Goal: Task Accomplishment & Management: Manage account settings

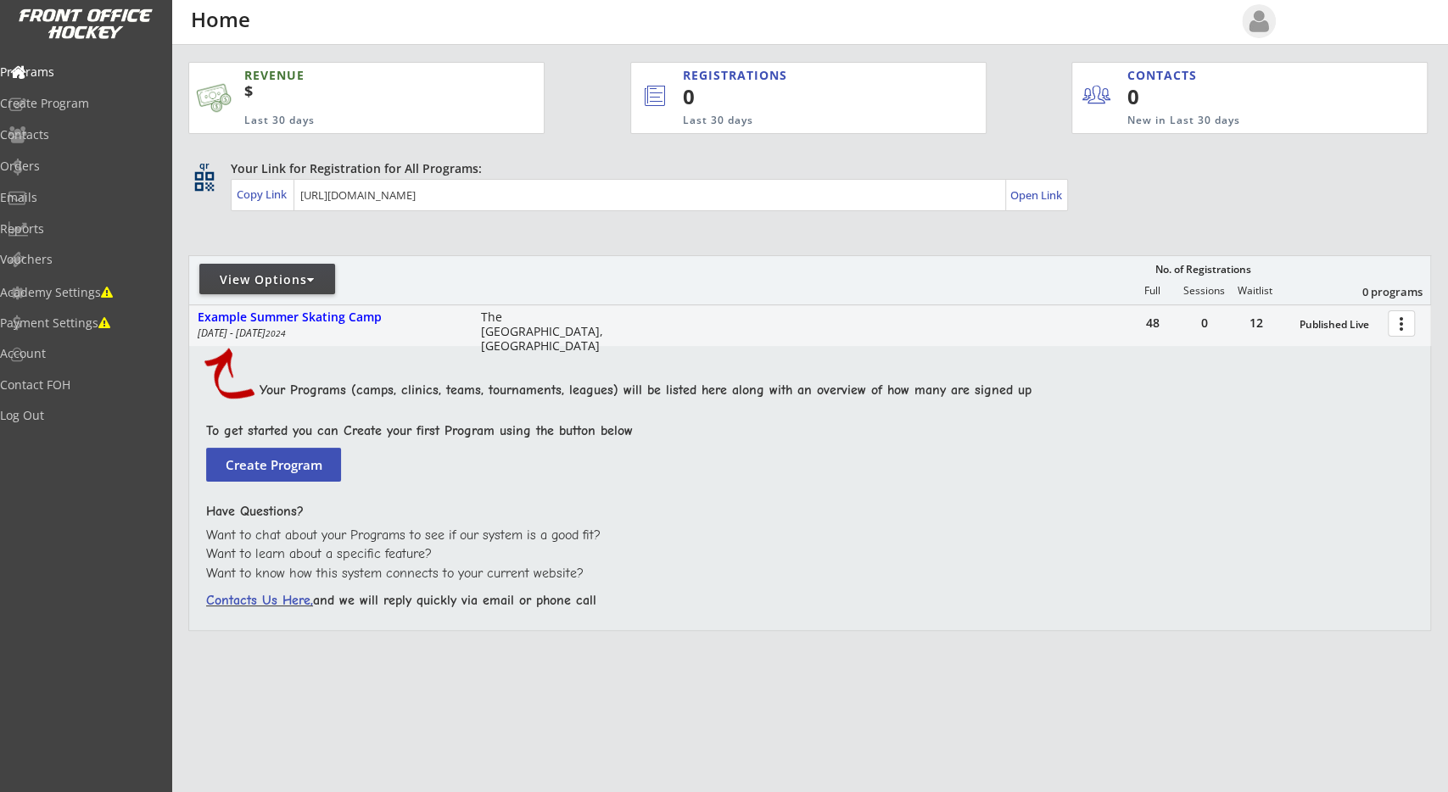
click at [1388, 321] on button "more_vert" at bounding box center [1400, 323] width 27 height 26
click at [325, 287] on div "View Options" at bounding box center [267, 279] width 136 height 17
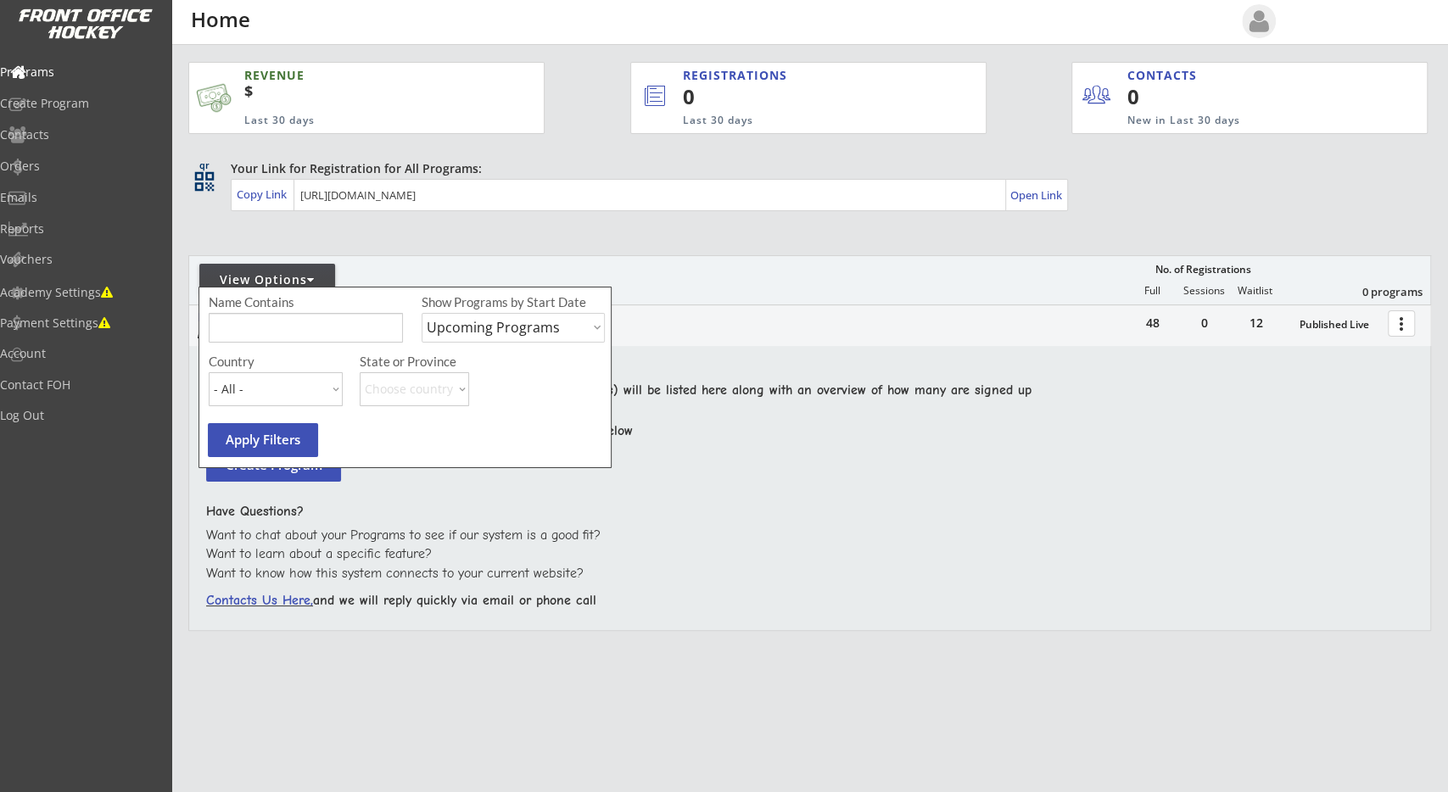
select select ""Past Programs""
click option "Past Programs" at bounding box center [0, 0] width 0 height 0
click at [472, 235] on div "REVENUE $ Last 30 days REGISTRATIONS 0 Last 30 days CONTACTS 0 New in Last 30 d…" at bounding box center [809, 426] width 1242 height 763
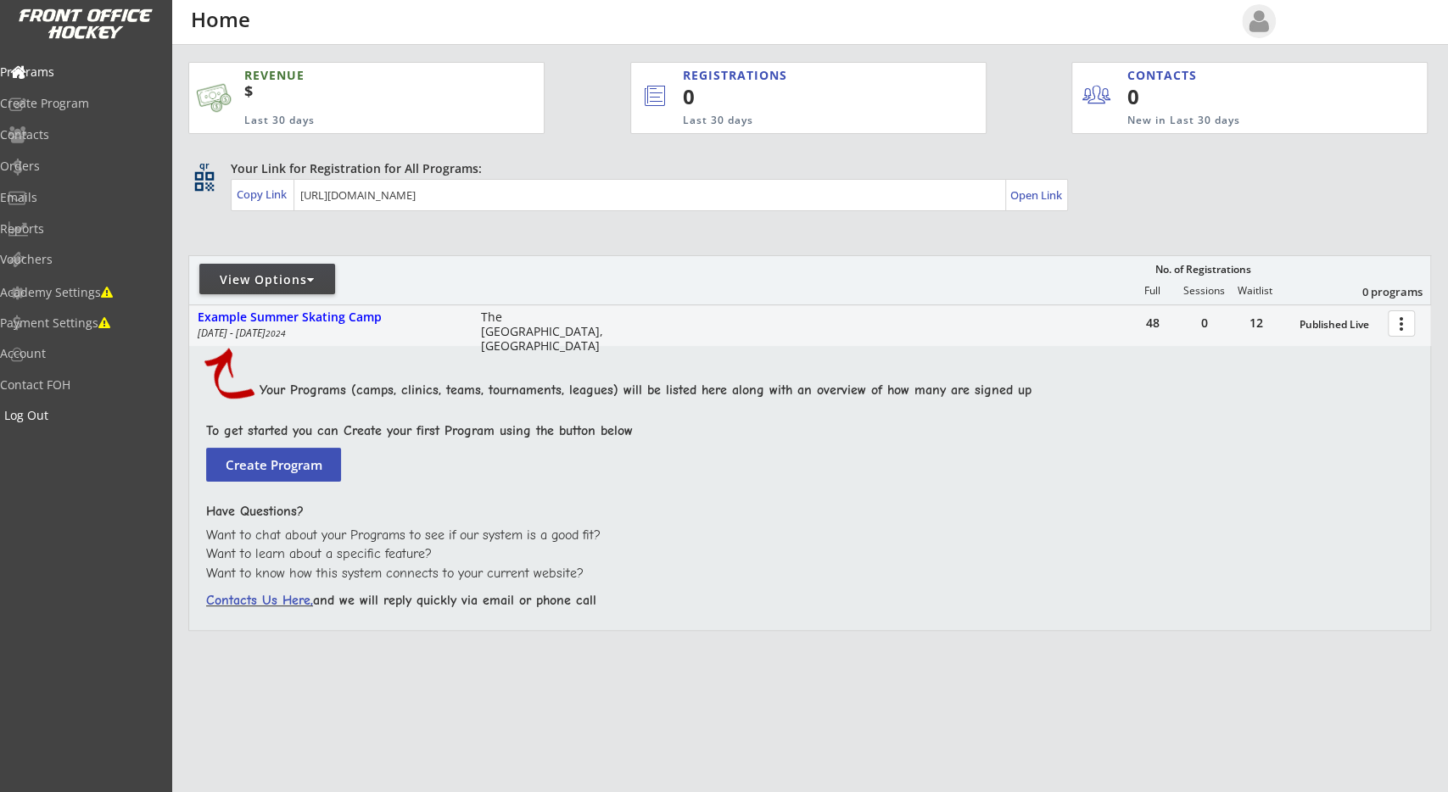
click at [92, 421] on div "Log Out" at bounding box center [80, 416] width 153 height 12
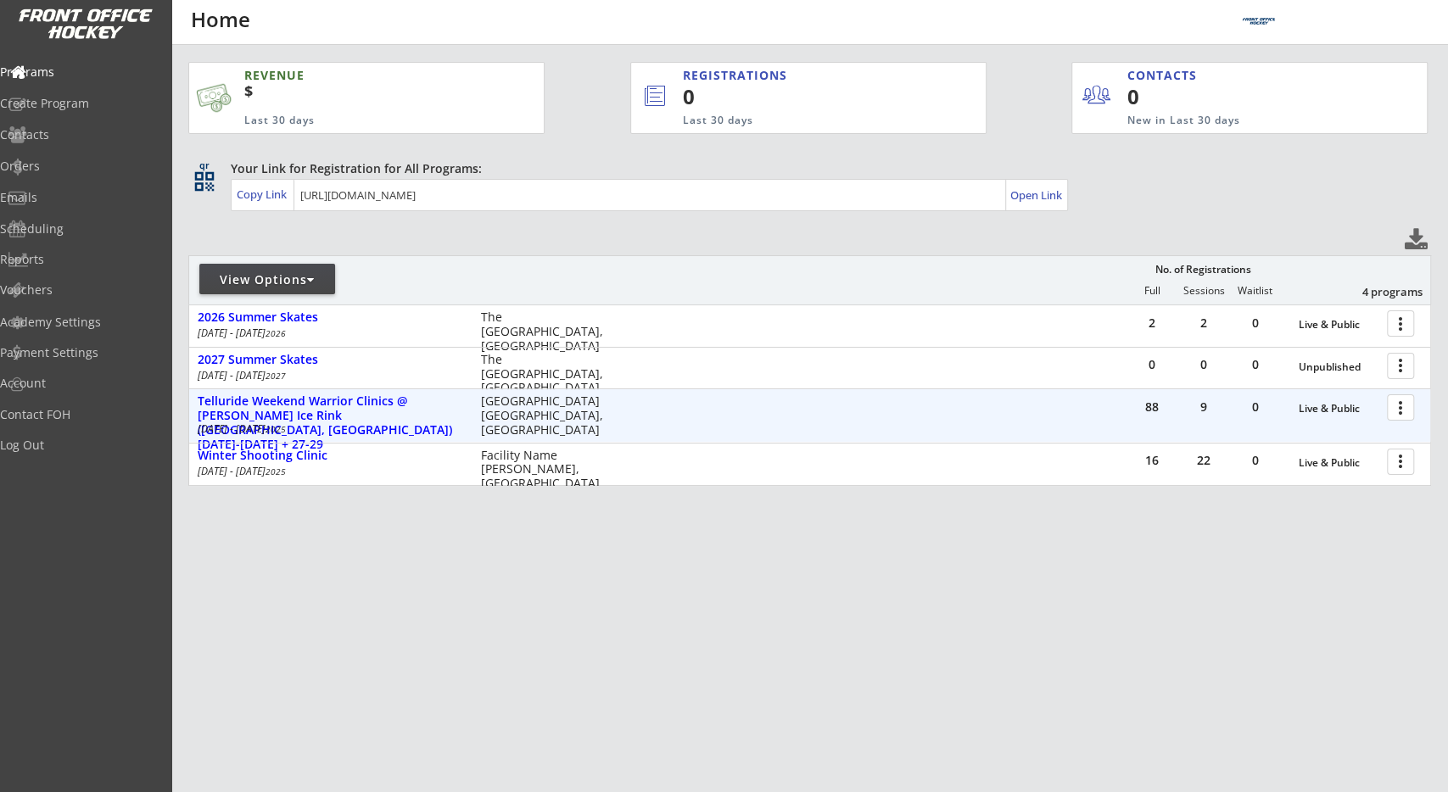
click at [1393, 410] on div at bounding box center [1403, 407] width 30 height 30
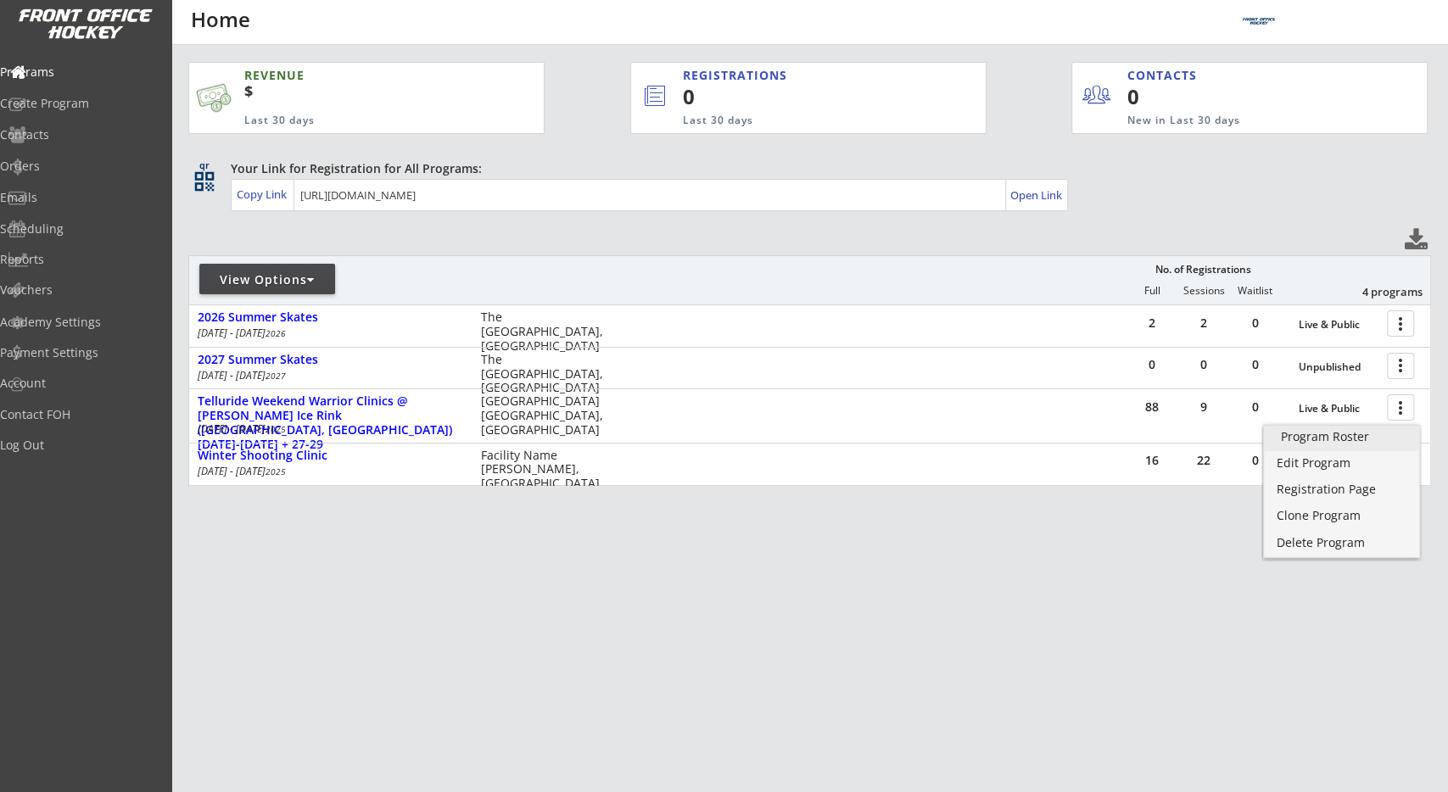
click at [1376, 438] on div "Program Roster" at bounding box center [1342, 437] width 122 height 12
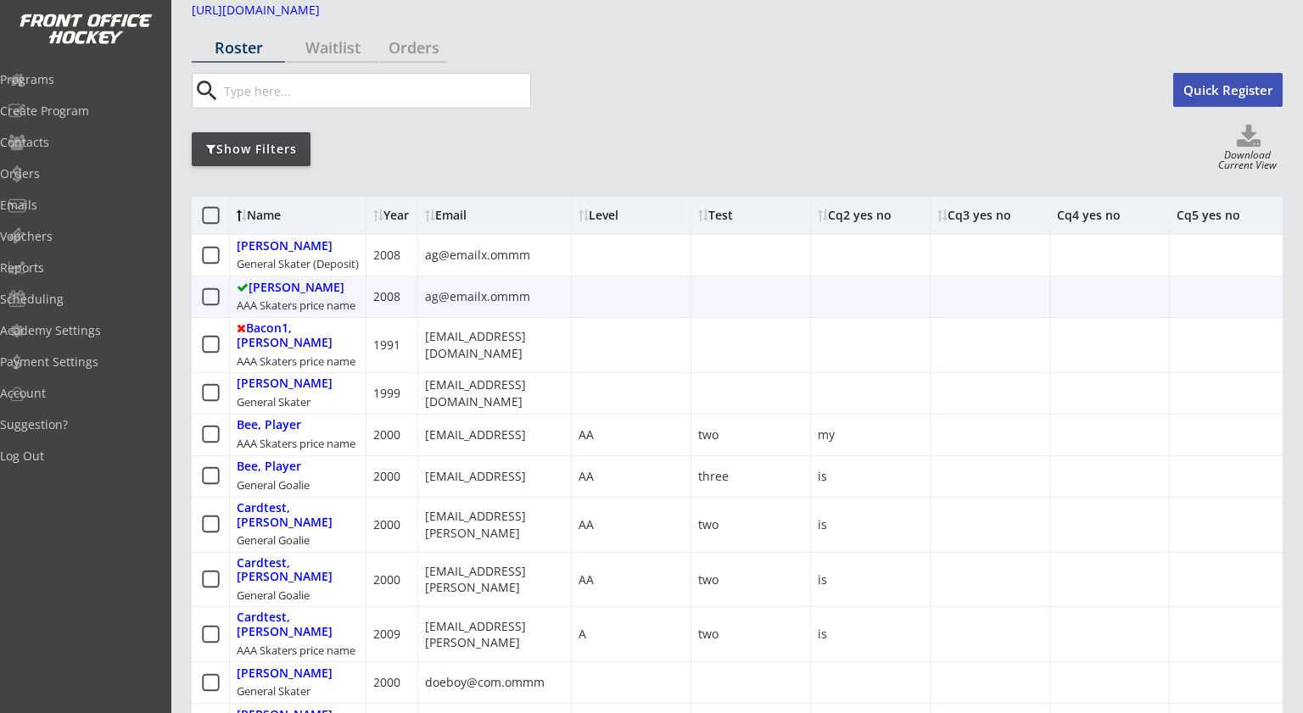
drag, startPoint x: 807, startPoint y: 291, endPoint x: 780, endPoint y: 292, distance: 26.3
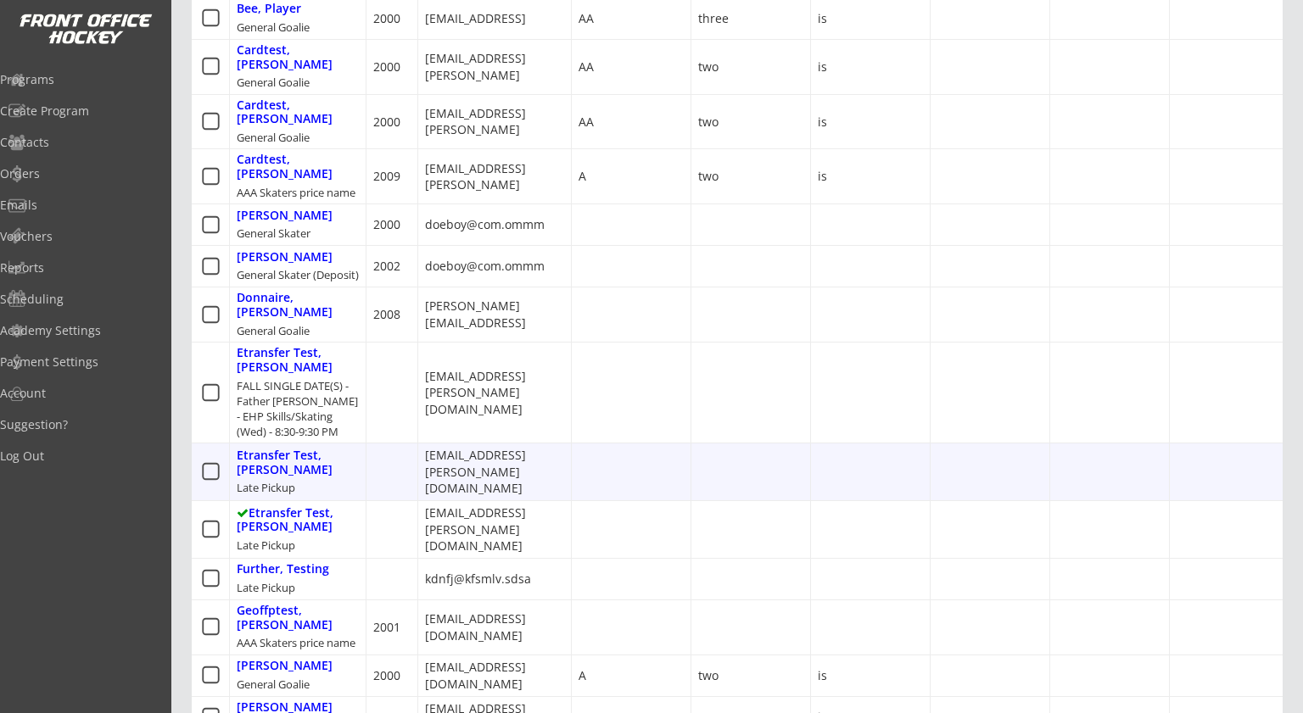
scroll to position [183, 0]
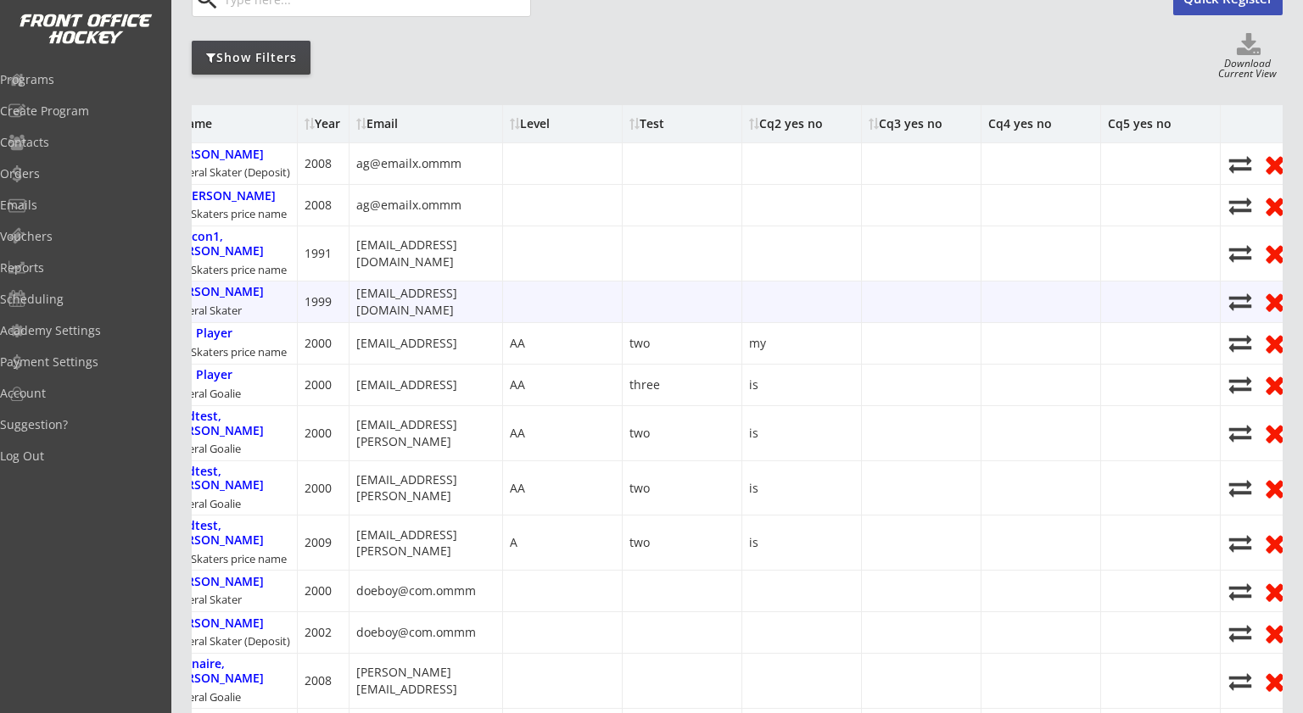
drag, startPoint x: 951, startPoint y: 304, endPoint x: 1236, endPoint y: 314, distance: 285.1
click at [981, 317] on div at bounding box center [922, 302] width 120 height 41
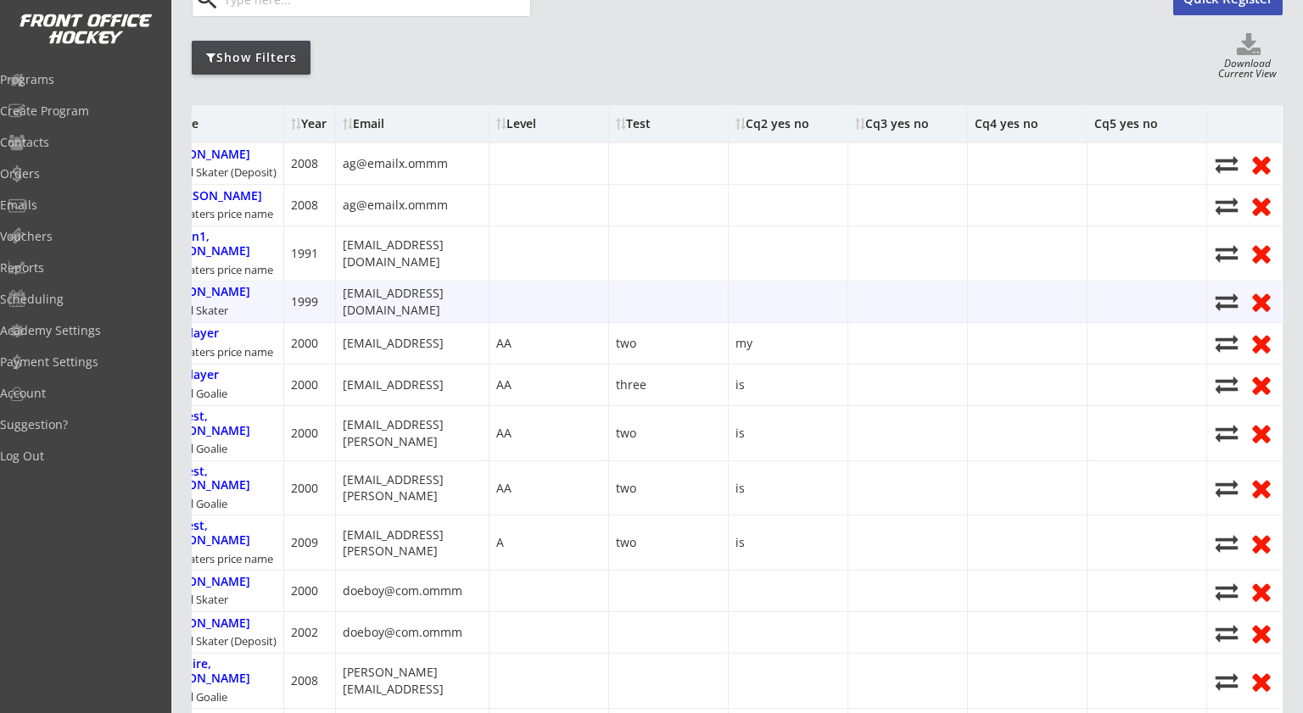
scroll to position [0, 0]
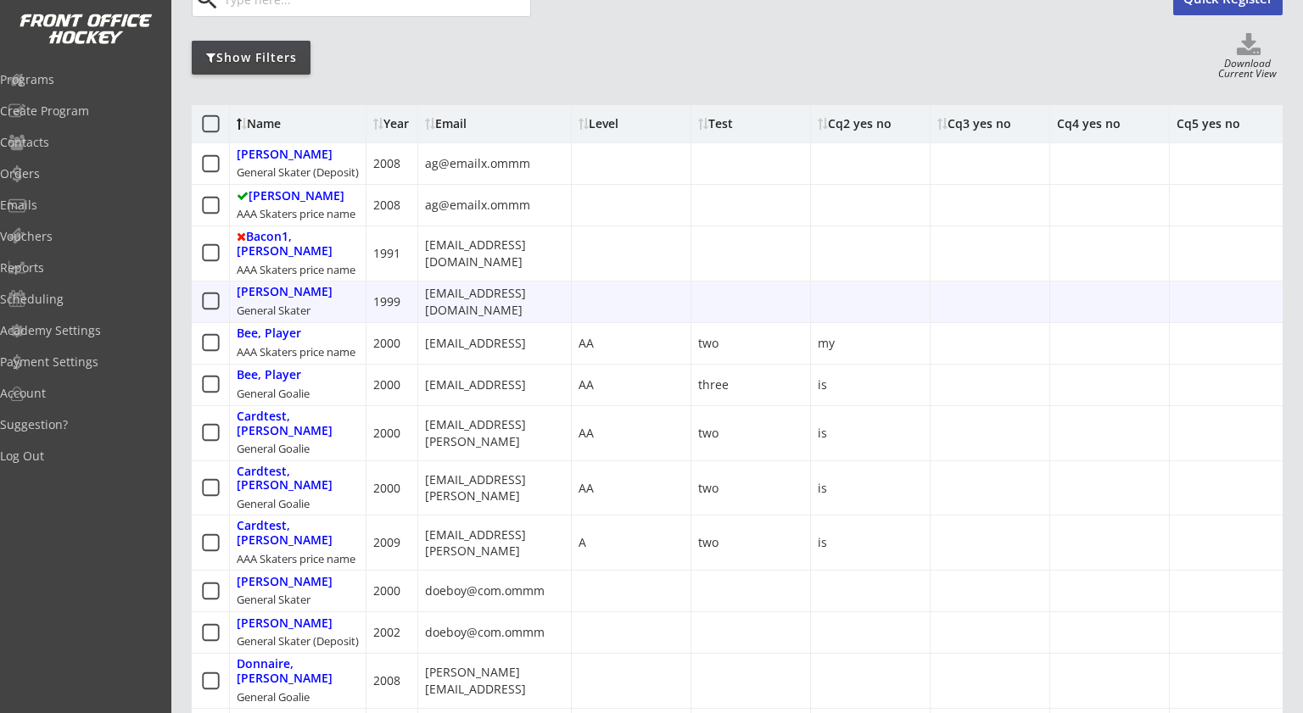
drag, startPoint x: 567, startPoint y: 281, endPoint x: 123, endPoint y: 260, distance: 444.9
click at [930, 282] on div at bounding box center [990, 302] width 120 height 41
click at [826, 304] on div at bounding box center [871, 302] width 120 height 41
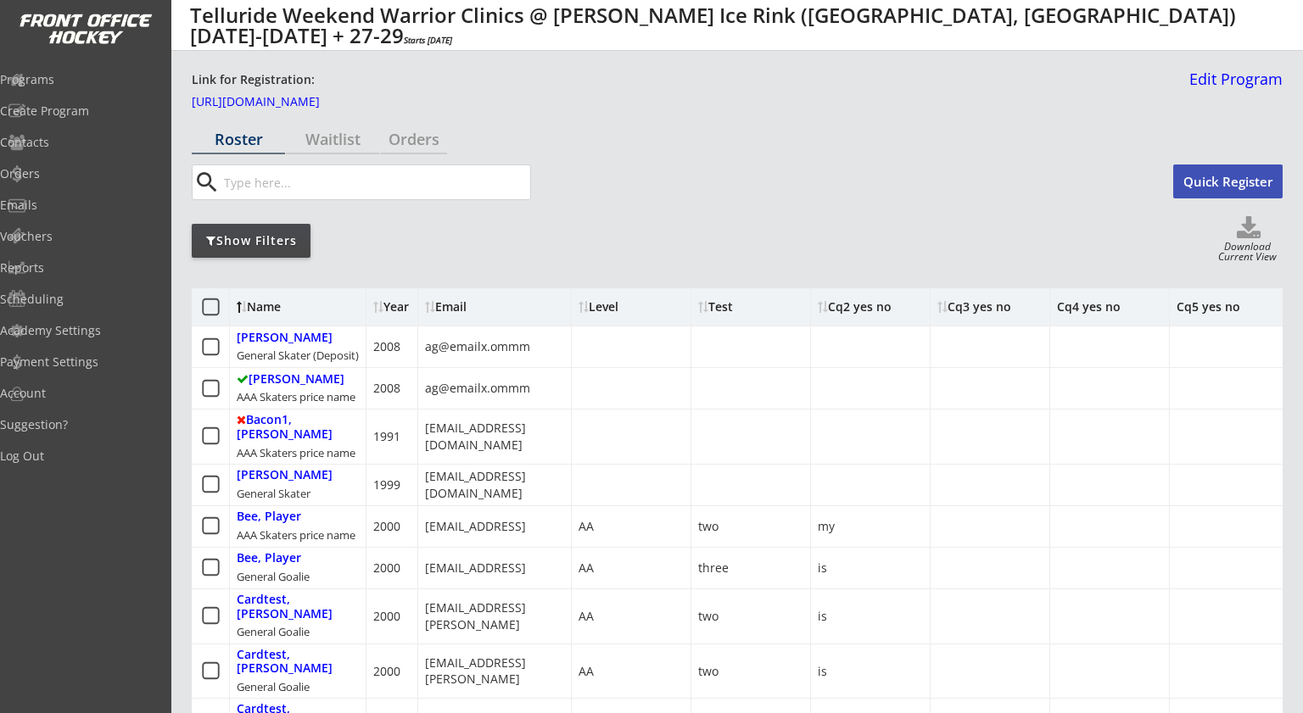
click at [825, 262] on div "Show Filters Download Current View" at bounding box center [737, 240] width 1091 height 48
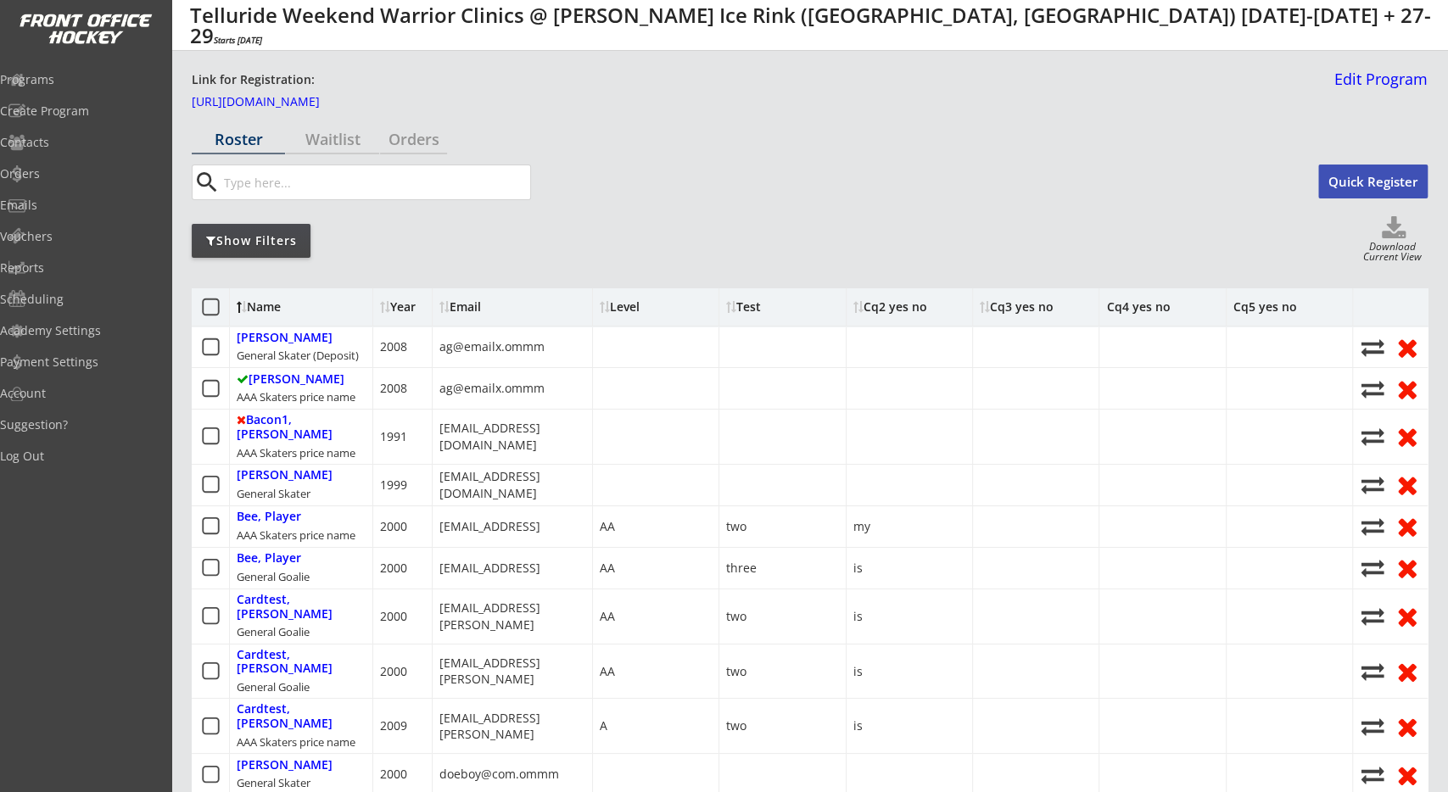
click at [338, 142] on div "Waitlist" at bounding box center [332, 138] width 93 height 15
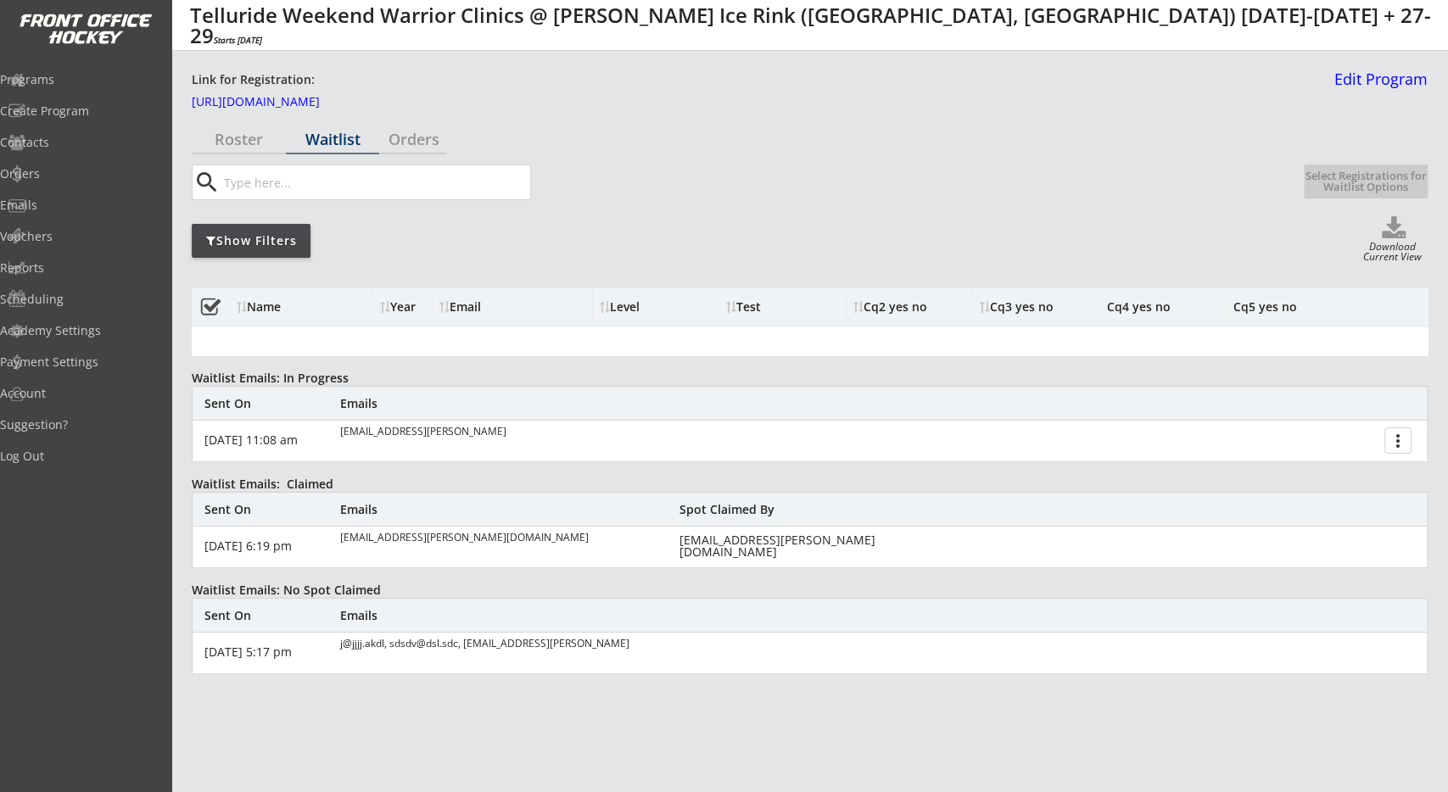
click at [485, 259] on div "Show Filters Download Current View" at bounding box center [810, 240] width 1236 height 48
click at [421, 156] on div "Roster Waitlist Orders search Quick Register Select Registrations for Waitlist …" at bounding box center [810, 522] width 1236 height 795
click at [423, 147] on div "Orders" at bounding box center [413, 138] width 67 height 15
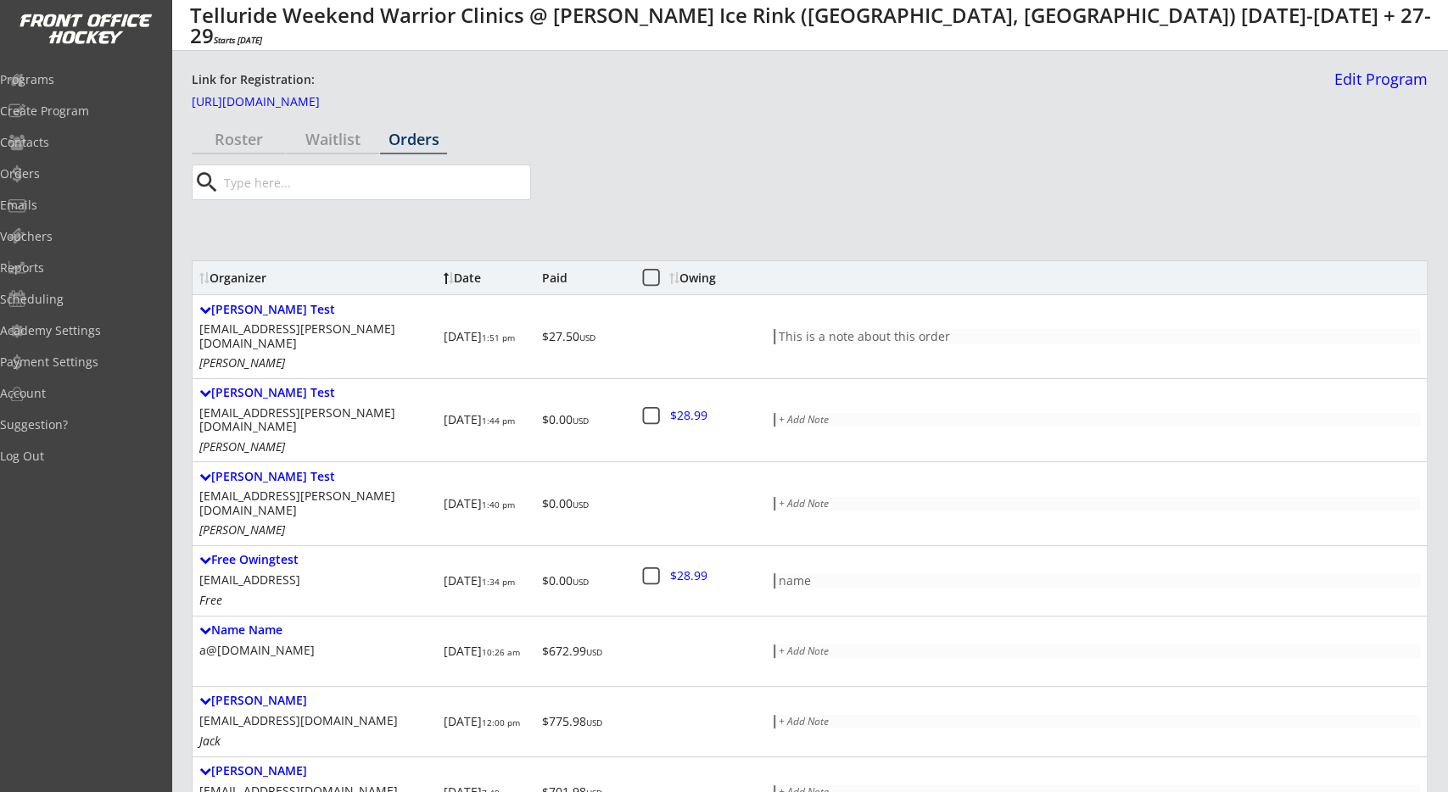
click at [645, 269] on use at bounding box center [650, 277] width 17 height 17
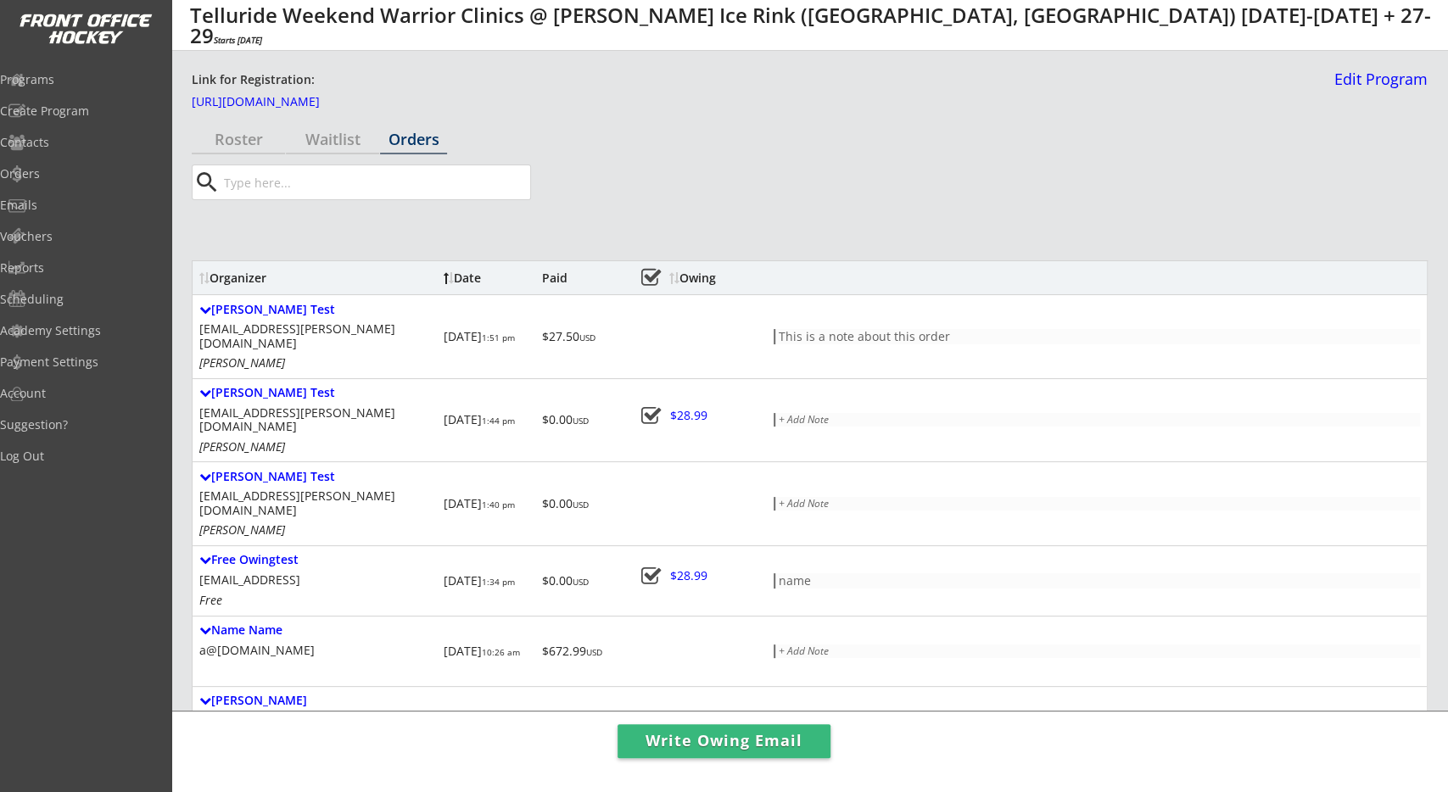
click at [650, 274] on icon at bounding box center [650, 277] width 21 height 21
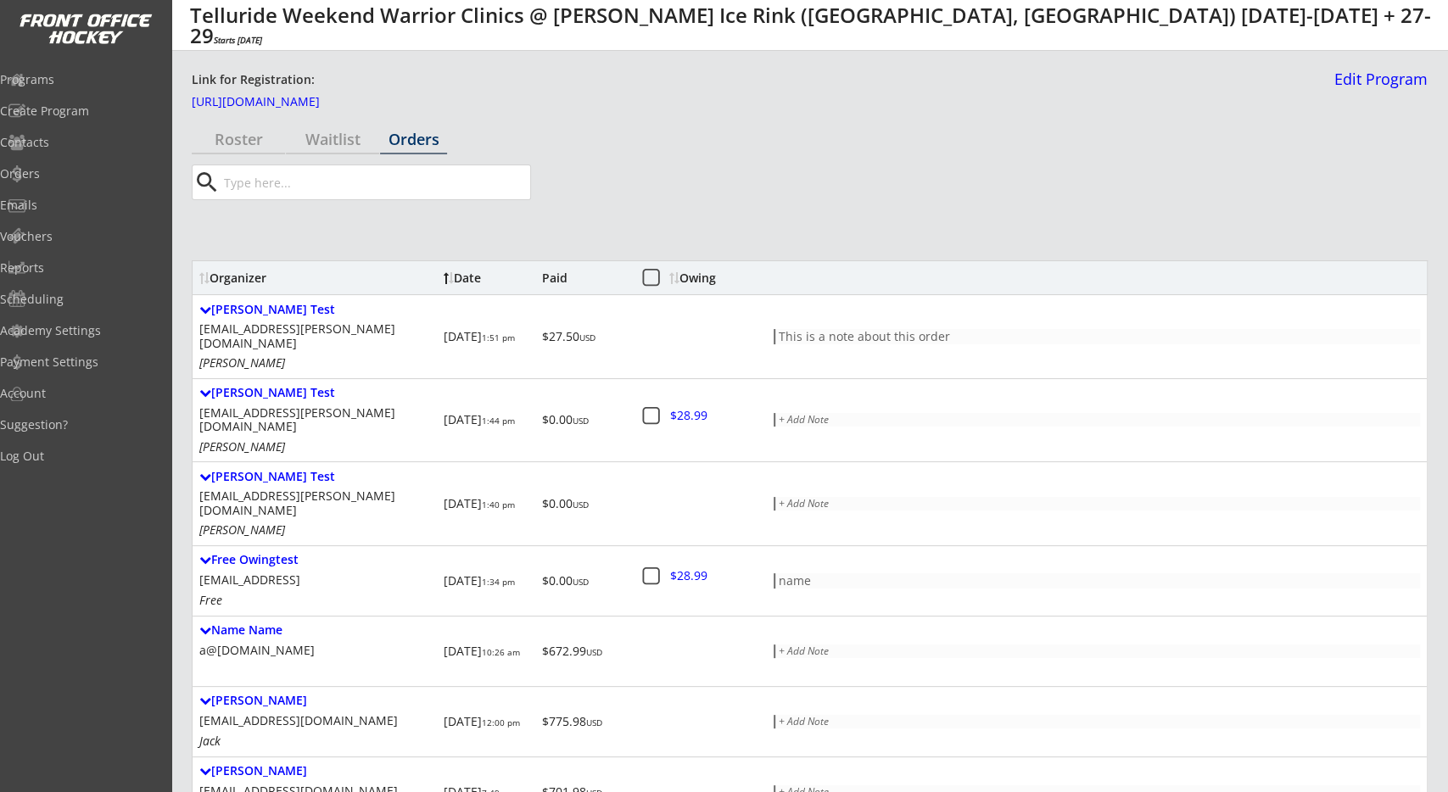
click at [238, 144] on div "Roster" at bounding box center [238, 138] width 93 height 15
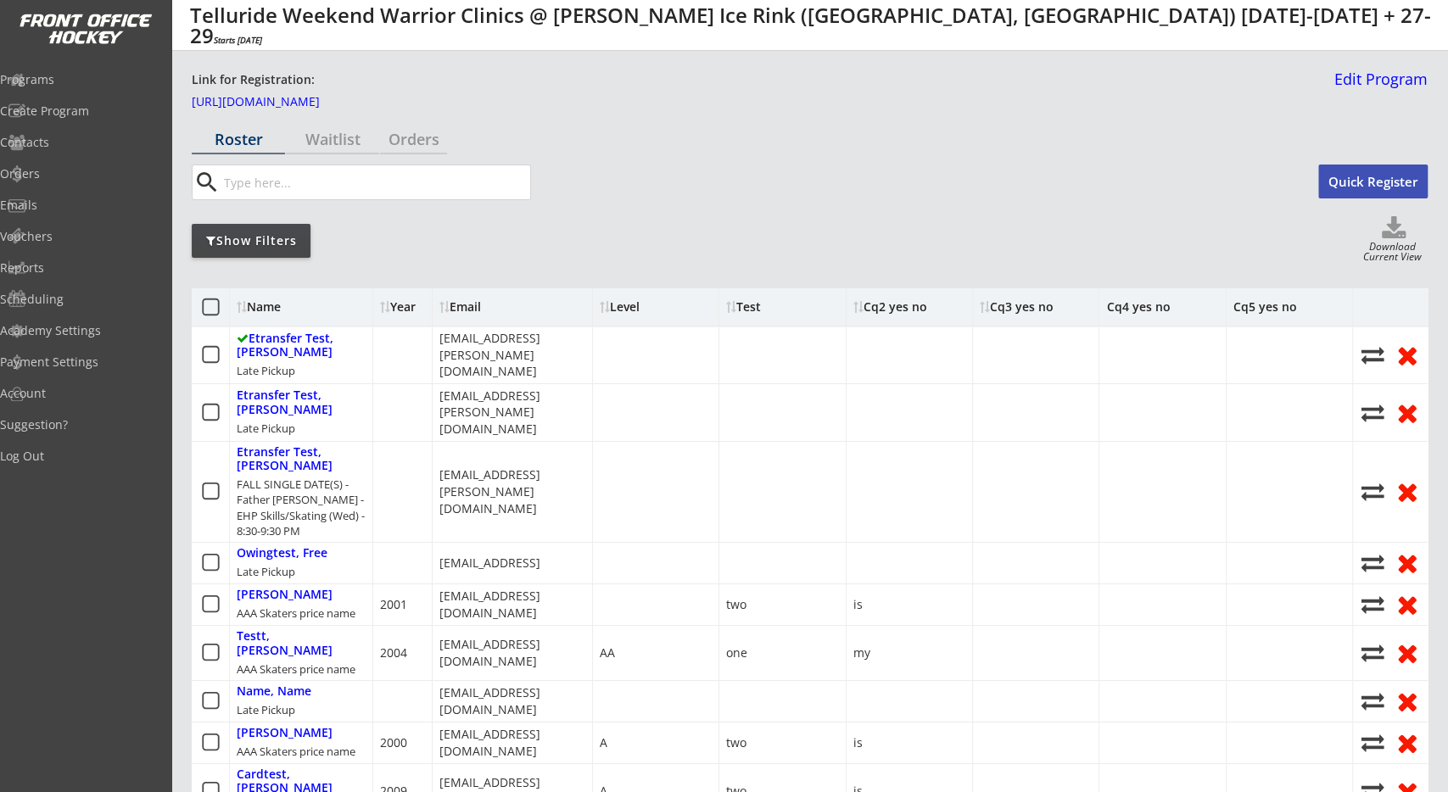
click at [208, 311] on icon at bounding box center [210, 307] width 21 height 21
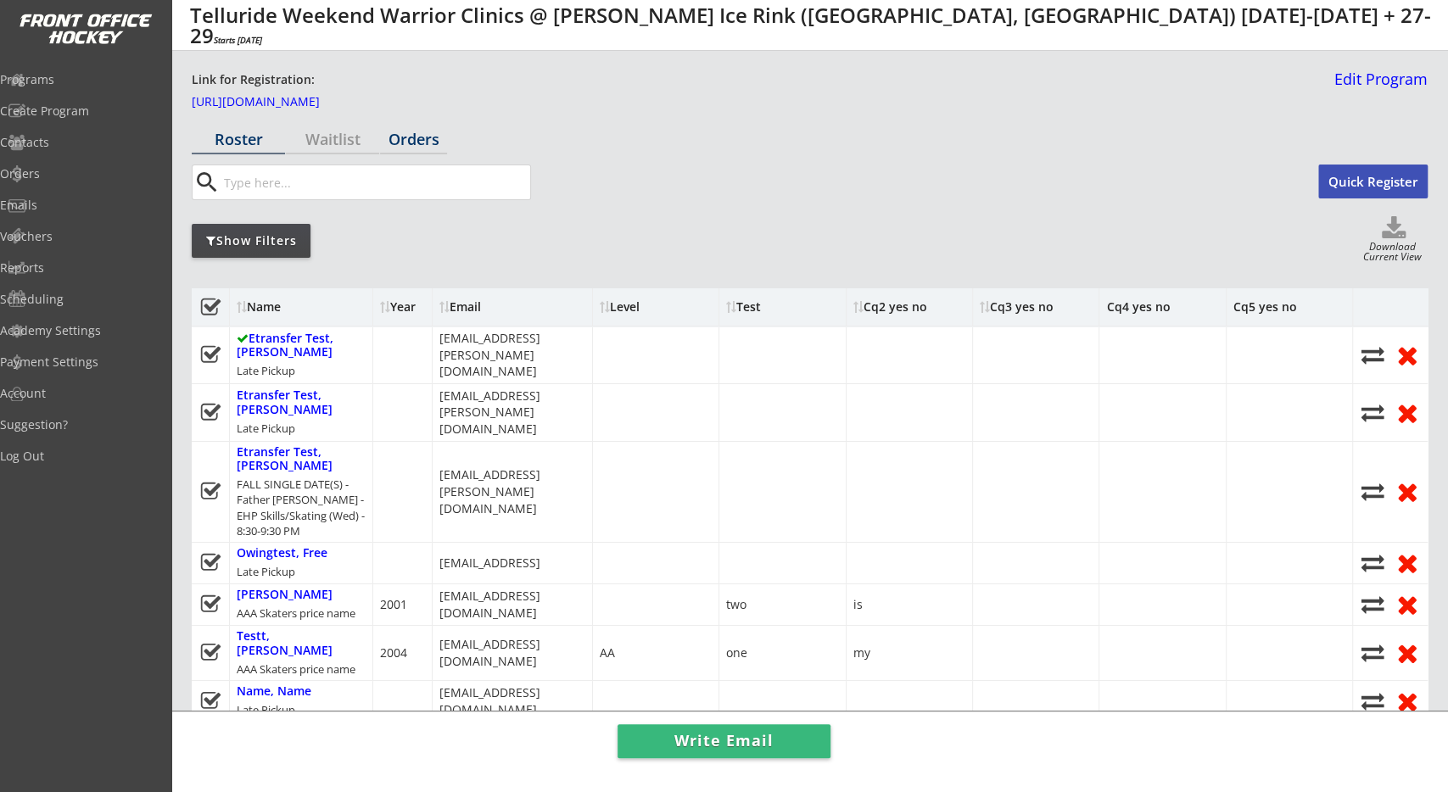
click at [425, 151] on div "Orders" at bounding box center [413, 140] width 67 height 30
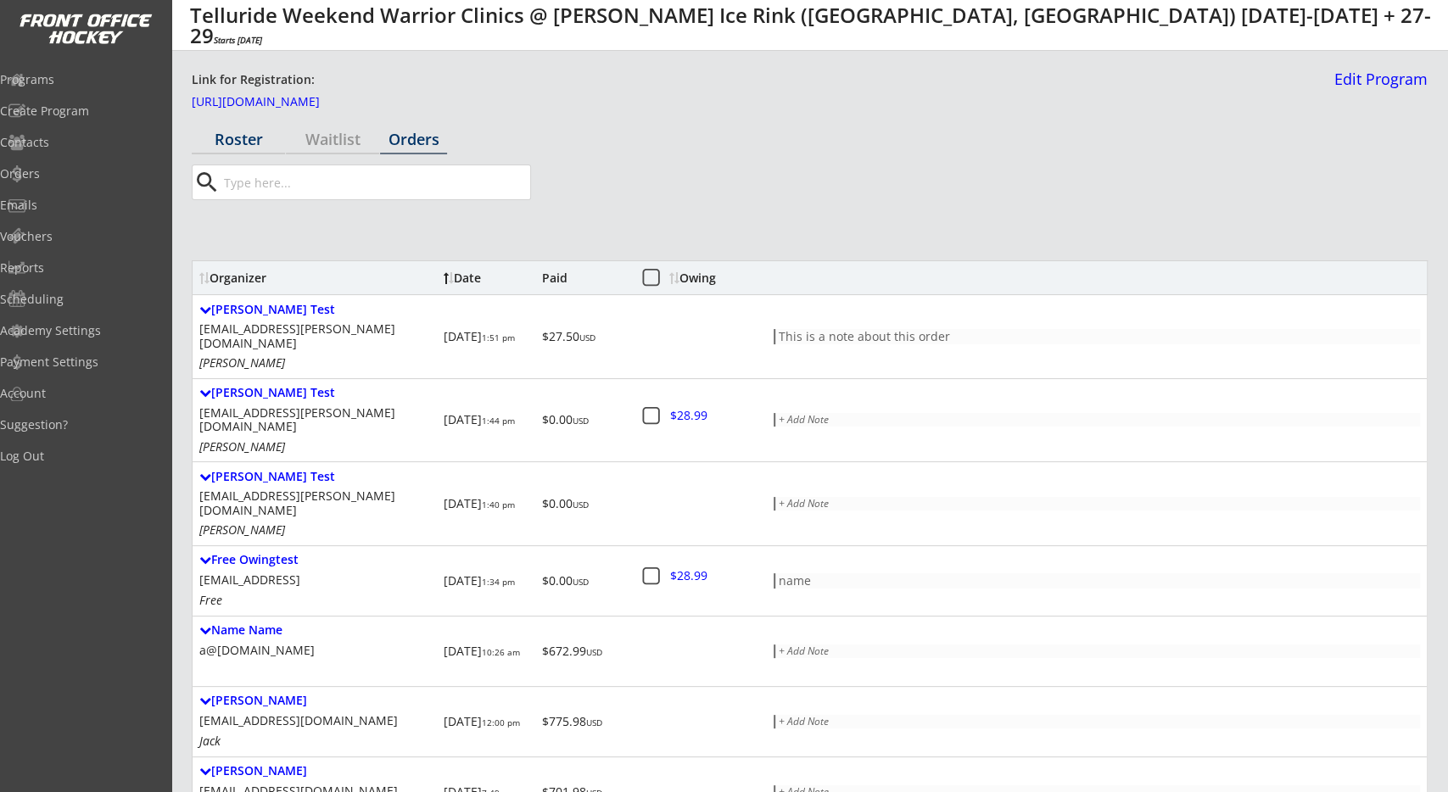
click at [264, 138] on div "Roster" at bounding box center [238, 138] width 93 height 15
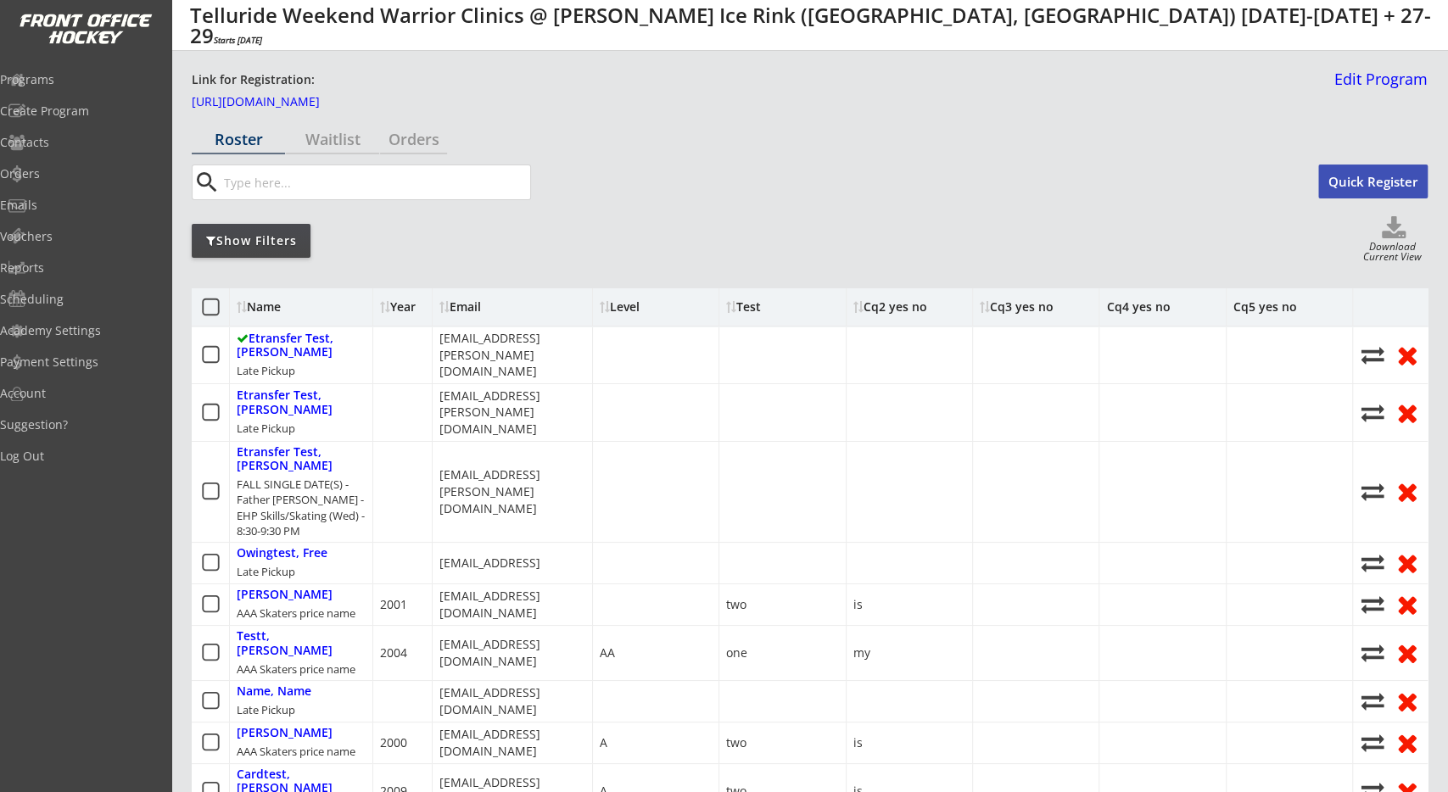
click at [216, 316] on icon at bounding box center [210, 307] width 21 height 21
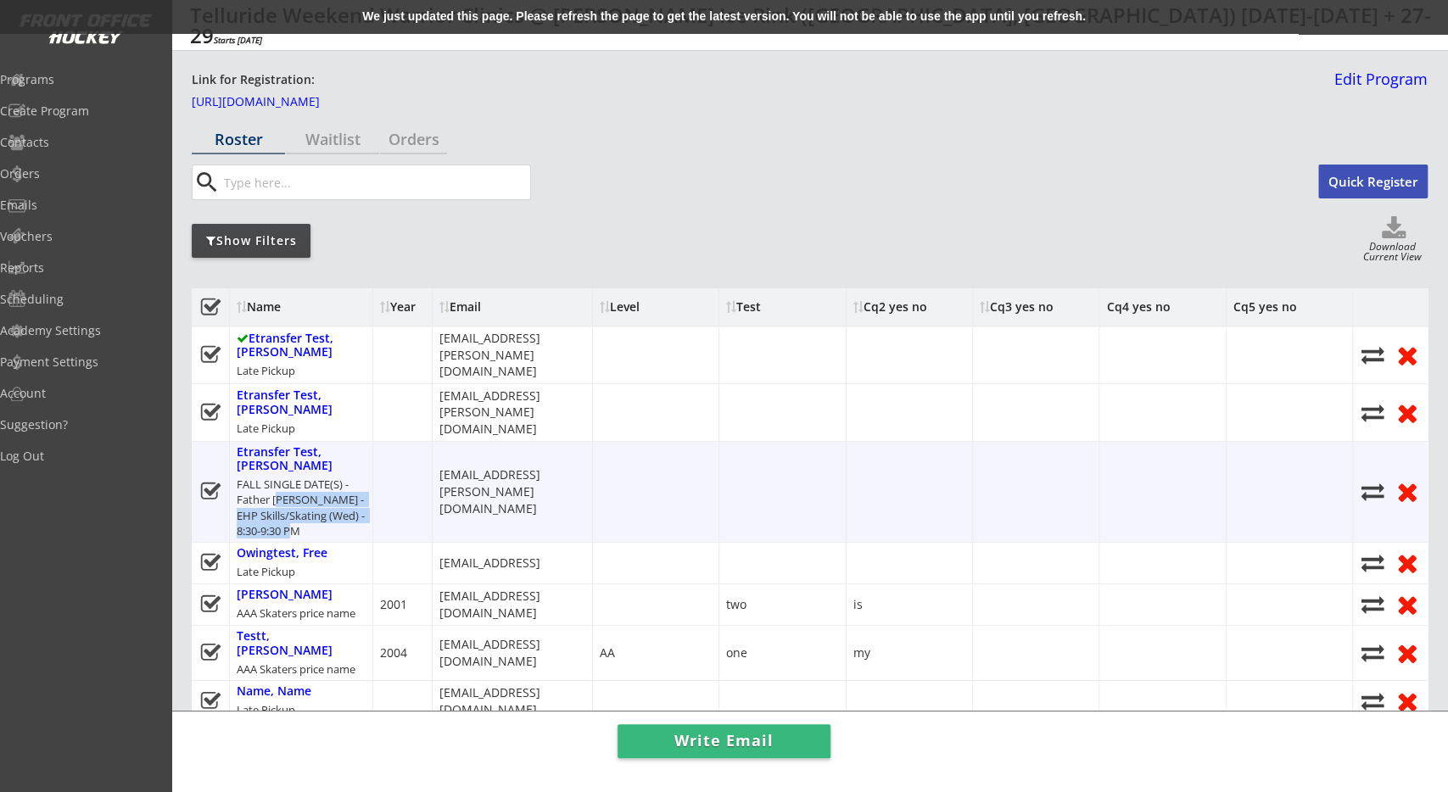
click at [338, 494] on div "Etransfer Test, John FALL SINGLE DATE(S) - Father David Bauer - EHP Skills/Skat…" at bounding box center [301, 492] width 143 height 100
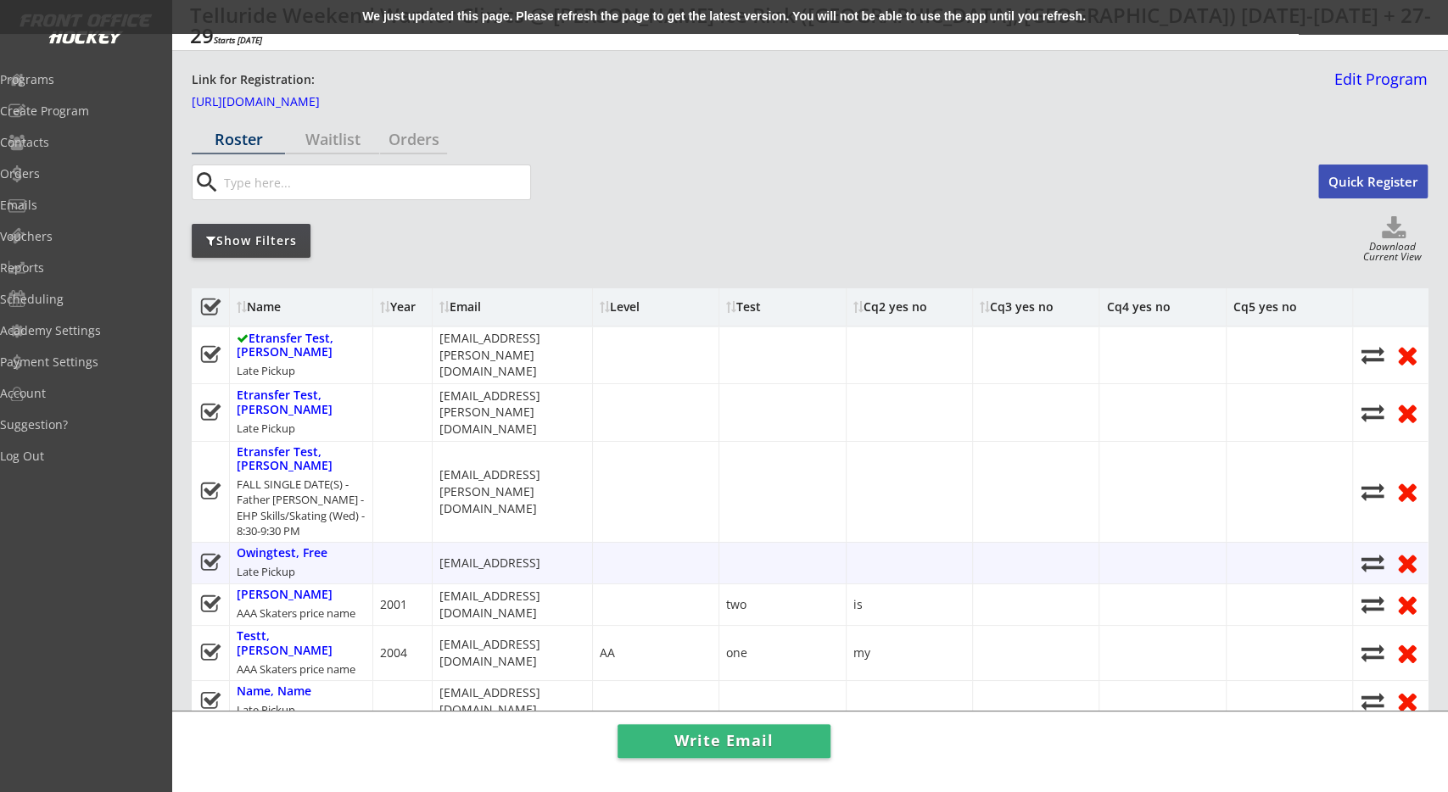
click at [338, 542] on div "Owingtest, Free Late Pickup testing@testing.comm" at bounding box center [810, 563] width 1236 height 42
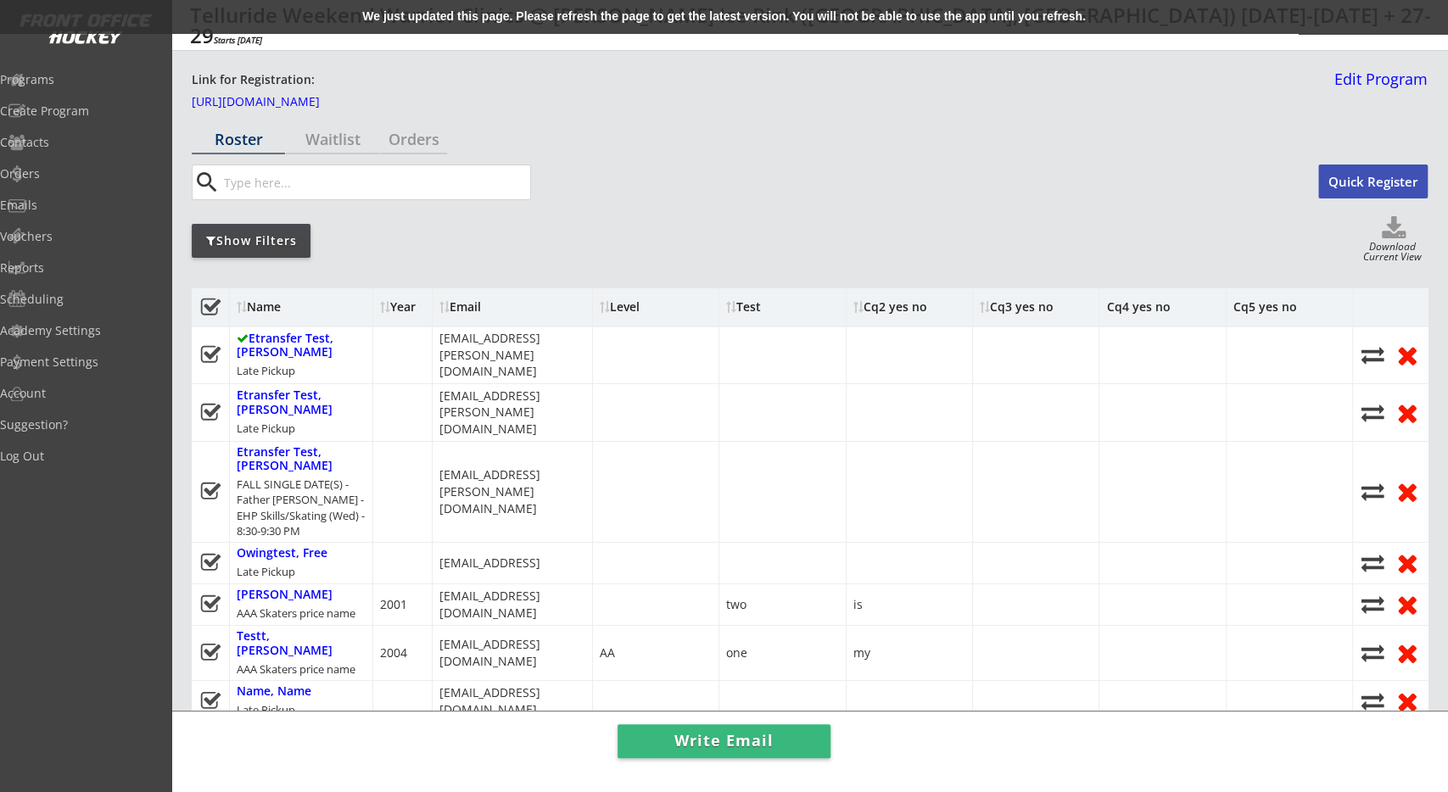
click at [478, 240] on div "Show Filters Download Current View" at bounding box center [810, 240] width 1236 height 48
click at [491, 18] on div "We just updated this page. Please refresh the page to get the latest version. Y…" at bounding box center [724, 17] width 1448 height 34
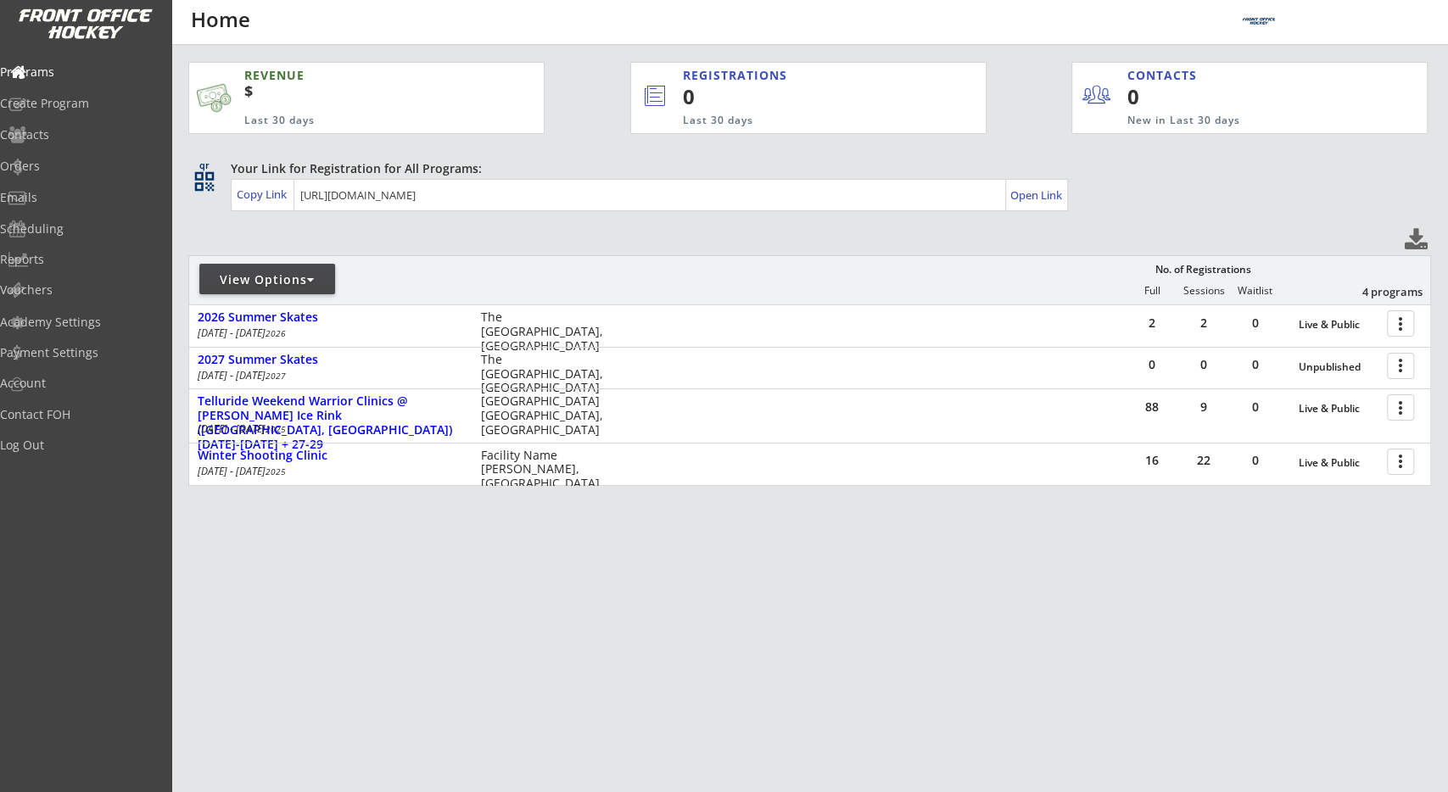
drag, startPoint x: 302, startPoint y: 276, endPoint x: 328, endPoint y: 287, distance: 28.8
click at [303, 276] on div "View Options" at bounding box center [267, 279] width 136 height 17
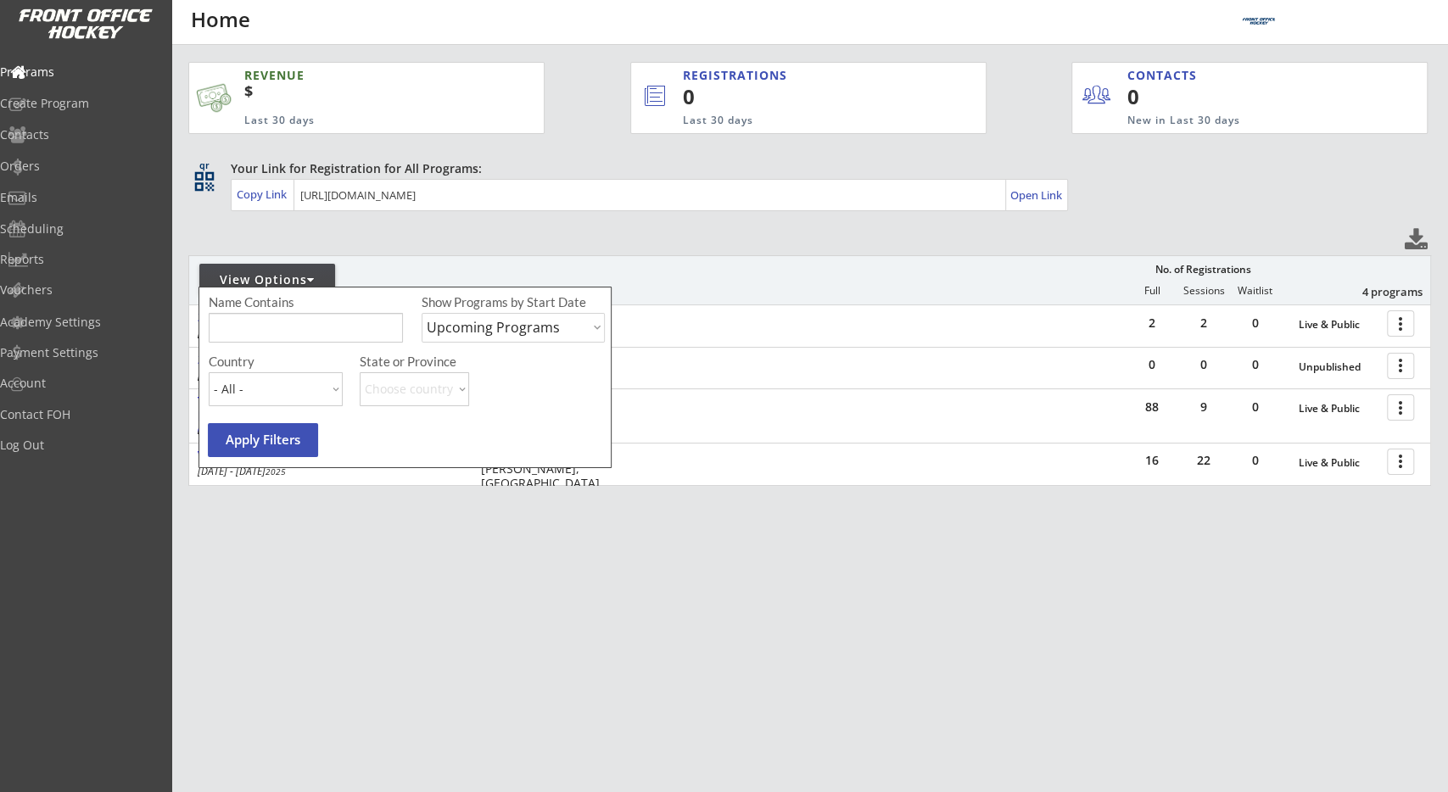
click at [421, 313] on select "Upcoming Programs Past Programs Specific Date Range" at bounding box center [512, 328] width 183 height 30
select select ""Past Programs""
click option "Past Programs" at bounding box center [0, 0] width 0 height 0
drag, startPoint x: 305, startPoint y: 443, endPoint x: 354, endPoint y: 405, distance: 61.6
click at [304, 443] on button "Apply Filters" at bounding box center [263, 440] width 110 height 34
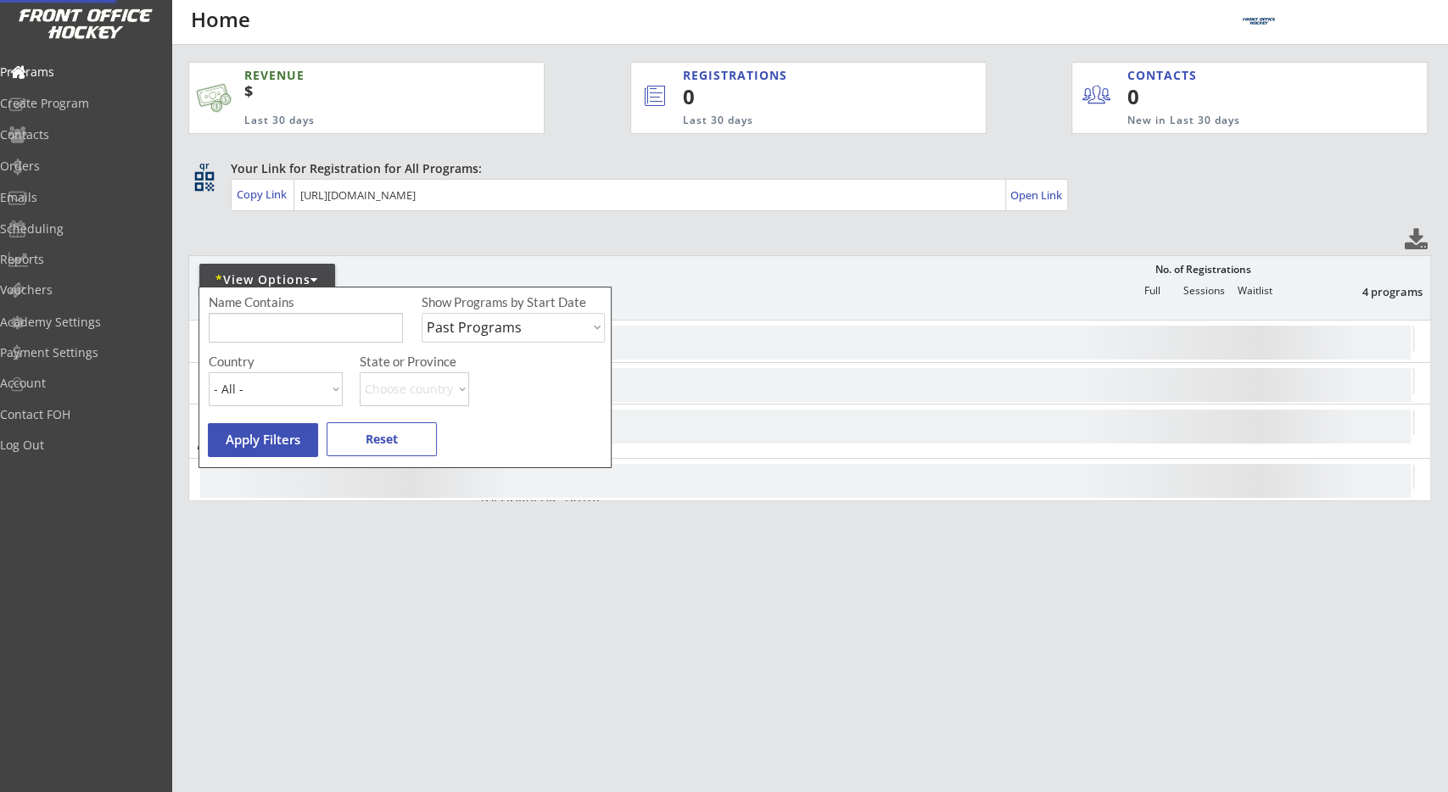
click at [651, 231] on div "REVENUE $ Last 30 days REGISTRATIONS 0 Last 30 days CONTACTS 0 New in Last 30 d…" at bounding box center [809, 362] width 1242 height 634
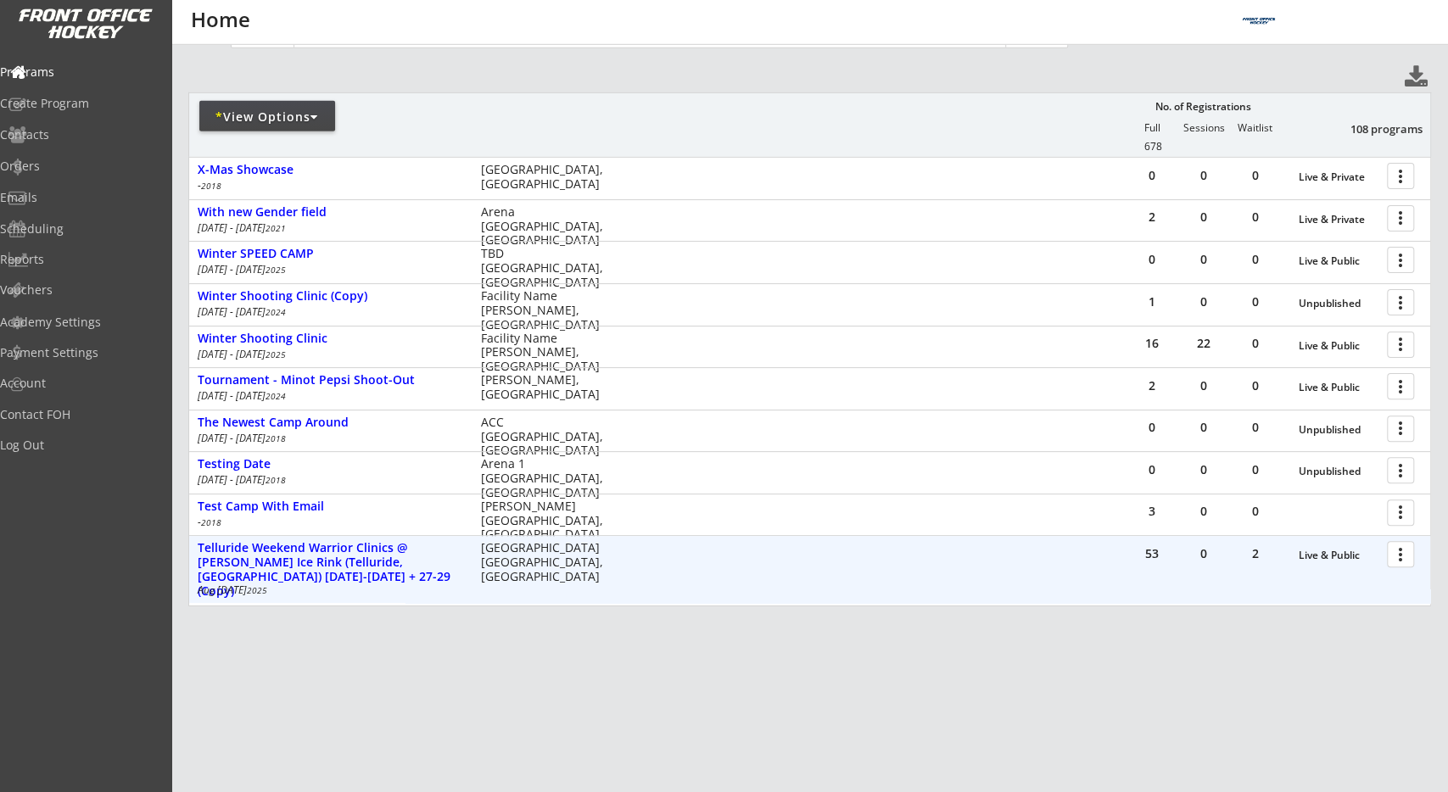
scroll to position [172, 0]
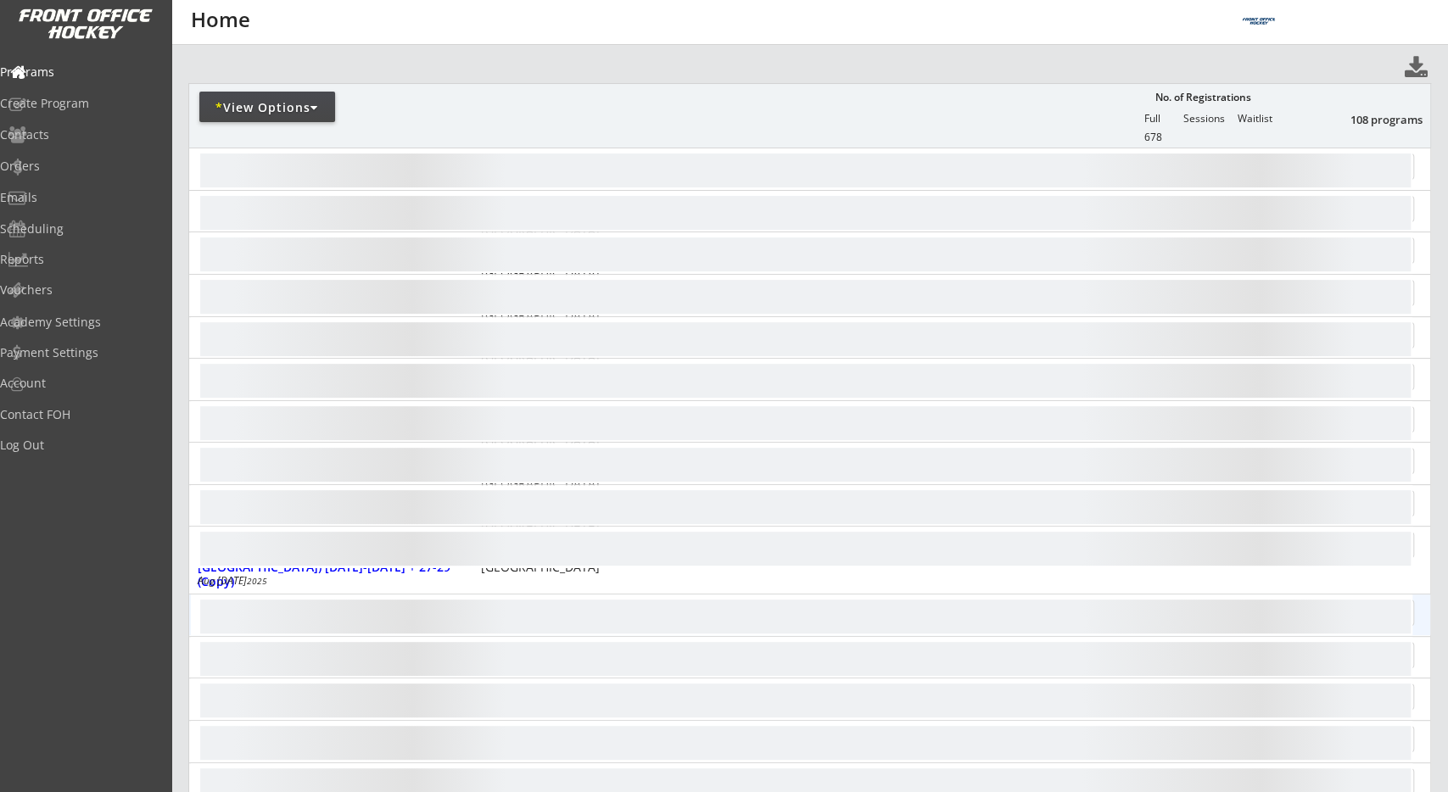
click at [1411, 550] on div at bounding box center [1403, 544] width 30 height 30
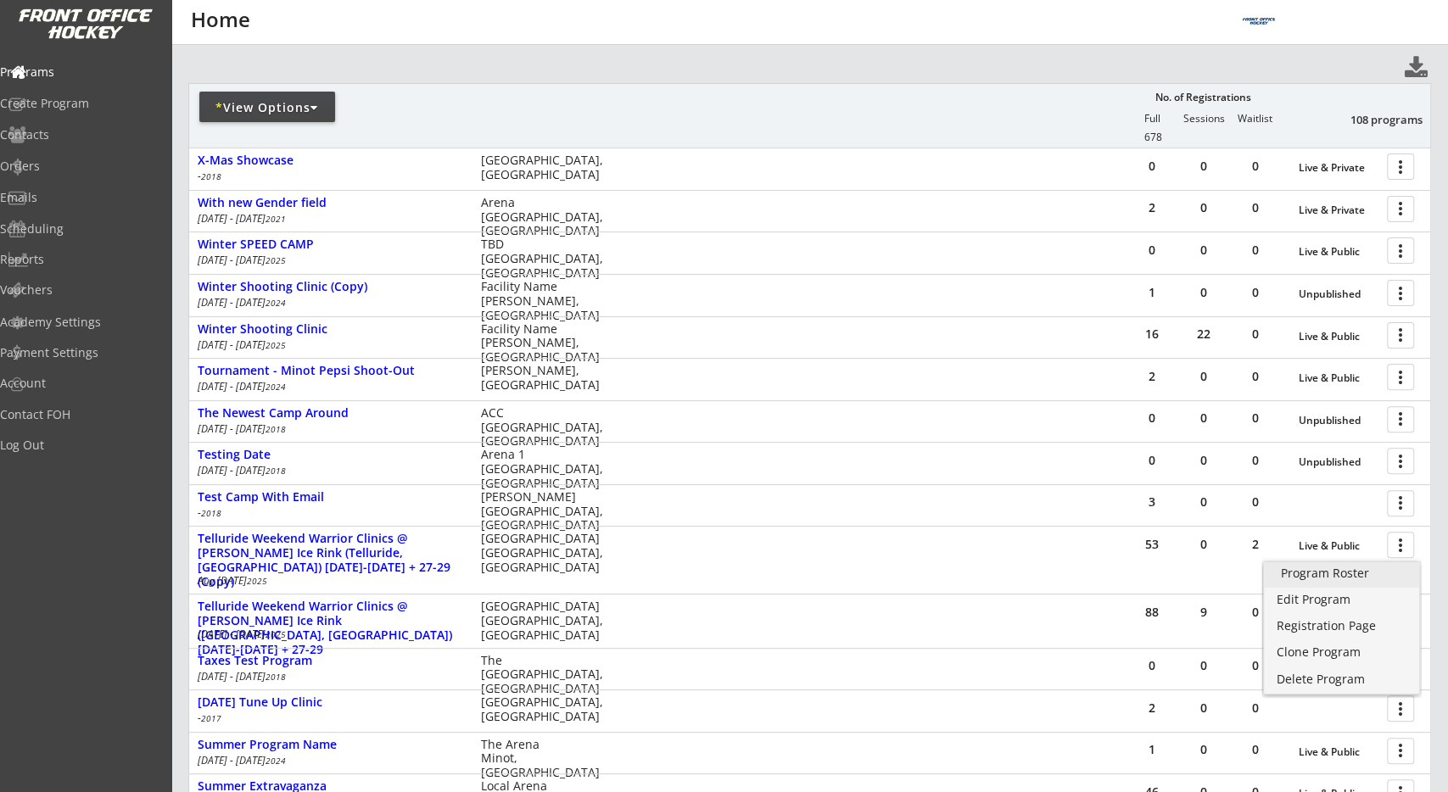
click at [1386, 583] on link "Program Roster" at bounding box center [1342, 574] width 156 height 25
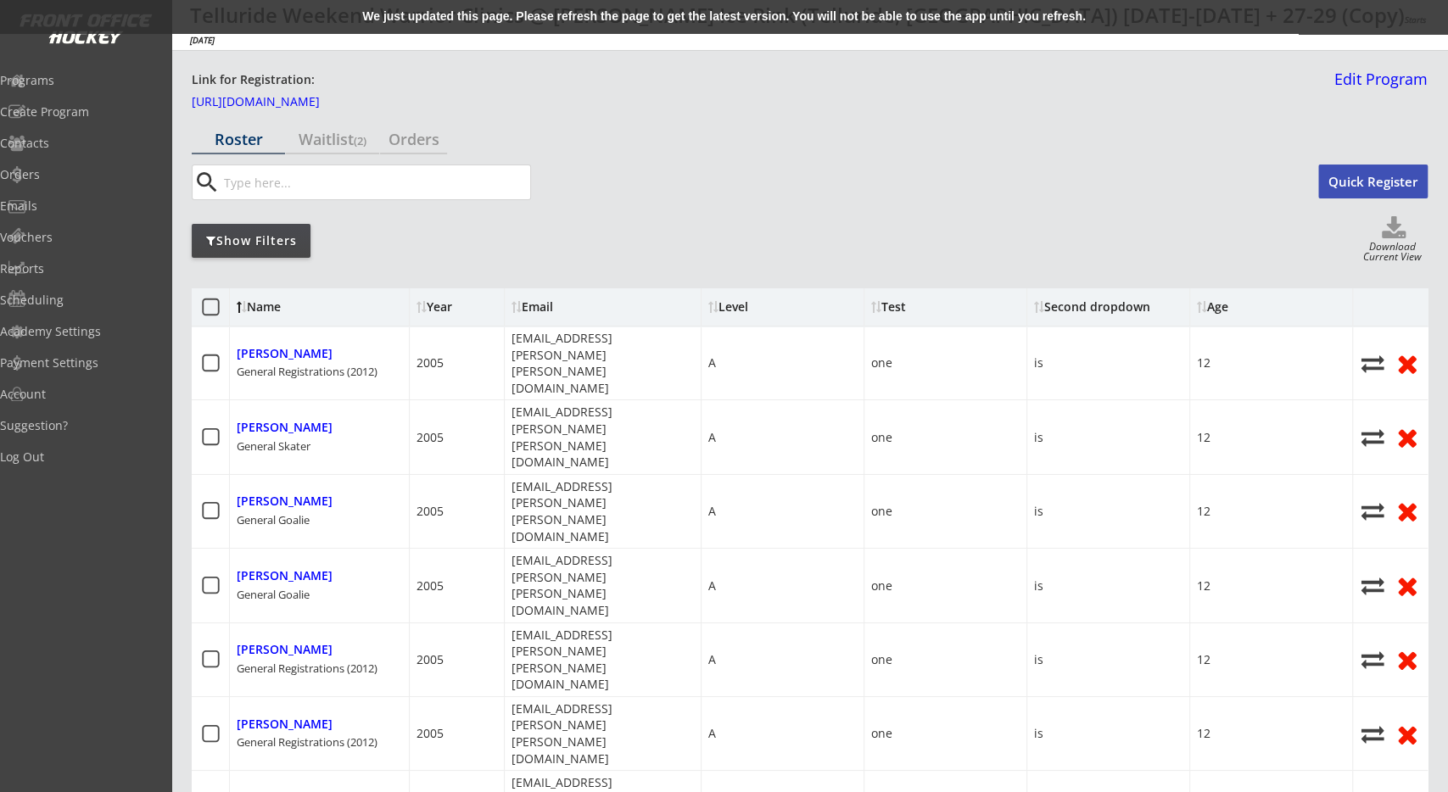
click at [624, 28] on div "We just updated this page. Please refresh the page to get the latest version. Y…" at bounding box center [724, 17] width 1448 height 34
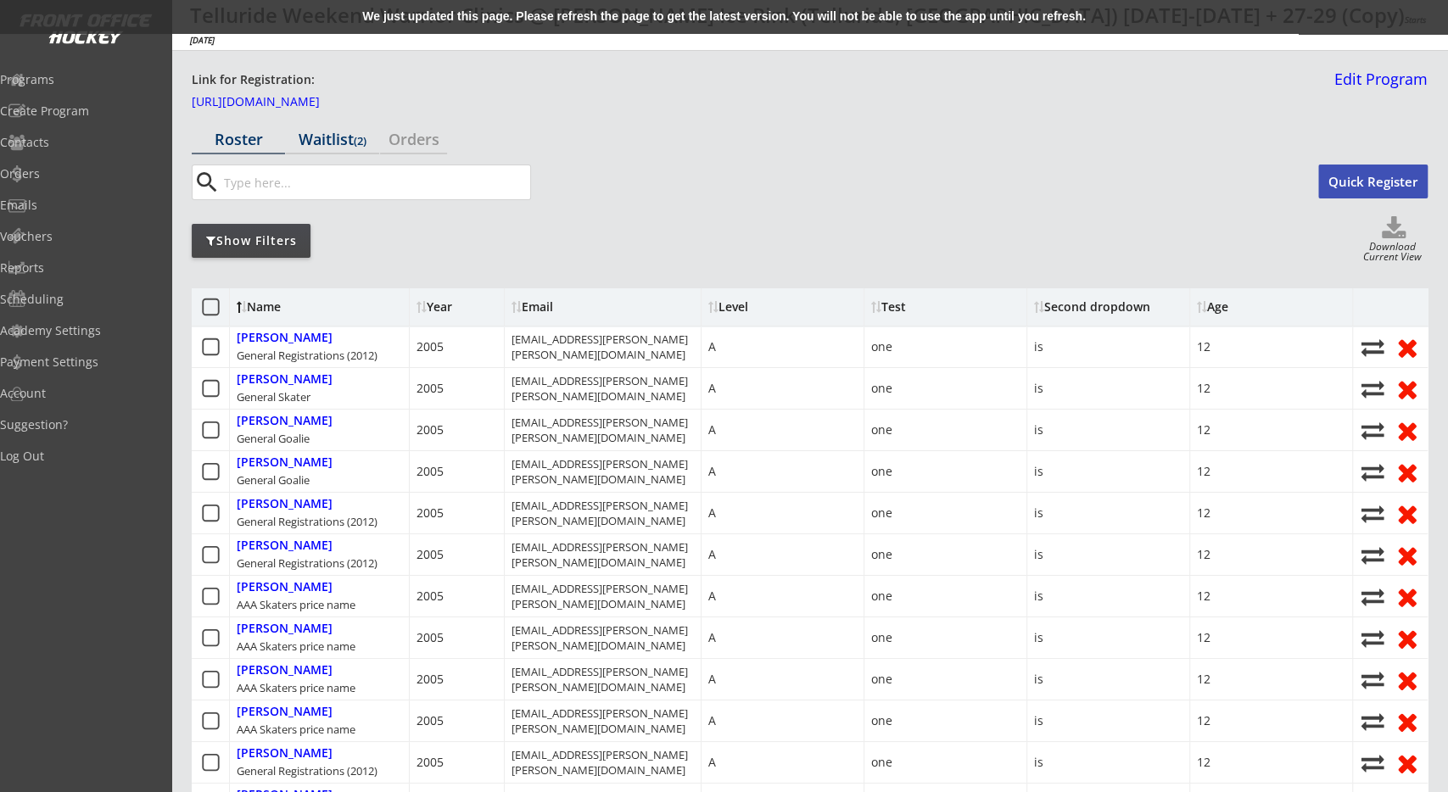
click at [345, 135] on div "Waitlist (2)" at bounding box center [332, 138] width 93 height 15
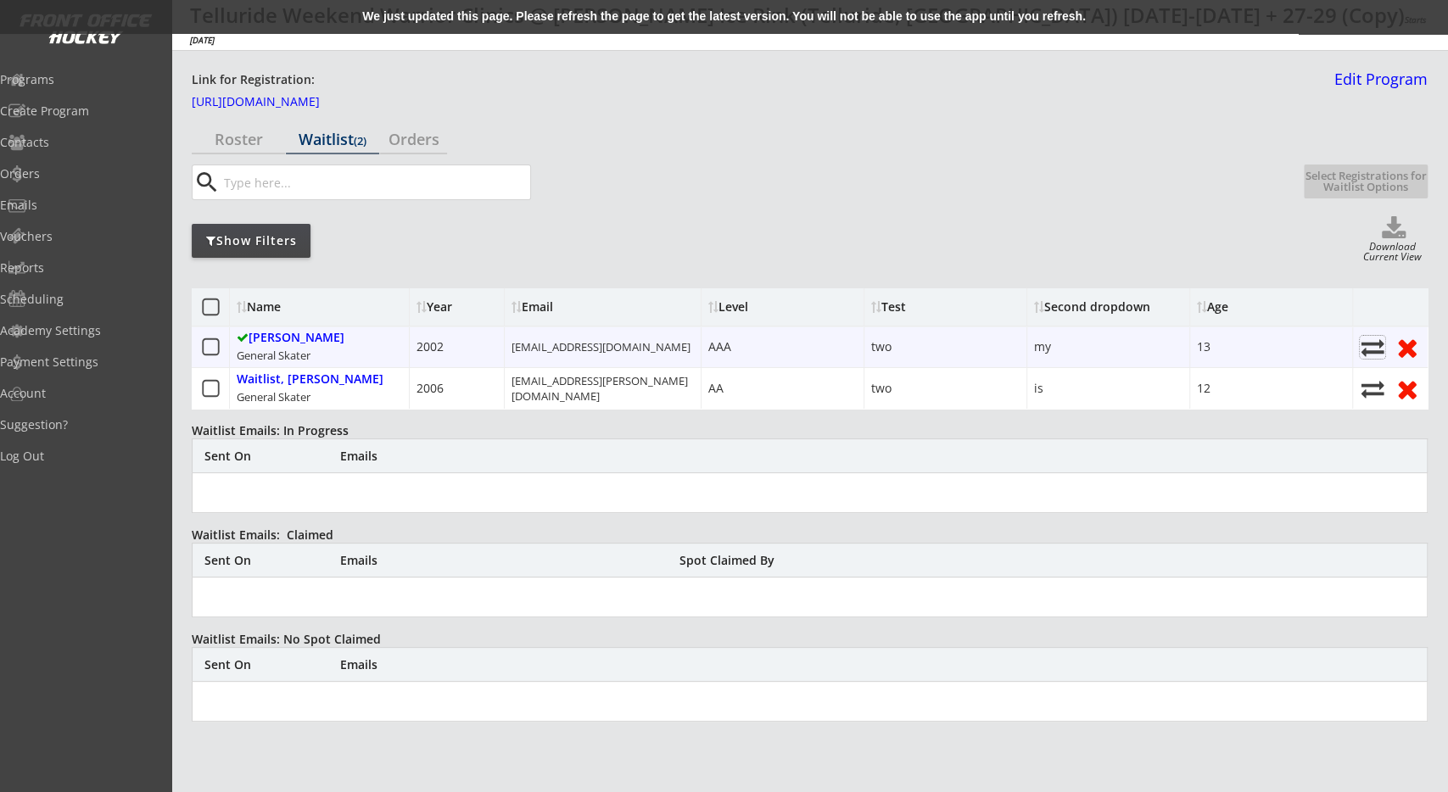
click at [1375, 349] on icon at bounding box center [1371, 347] width 25 height 23
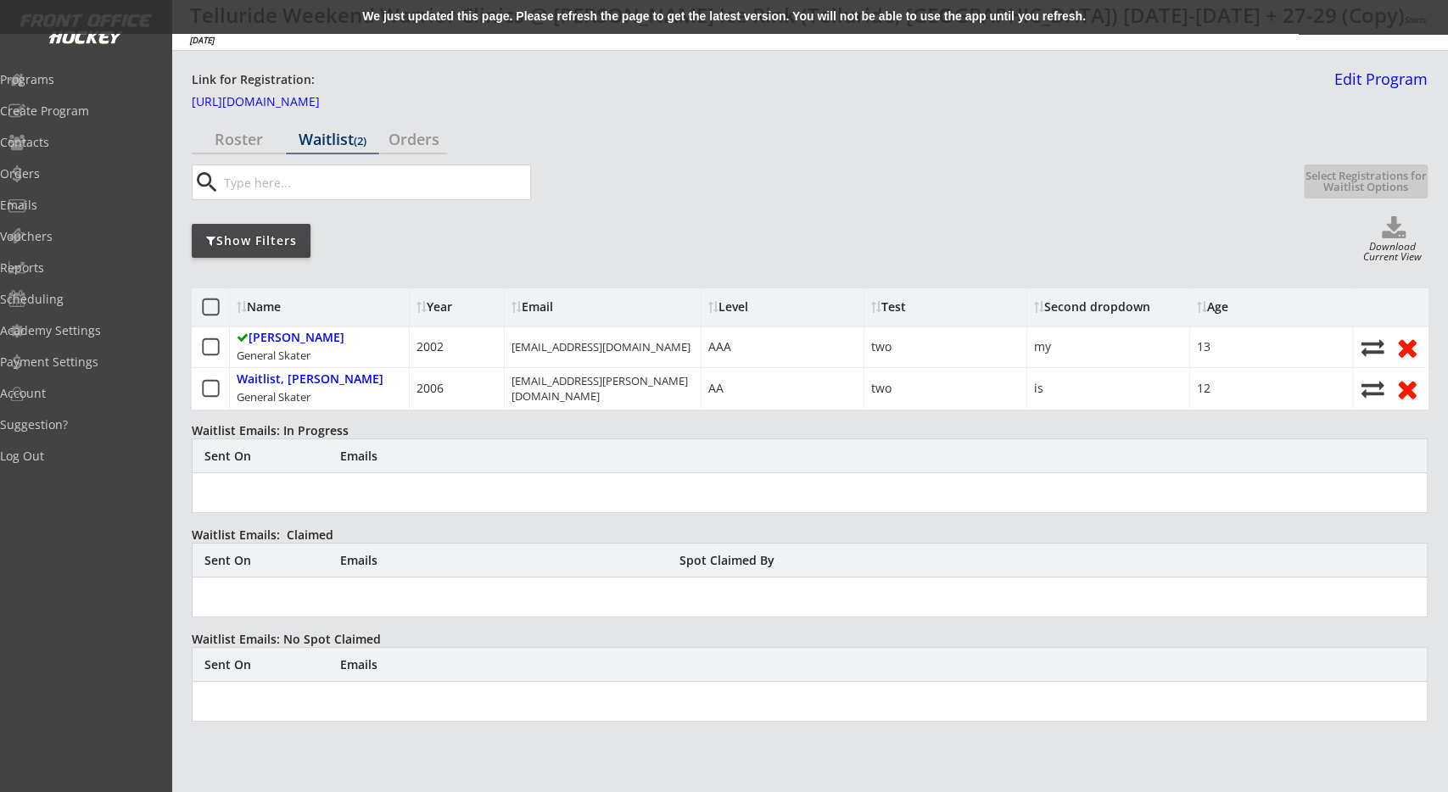
click at [850, 20] on div "We just updated this page. Please refresh the page to get the latest version. Y…" at bounding box center [724, 17] width 1448 height 34
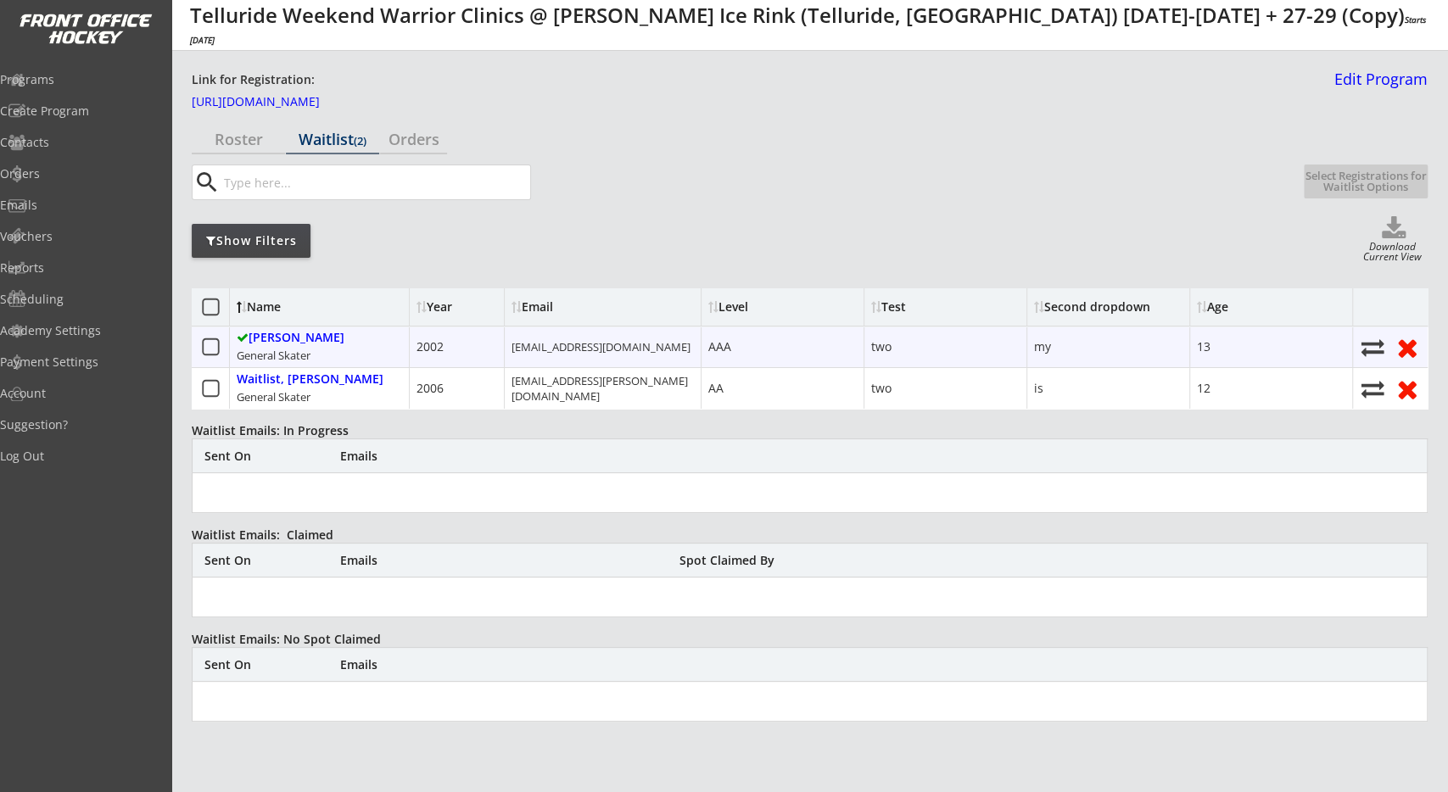
click at [1370, 342] on icon at bounding box center [1371, 347] width 25 height 23
select select ""Register Player - No Payment""
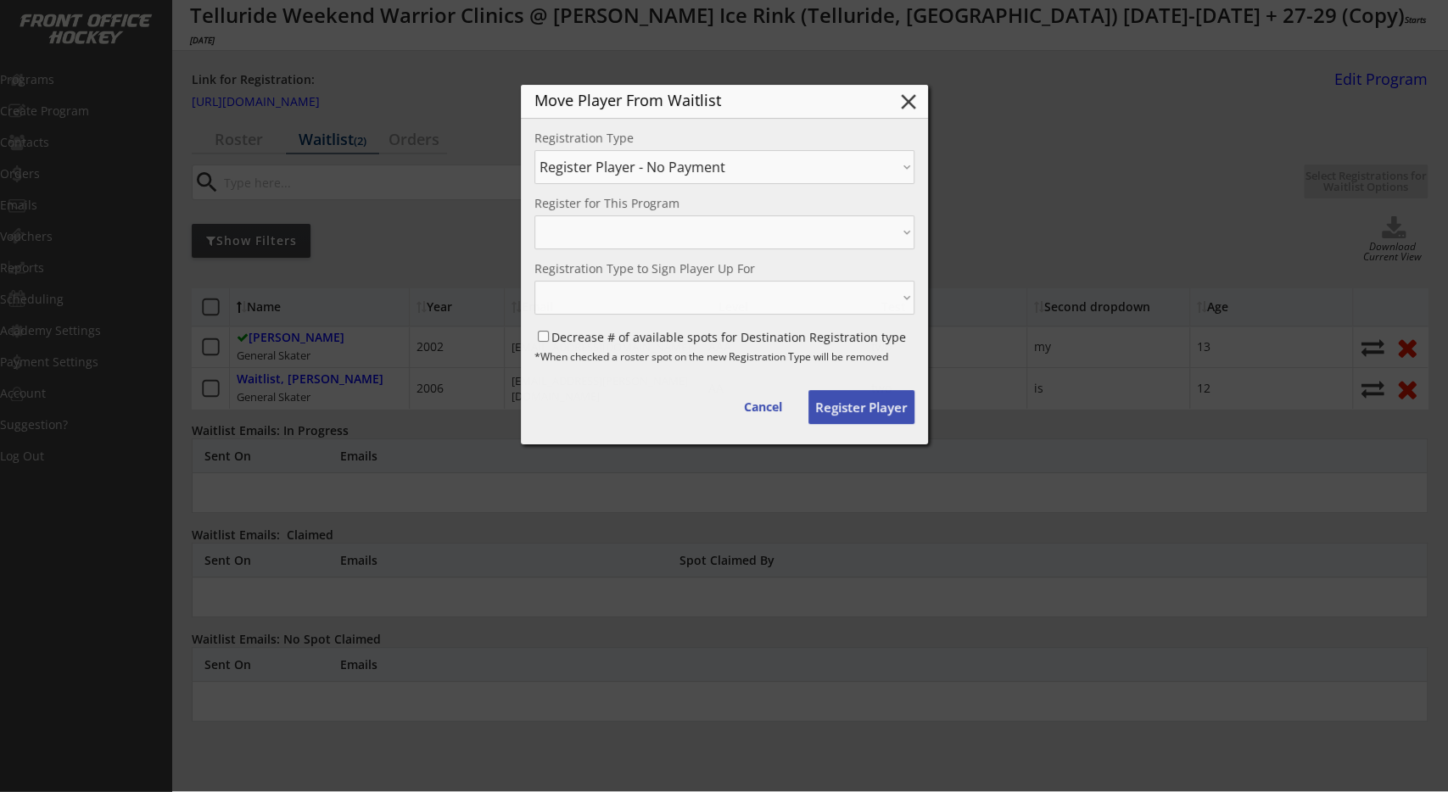
select select ""1348695171700984260__LOOKUP__1708364902810x446999703907467260""
select select ""1348695171700984260__LOOKUP__1708364902810x886125139003441200""
click at [771, 403] on button "Cancel" at bounding box center [763, 407] width 72 height 34
select select ""PLACEHOLDER_1427118222253""
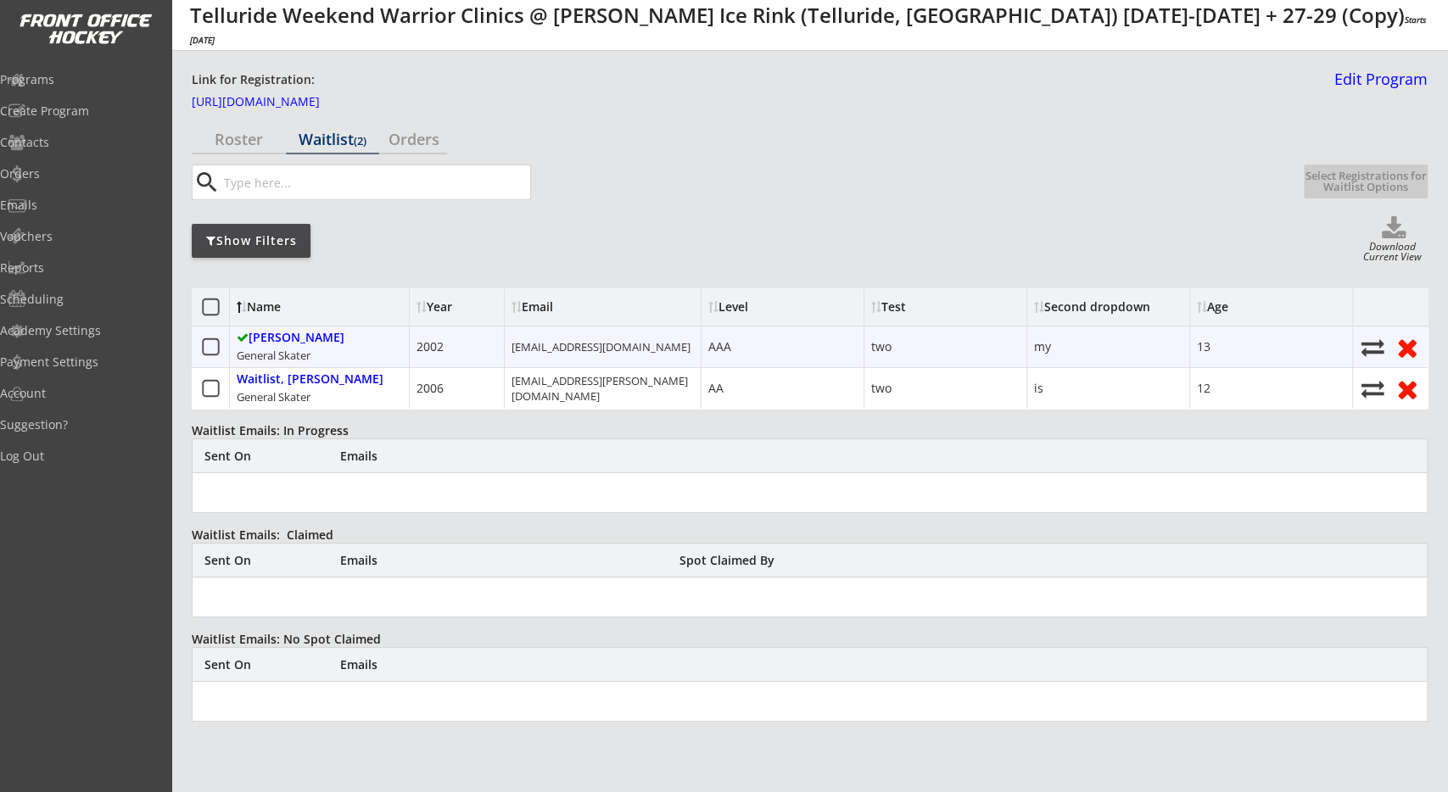
click at [213, 343] on icon at bounding box center [210, 347] width 21 height 21
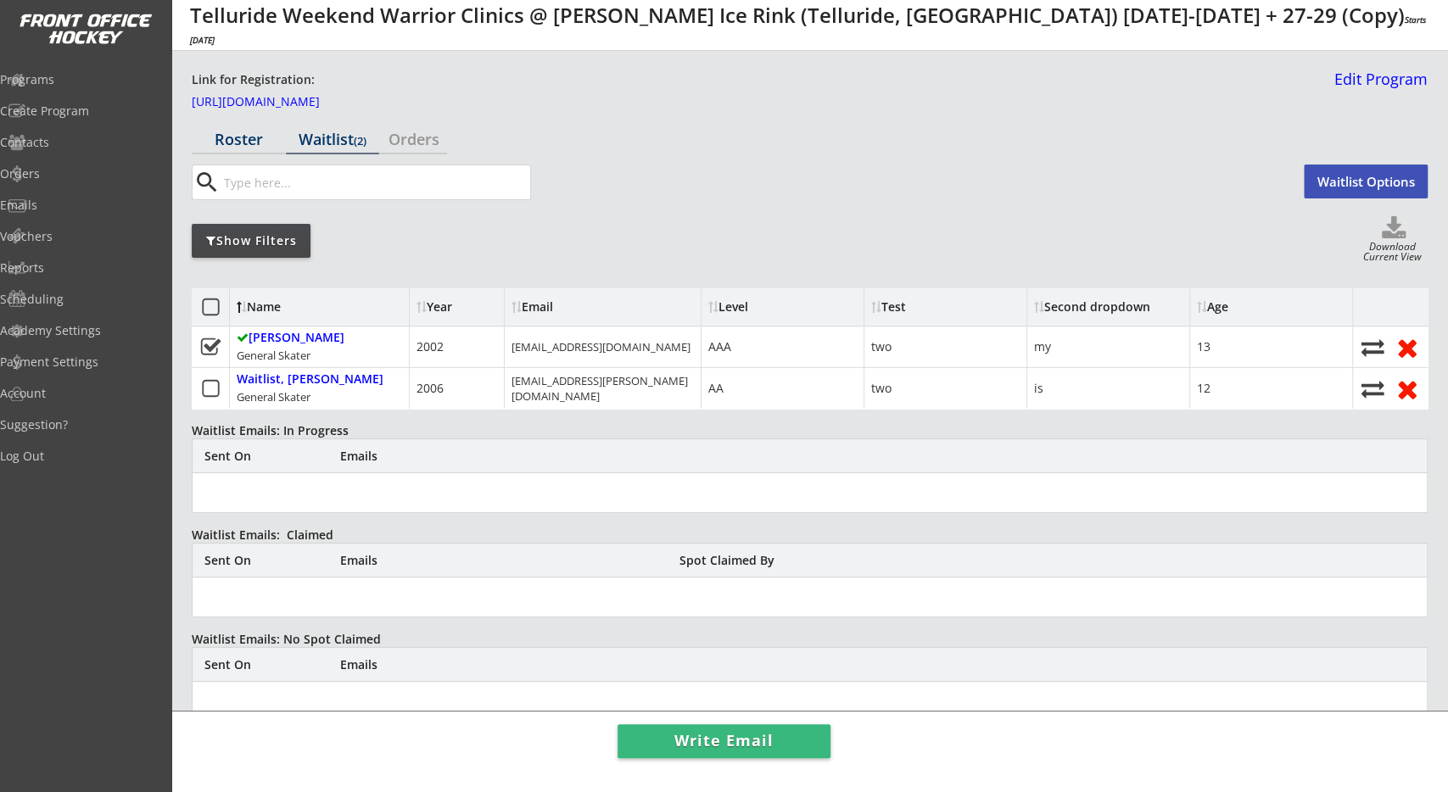
click at [230, 141] on div "Roster" at bounding box center [238, 138] width 93 height 15
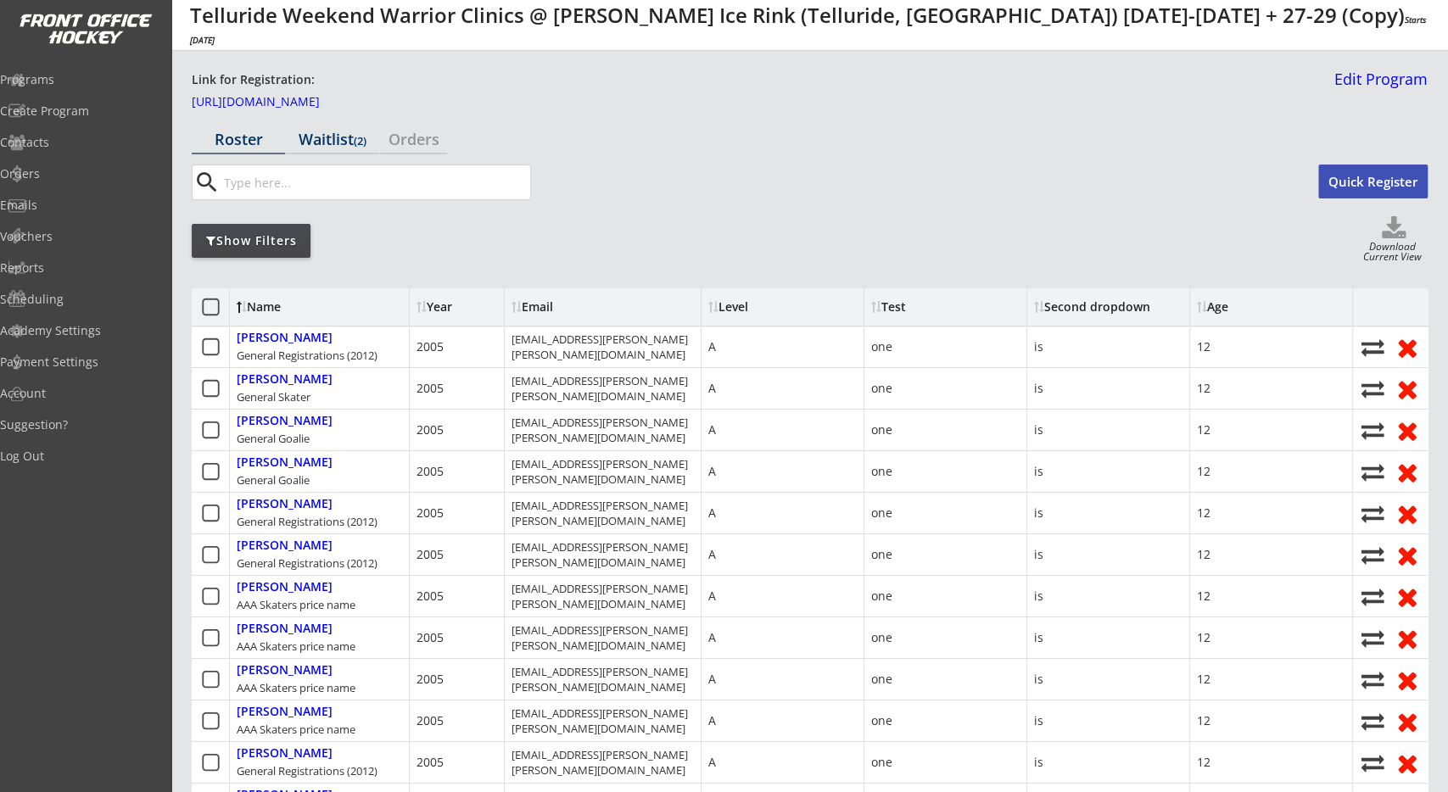
click at [320, 142] on div "Waitlist (2)" at bounding box center [332, 138] width 93 height 15
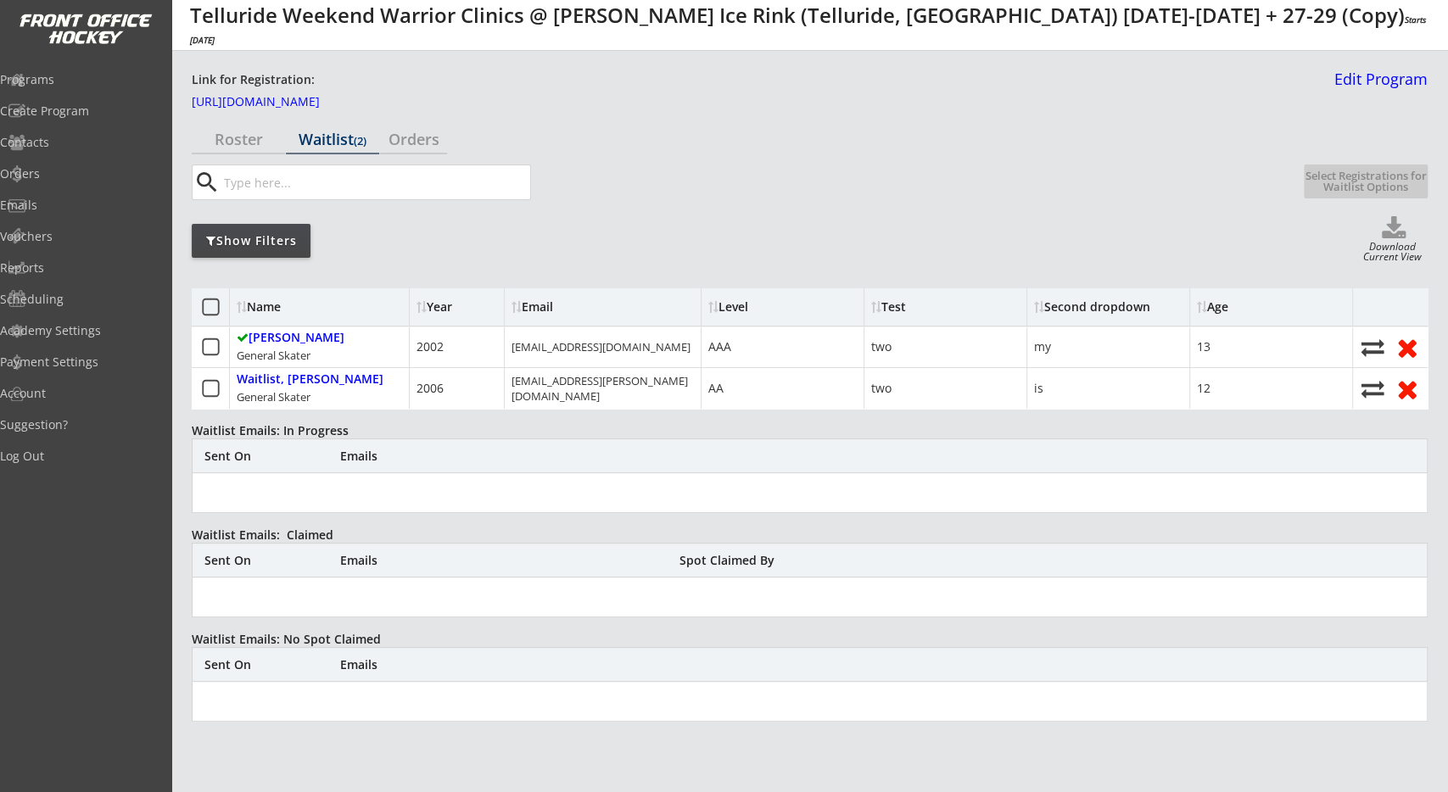
click at [249, 137] on div "Roster" at bounding box center [238, 138] width 93 height 15
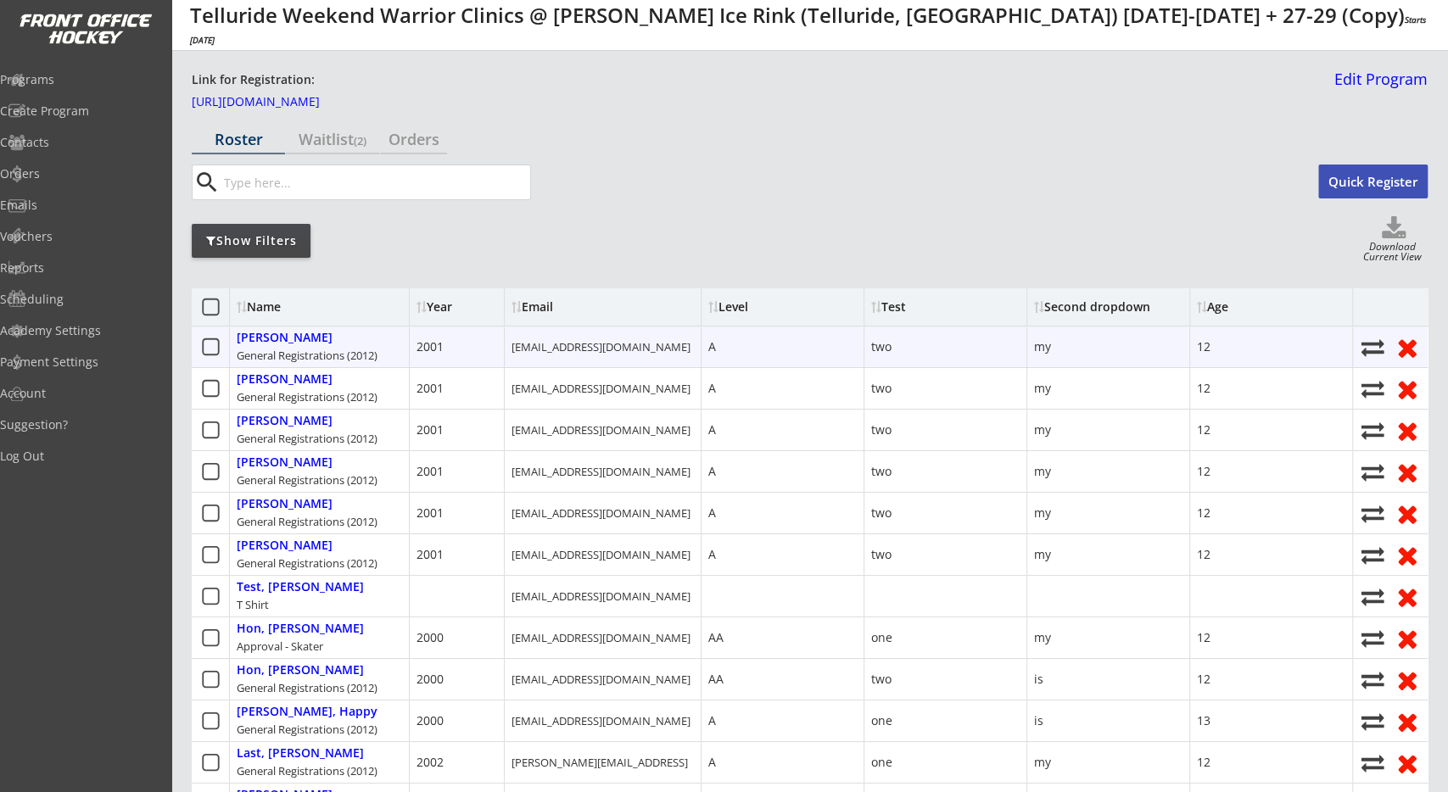
click at [209, 352] on icon at bounding box center [210, 347] width 21 height 21
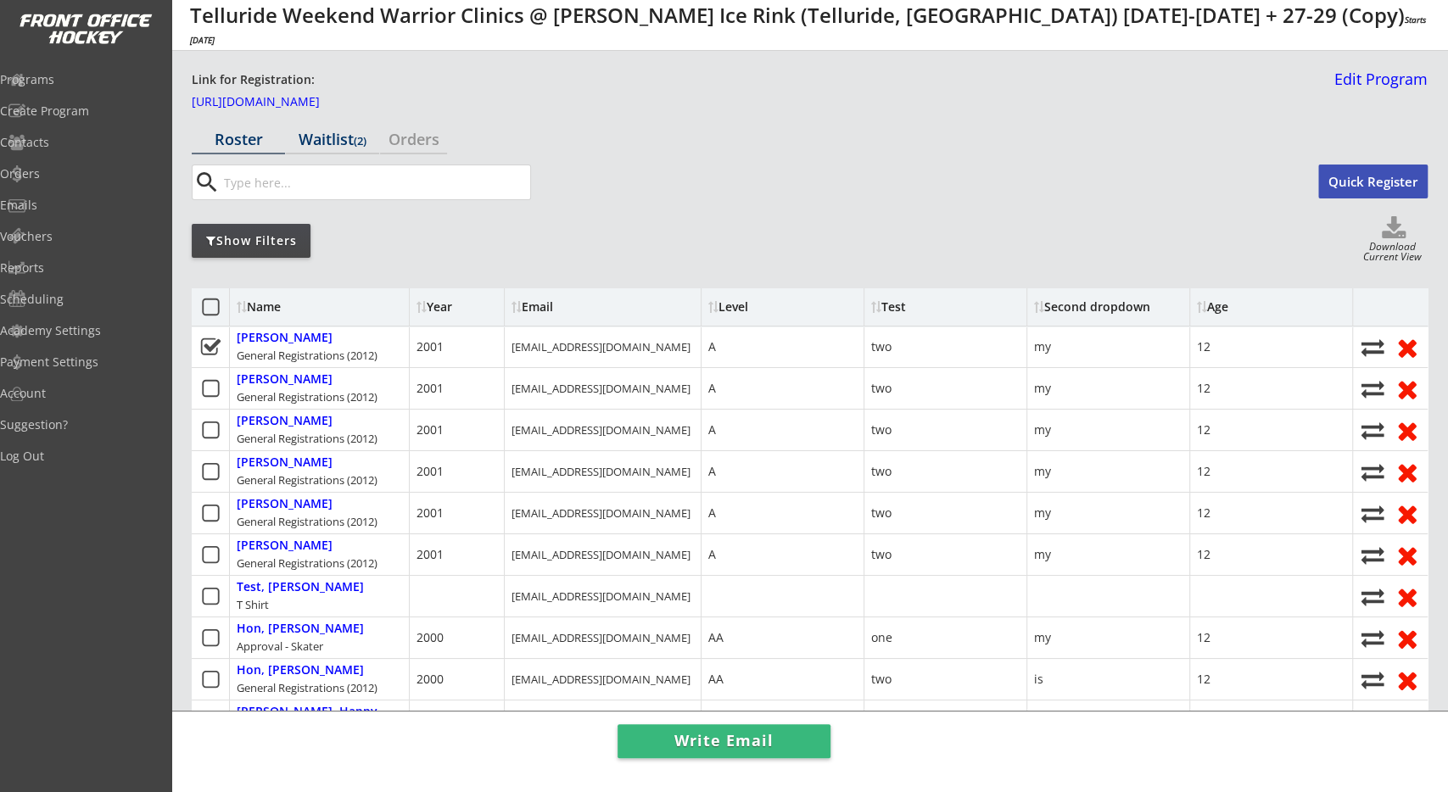
click at [304, 139] on div "Waitlist (2)" at bounding box center [332, 138] width 93 height 15
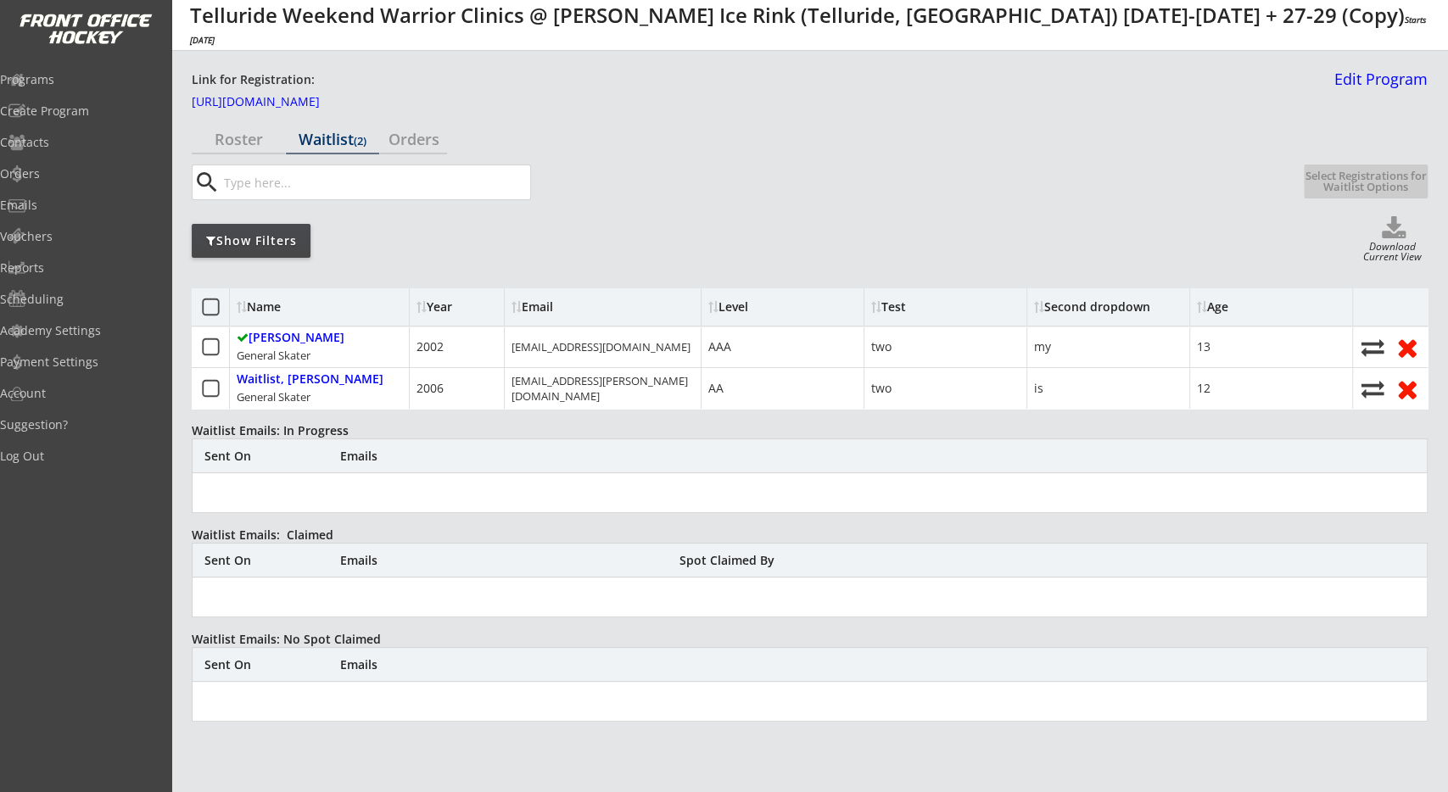
click at [254, 142] on div "Roster" at bounding box center [238, 138] width 93 height 15
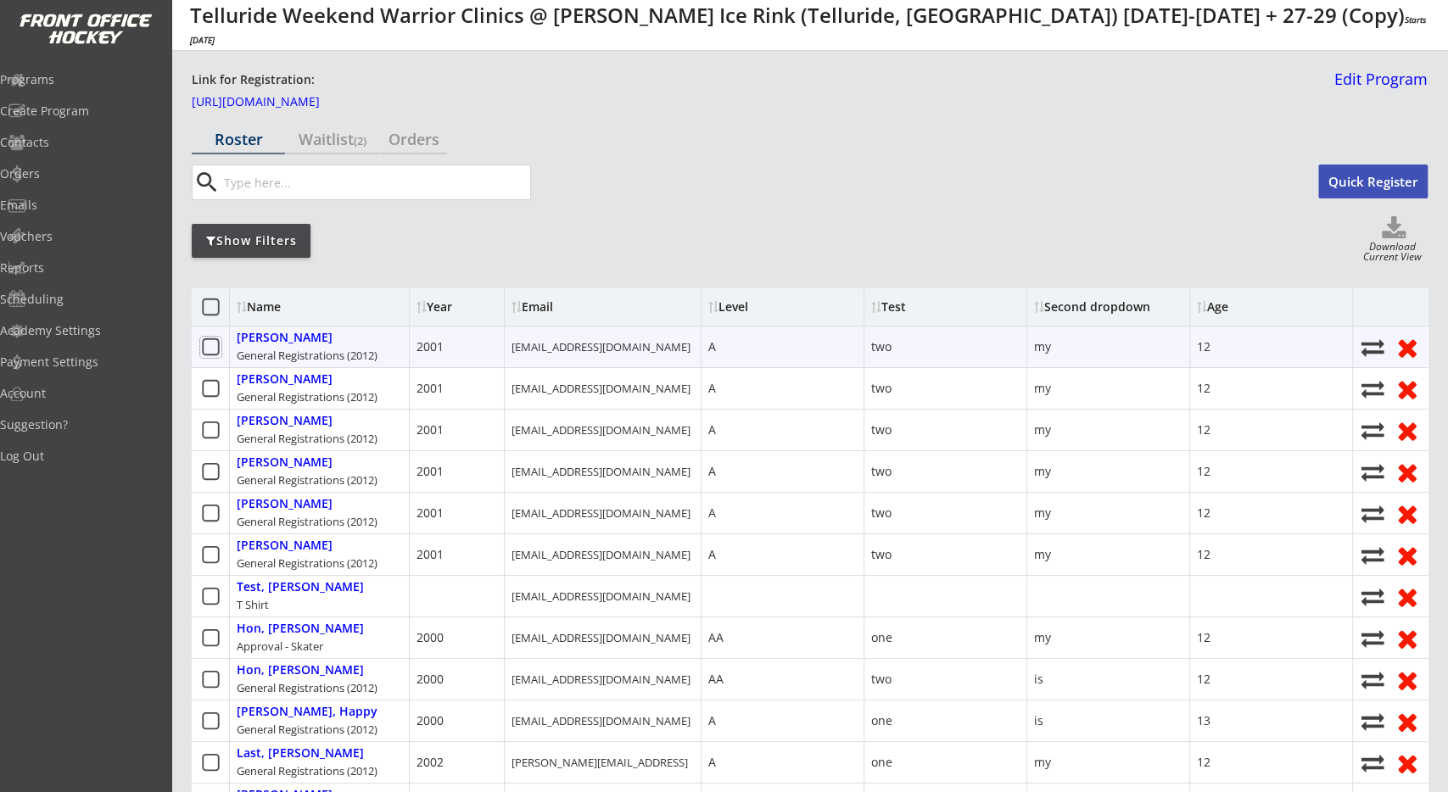
click at [216, 351] on icon at bounding box center [210, 347] width 21 height 21
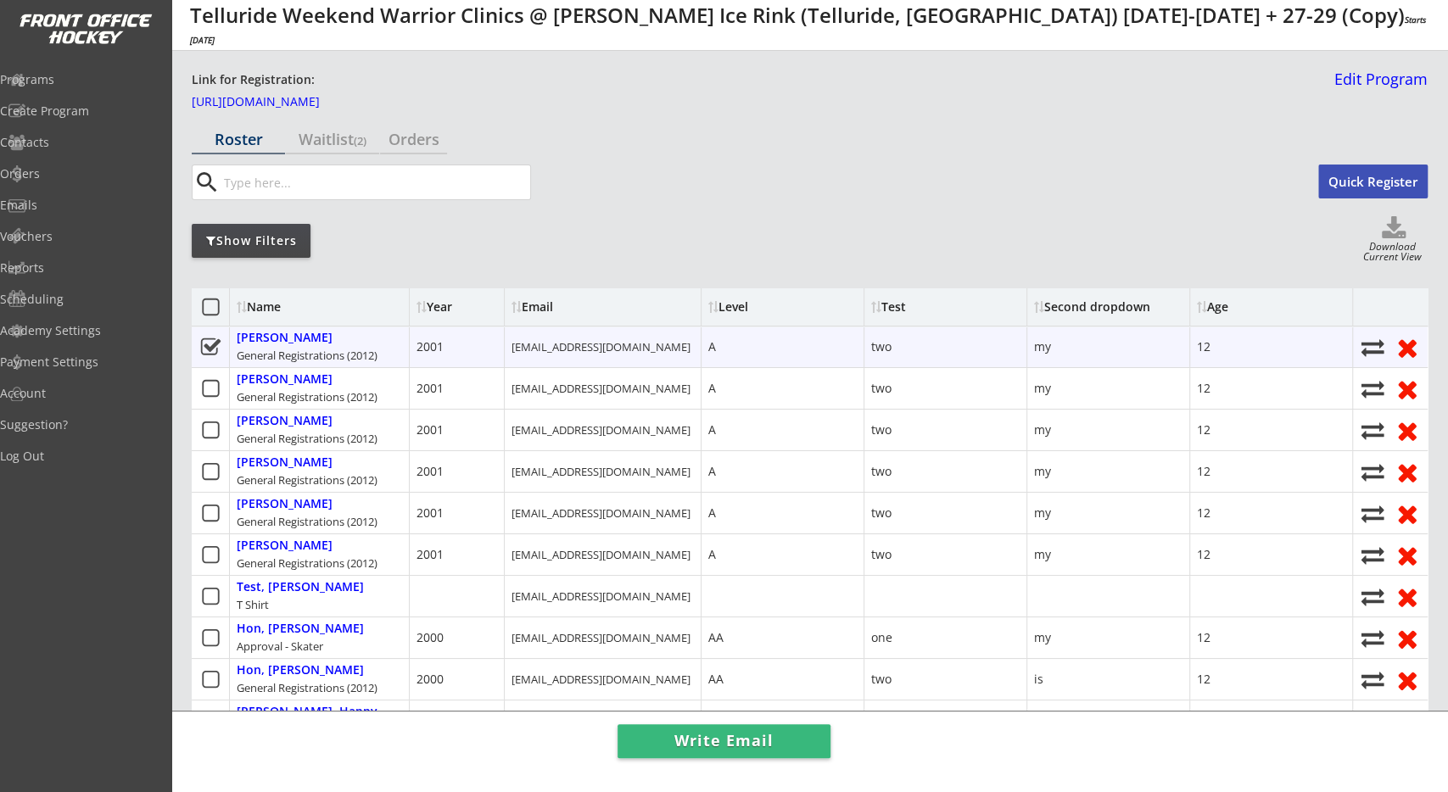
click at [218, 389] on icon at bounding box center [210, 388] width 21 height 21
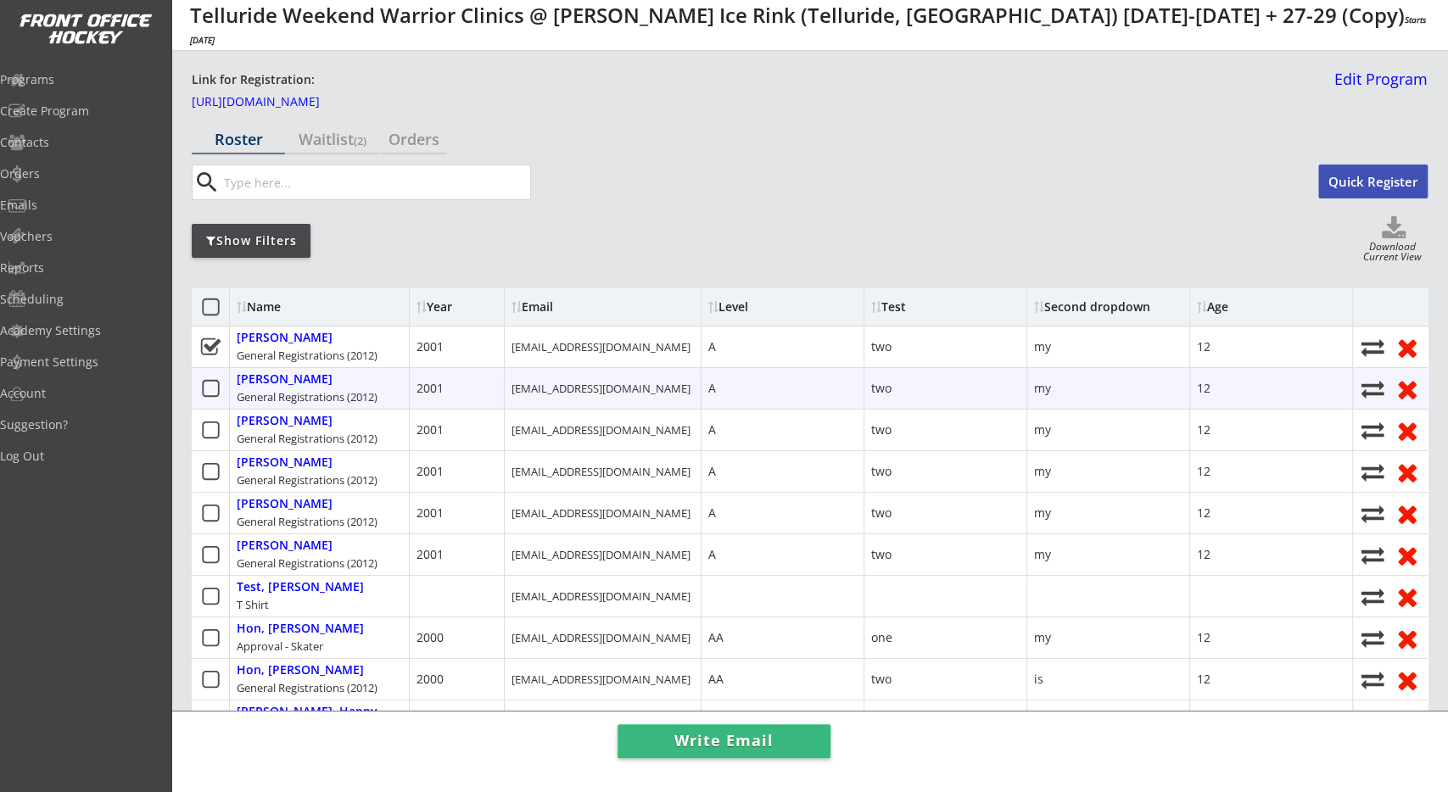
click at [210, 393] on icon at bounding box center [210, 388] width 21 height 21
click at [209, 389] on icon at bounding box center [210, 388] width 21 height 21
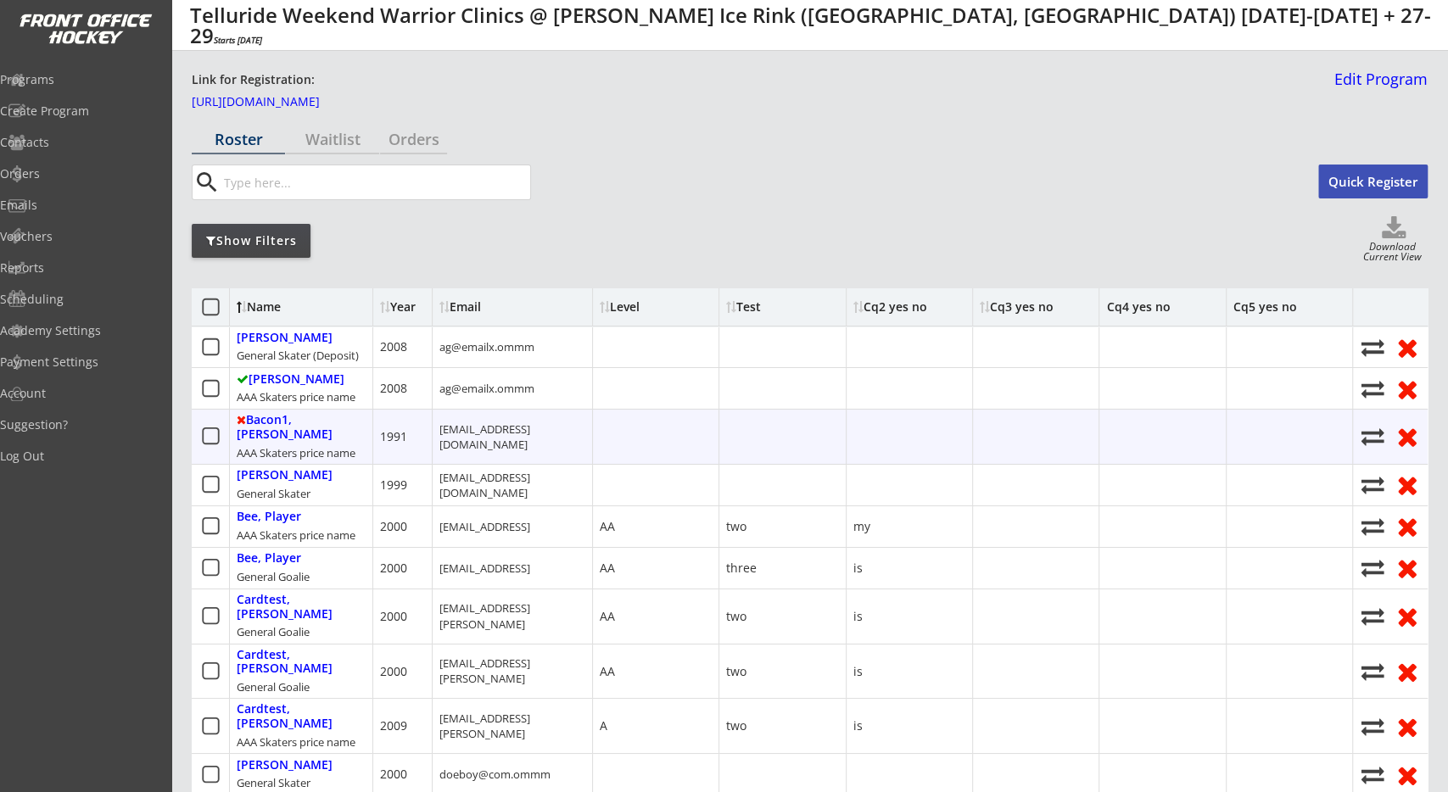
click at [209, 438] on icon at bounding box center [210, 436] width 21 height 21
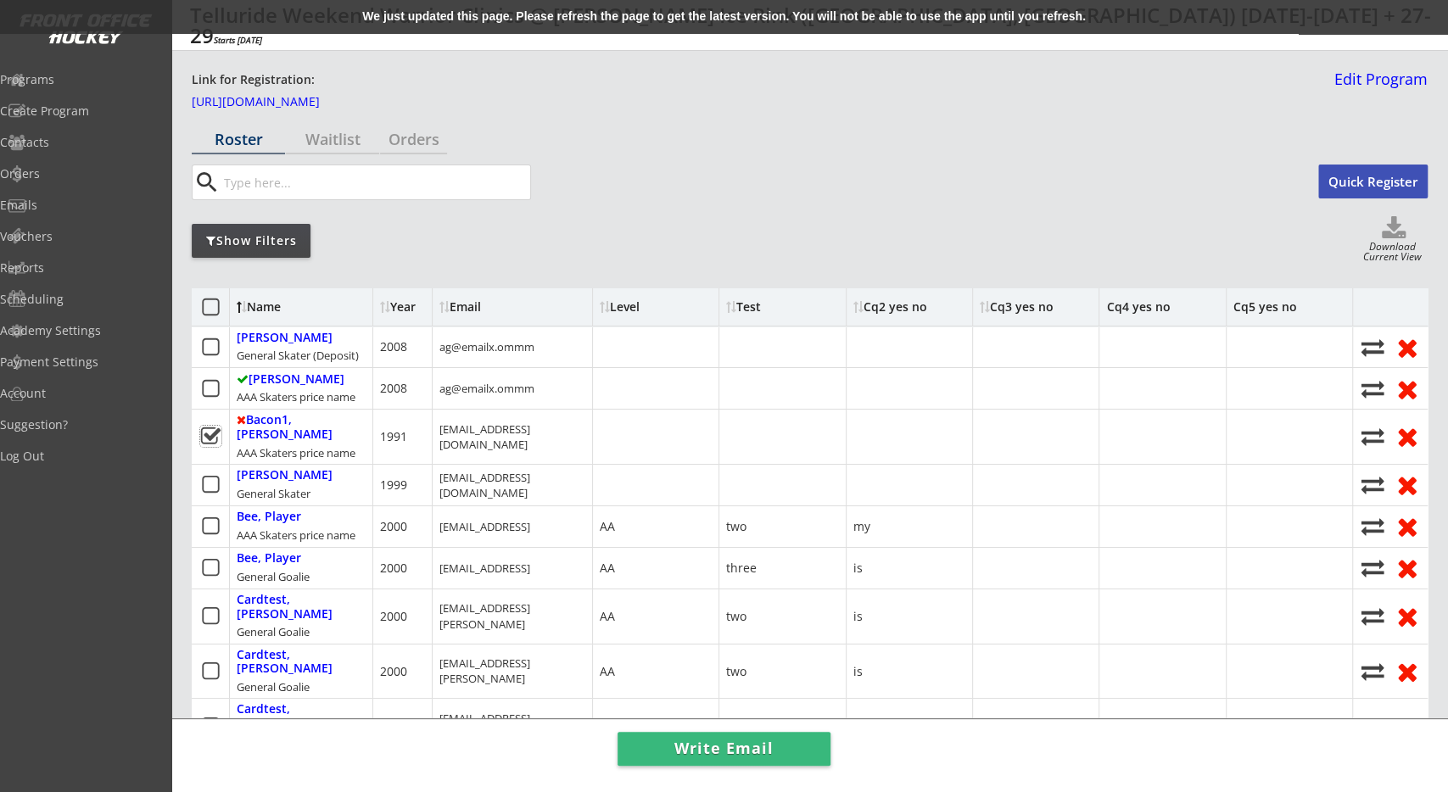
click at [533, 12] on div "We just updated this page. Please refresh the page to get the latest version. Y…" at bounding box center [724, 17] width 1448 height 34
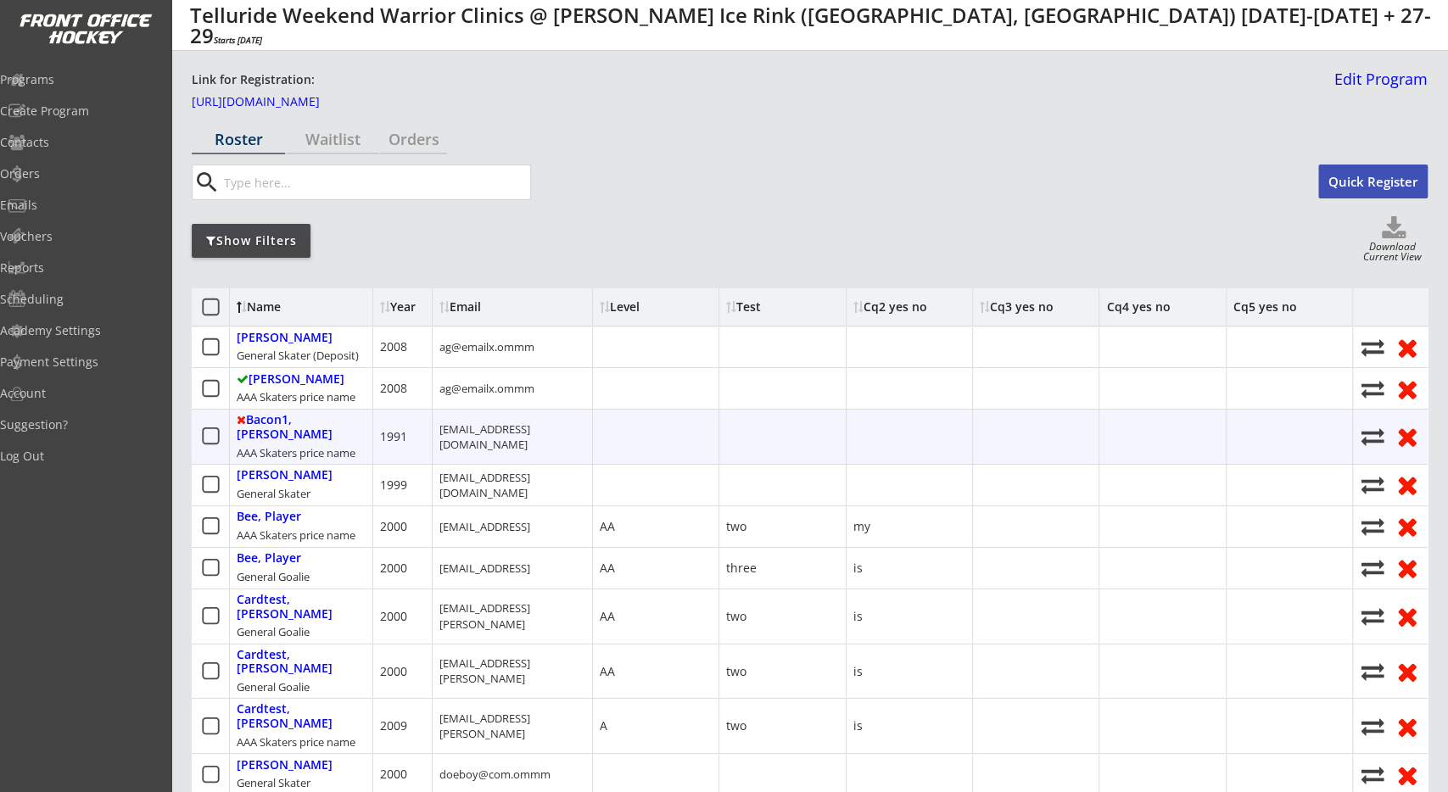
click at [208, 435] on icon at bounding box center [210, 436] width 21 height 21
click at [206, 474] on icon at bounding box center [210, 484] width 21 height 21
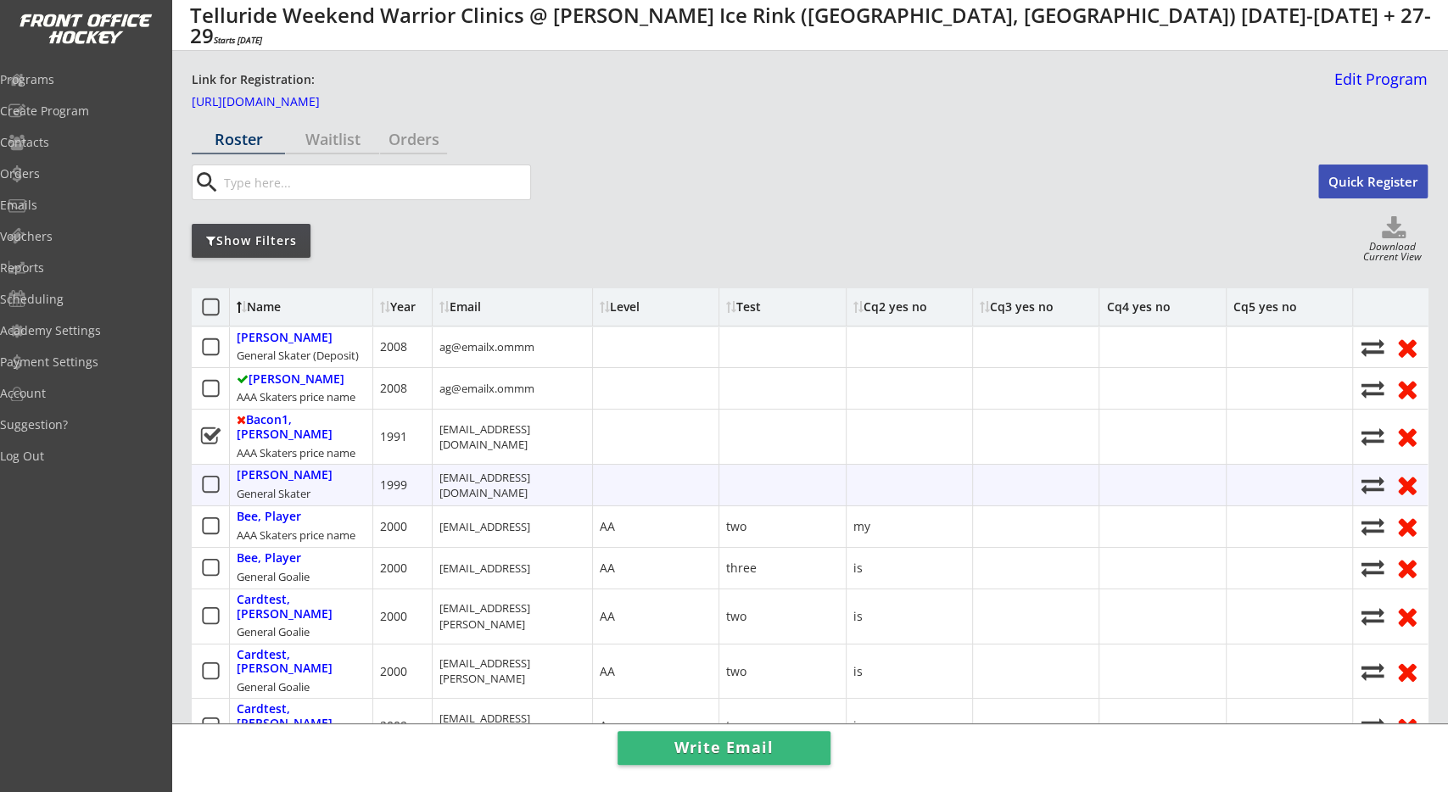
click at [216, 479] on icon at bounding box center [210, 484] width 21 height 21
click at [209, 474] on icon at bounding box center [210, 484] width 21 height 21
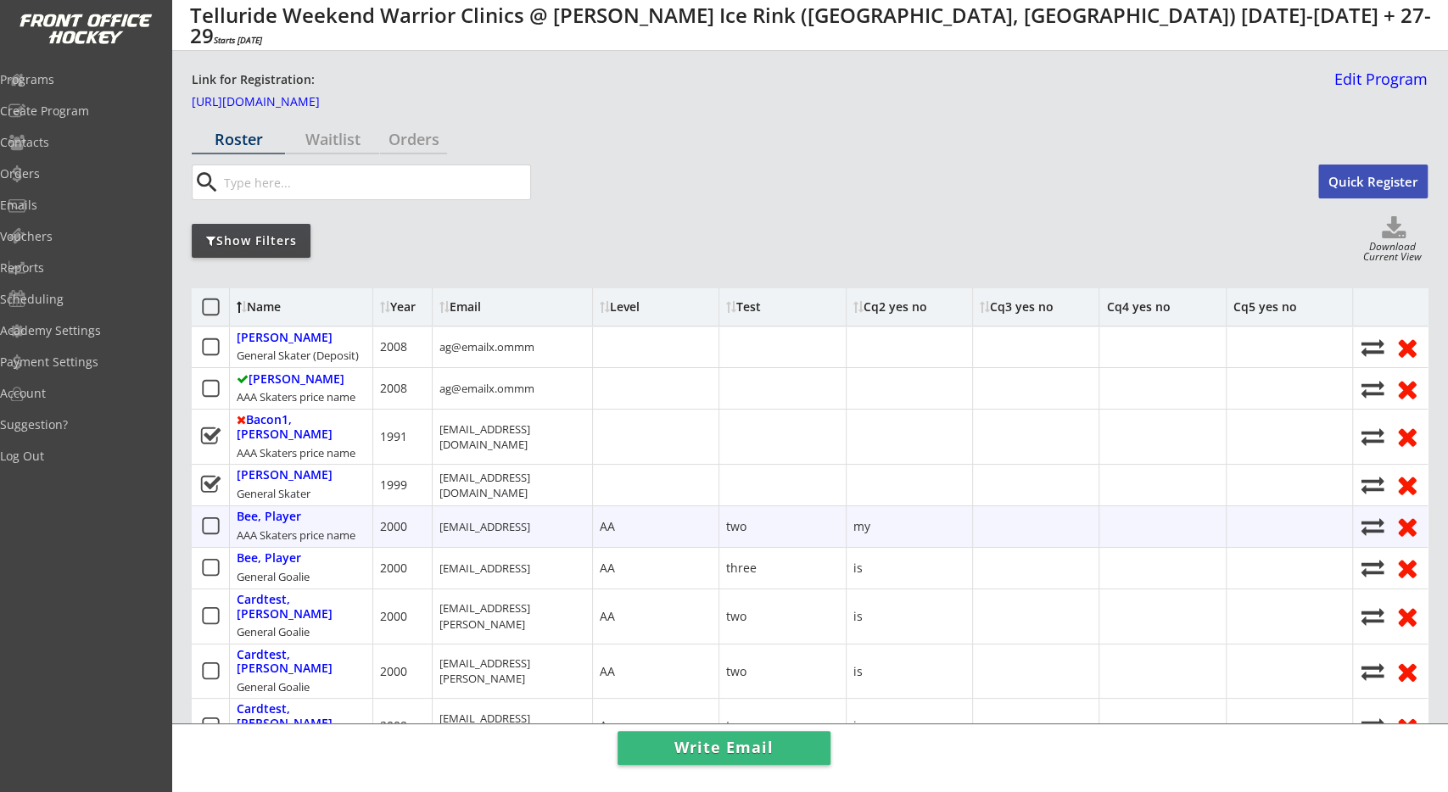
click at [211, 506] on div at bounding box center [211, 526] width 38 height 41
click at [211, 516] on icon at bounding box center [210, 526] width 21 height 21
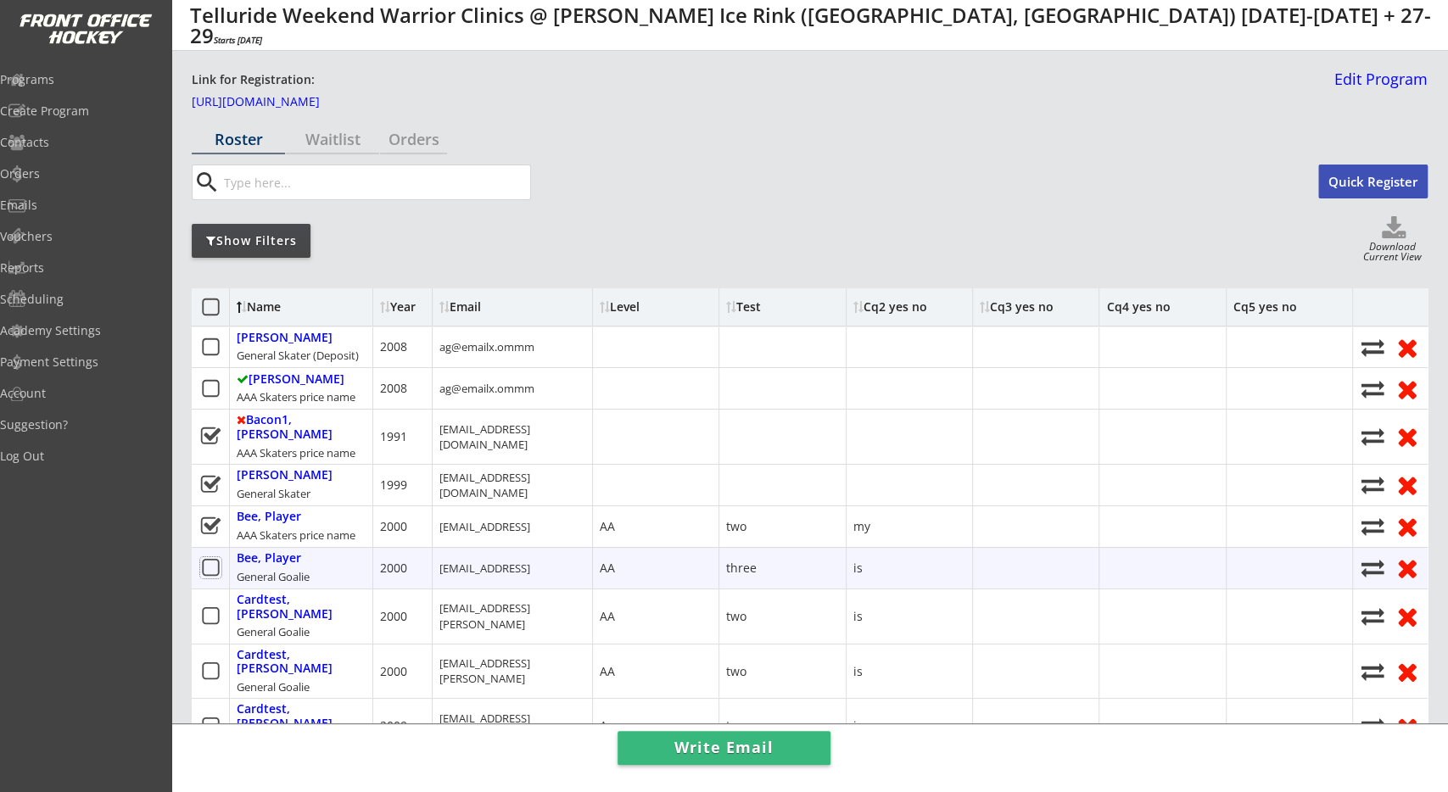
click at [206, 557] on icon at bounding box center [210, 567] width 21 height 21
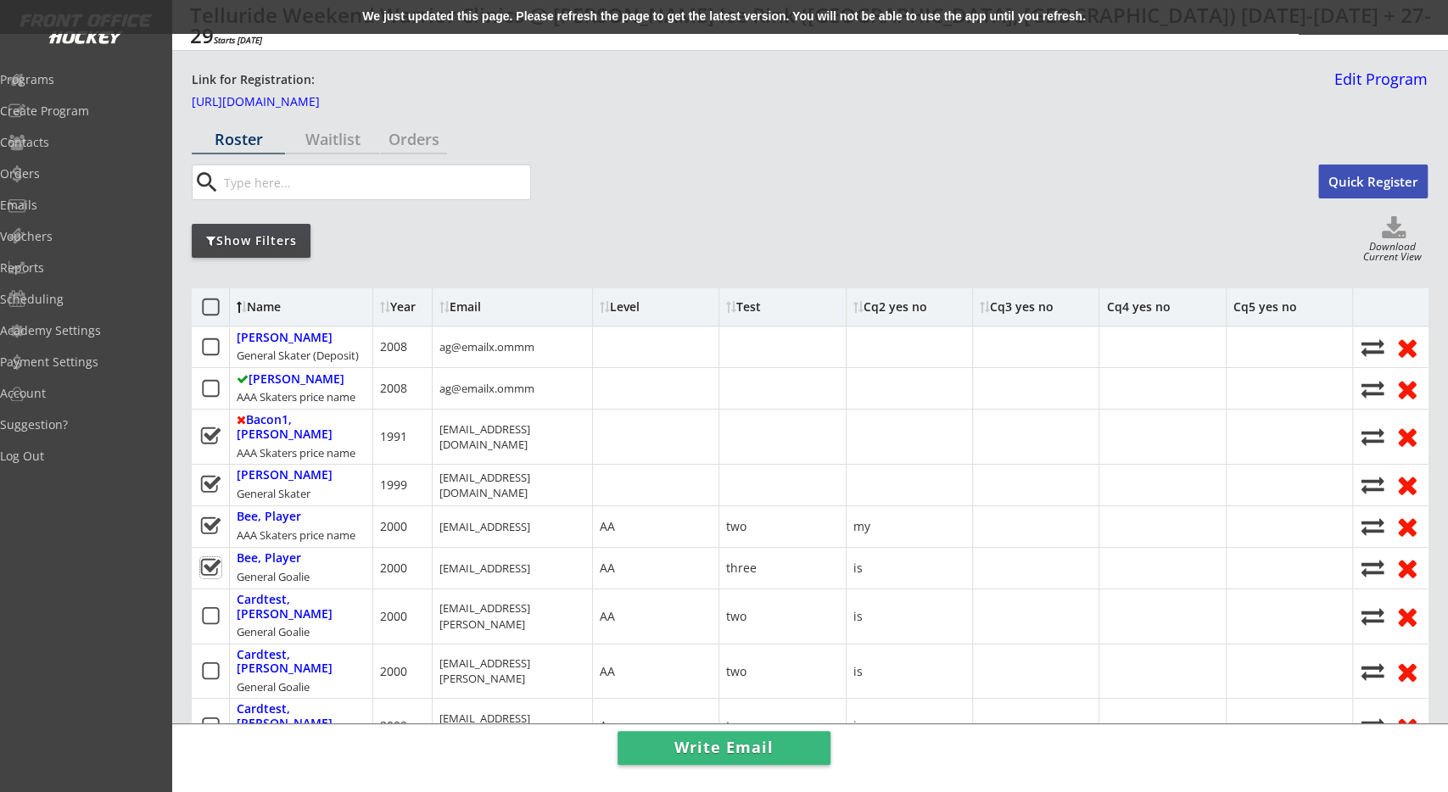
click at [428, 8] on div "We just updated this page. Please refresh the page to get the latest version. Y…" at bounding box center [724, 17] width 1448 height 34
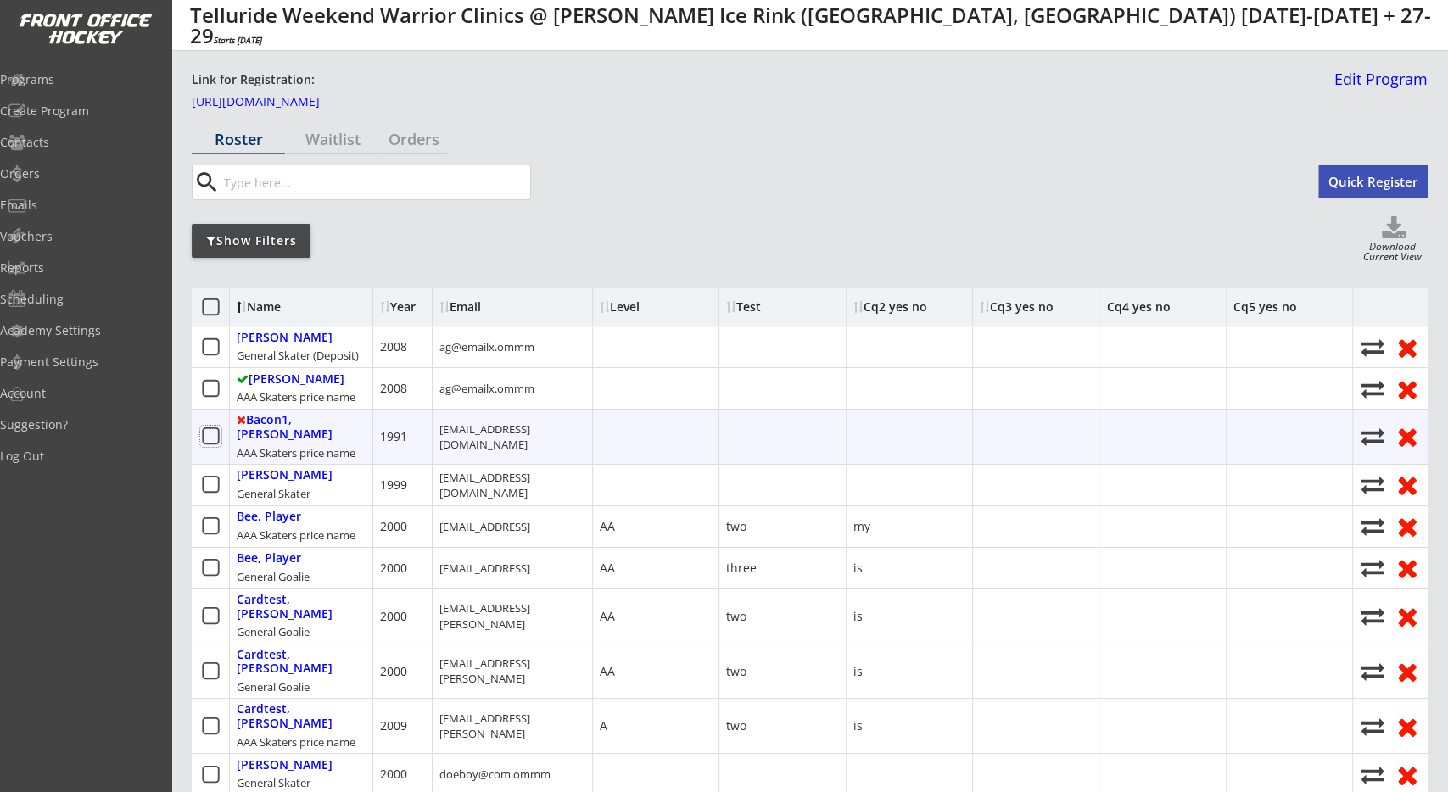
click at [204, 428] on icon at bounding box center [210, 436] width 21 height 21
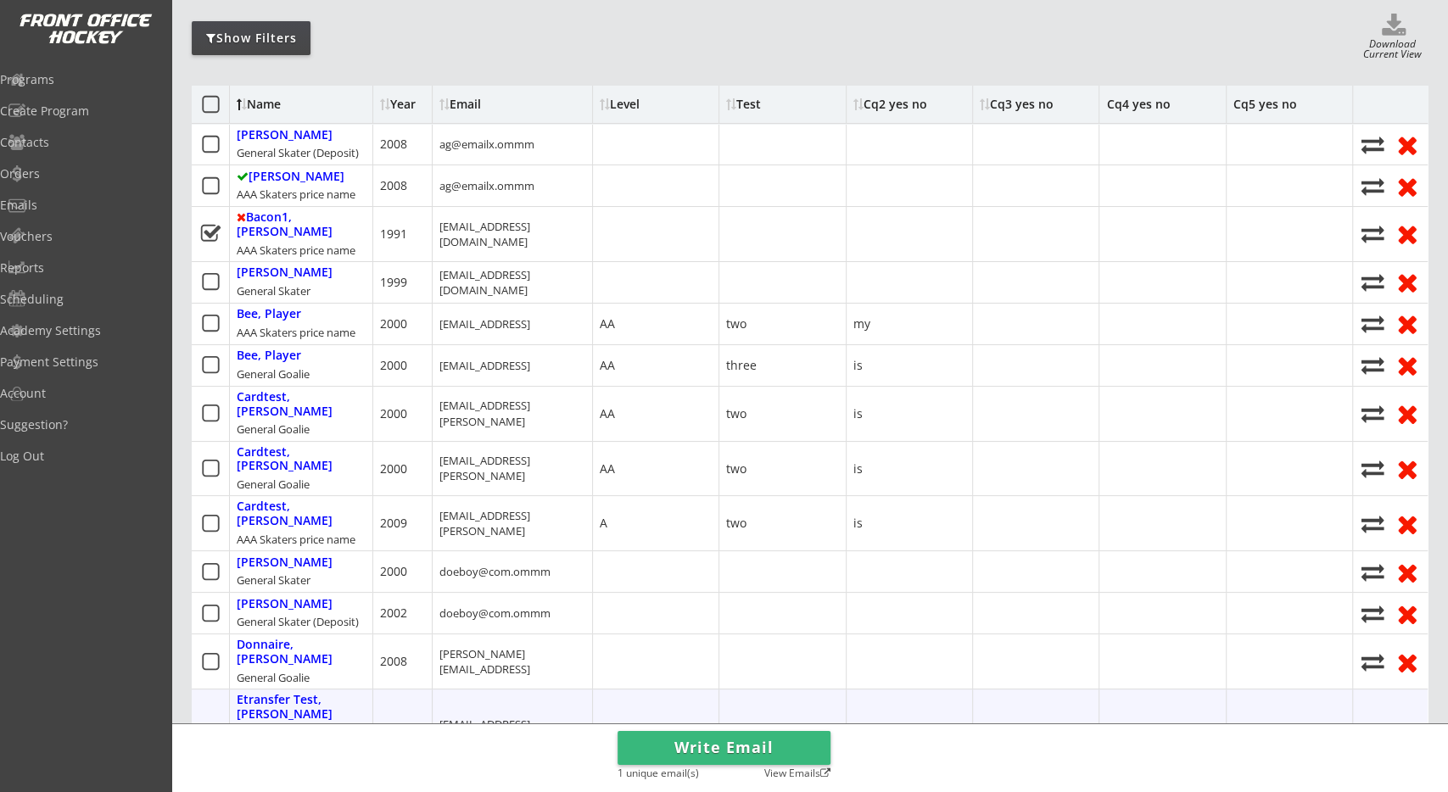
scroll to position [176, 0]
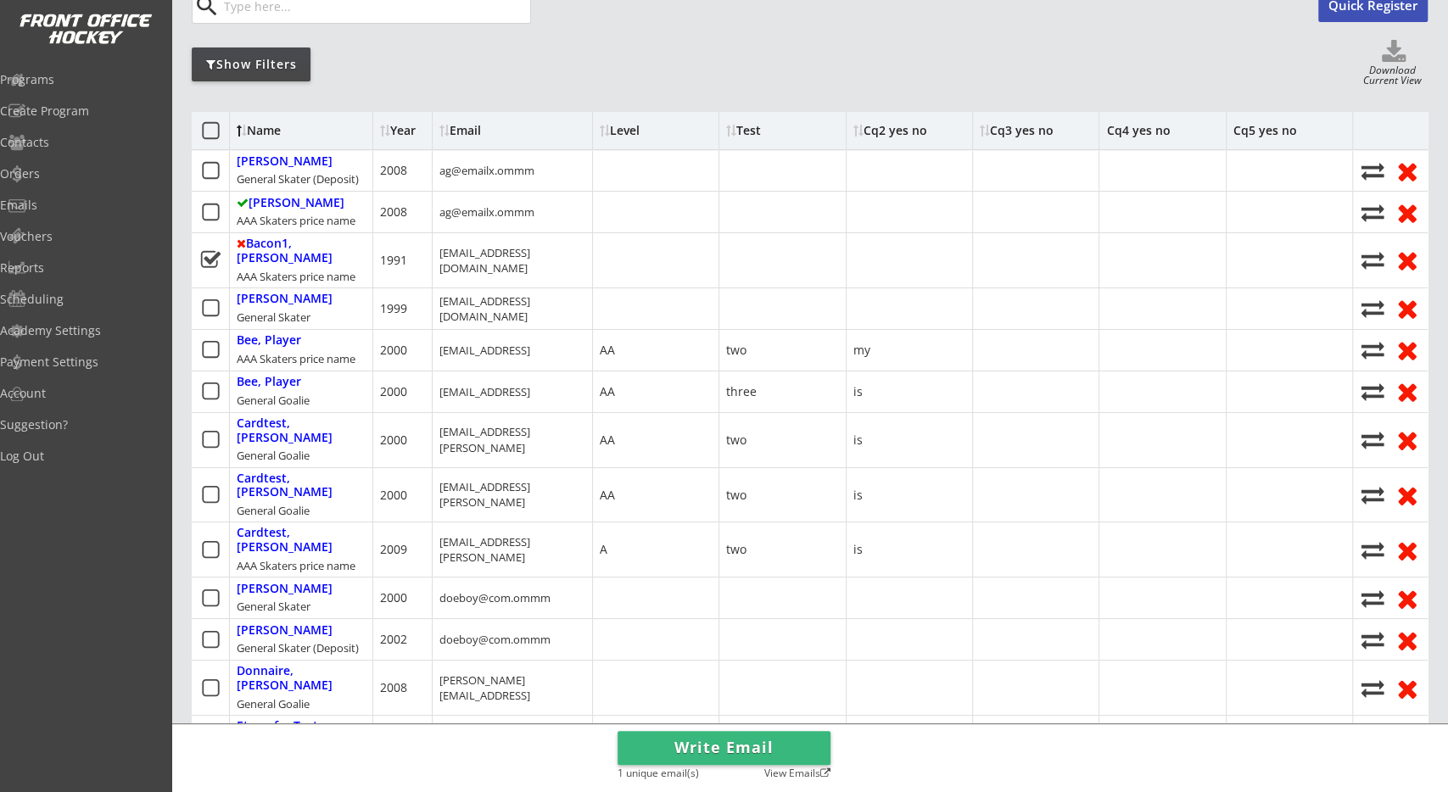
click at [728, 751] on button "Write Email" at bounding box center [723, 748] width 213 height 34
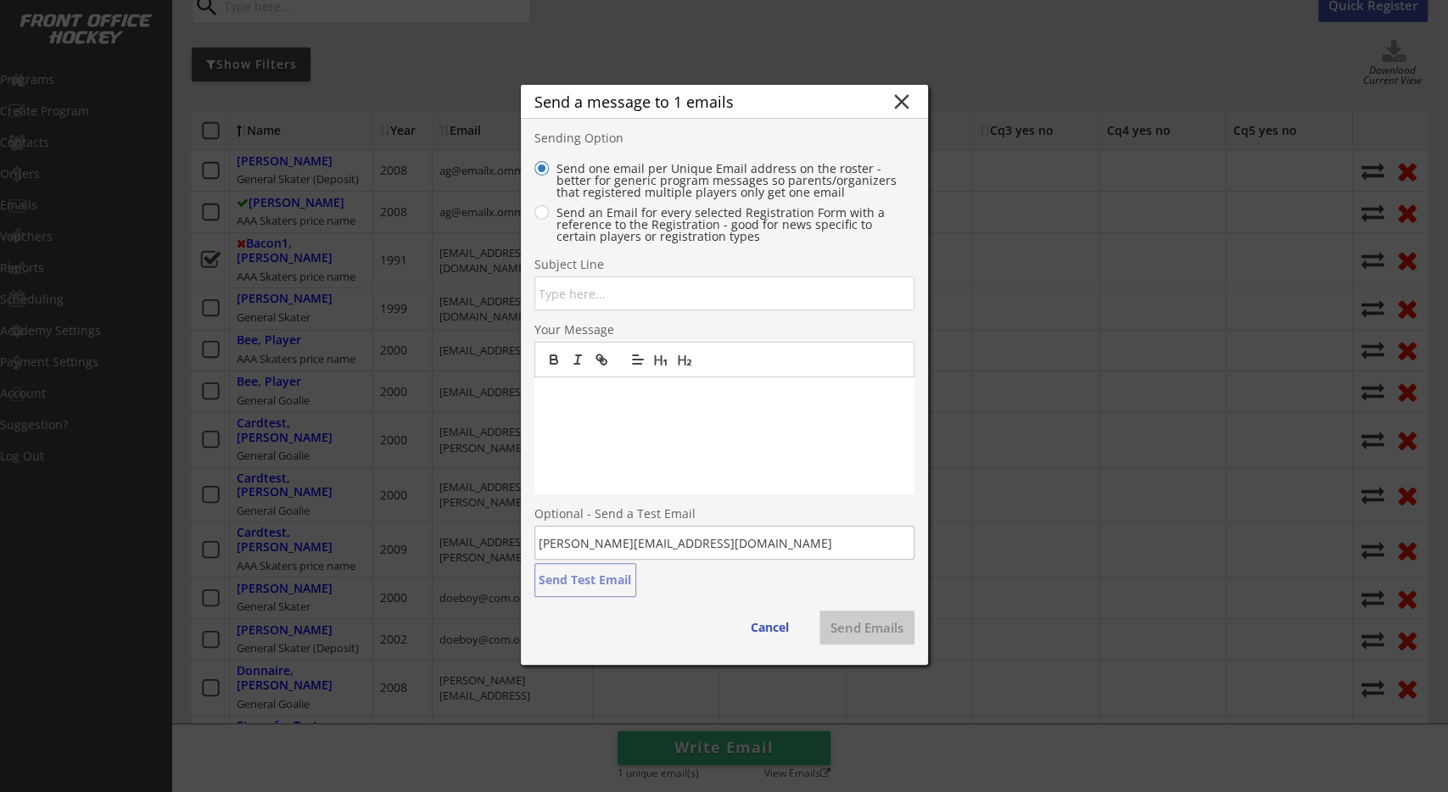
click at [576, 221] on label "Send an Email for every selected Registration Form with a reference to the Regi…" at bounding box center [732, 225] width 363 height 36
click at [533, 174] on input "Send an Email for every selected Registration Form with a reference to the Regi…" at bounding box center [527, 168] width 11 height 11
radio input "true"
click at [767, 626] on button "Cancel" at bounding box center [770, 628] width 72 height 34
radio input "true"
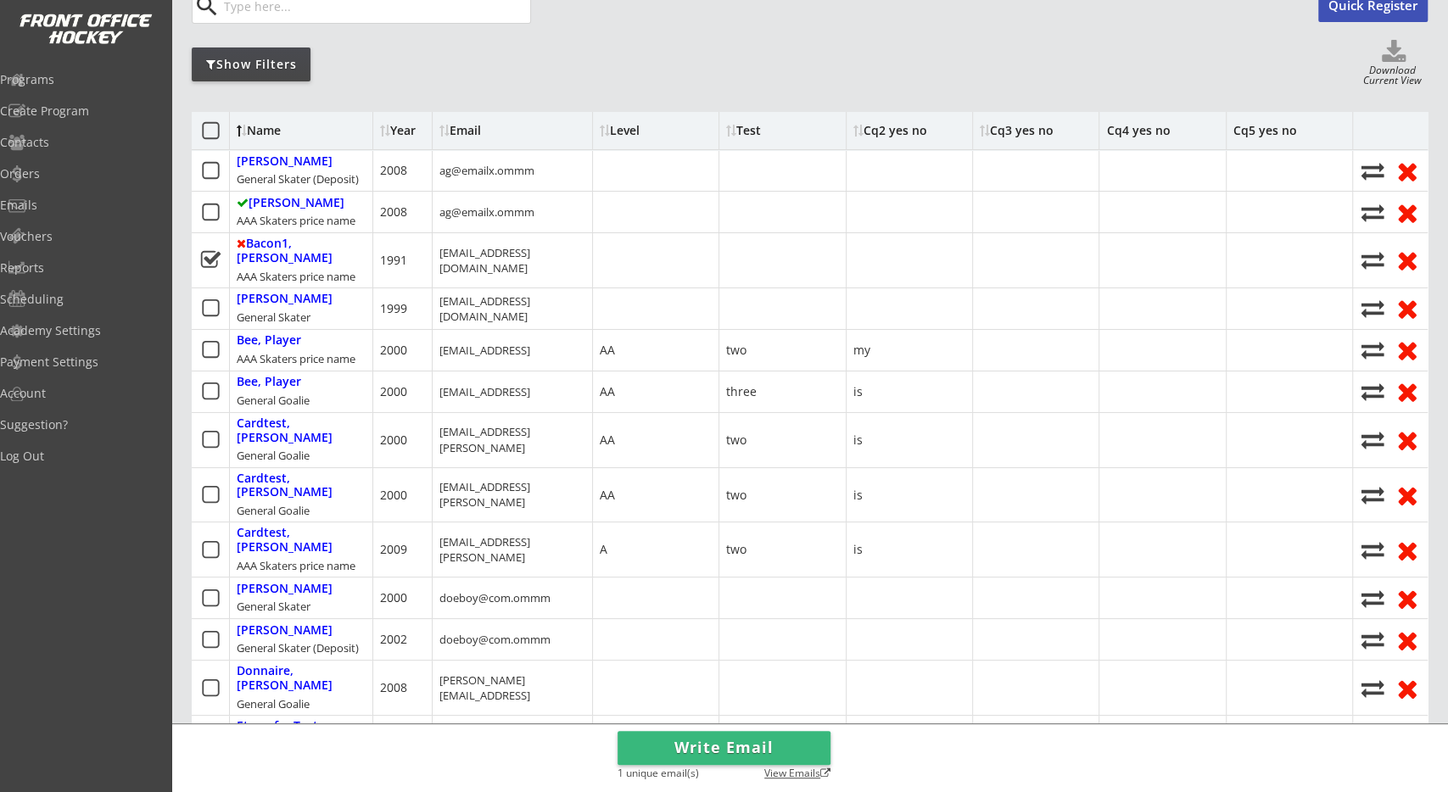
click at [778, 773] on div "View Emails" at bounding box center [792, 775] width 76 height 14
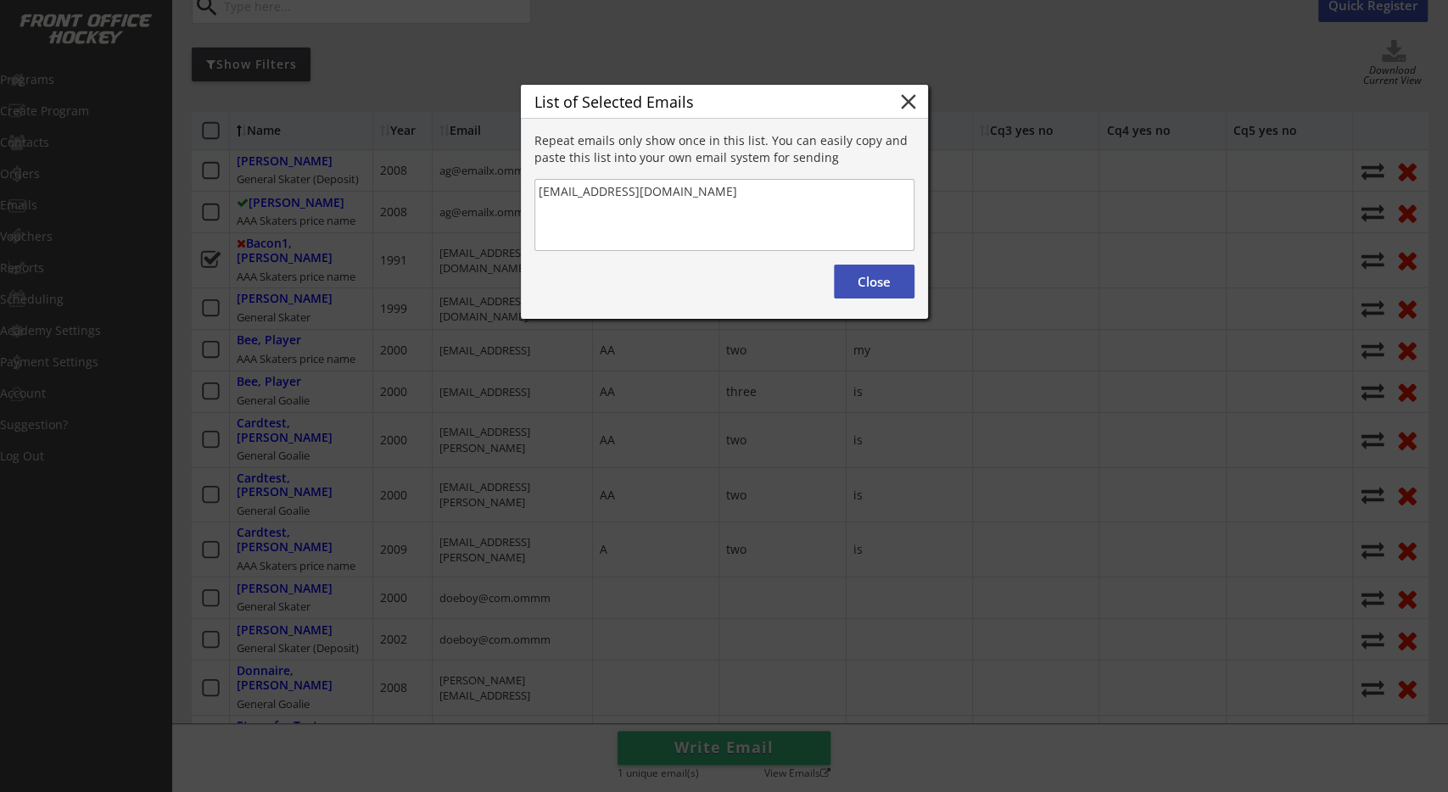
click at [885, 289] on button "Close" at bounding box center [874, 282] width 81 height 34
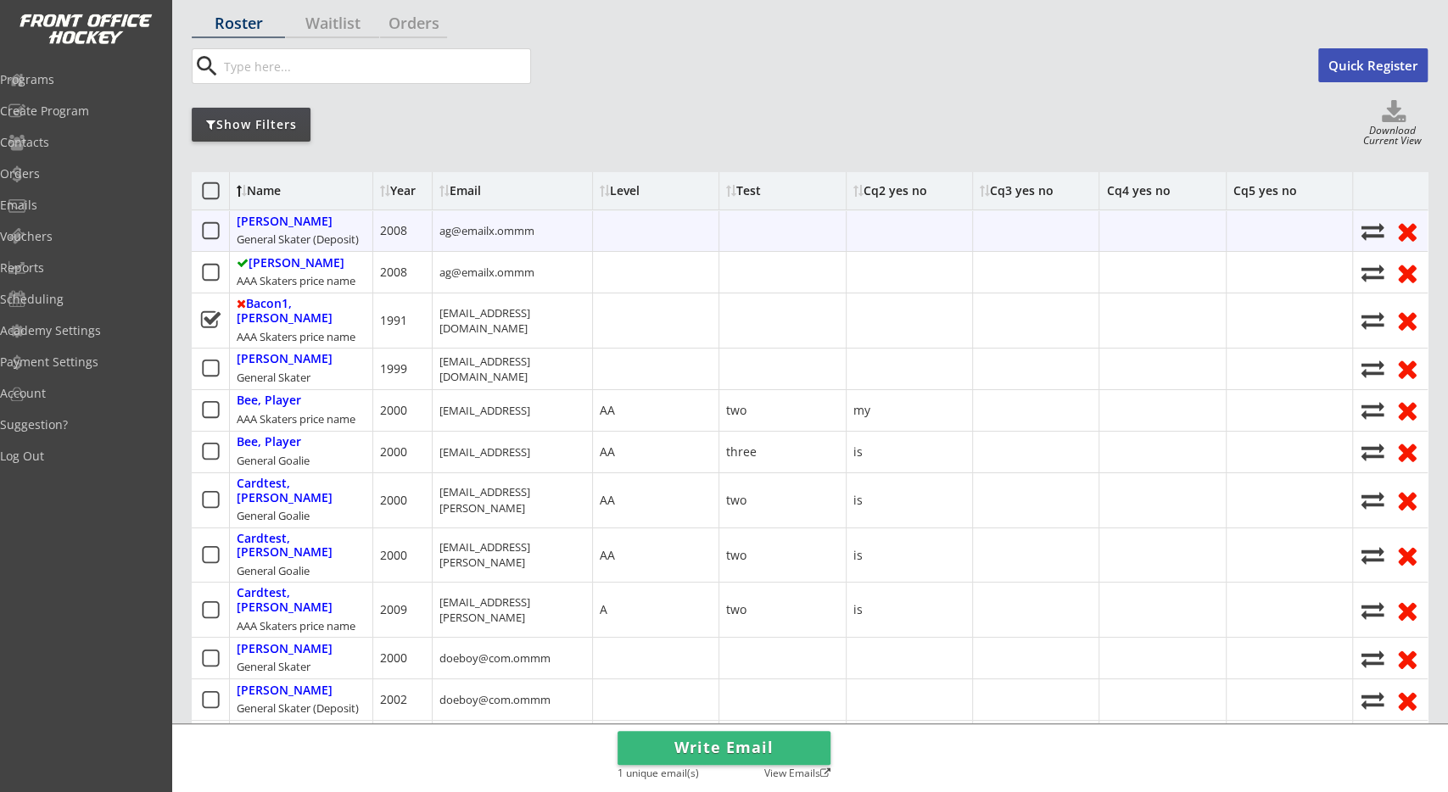
scroll to position [88, 0]
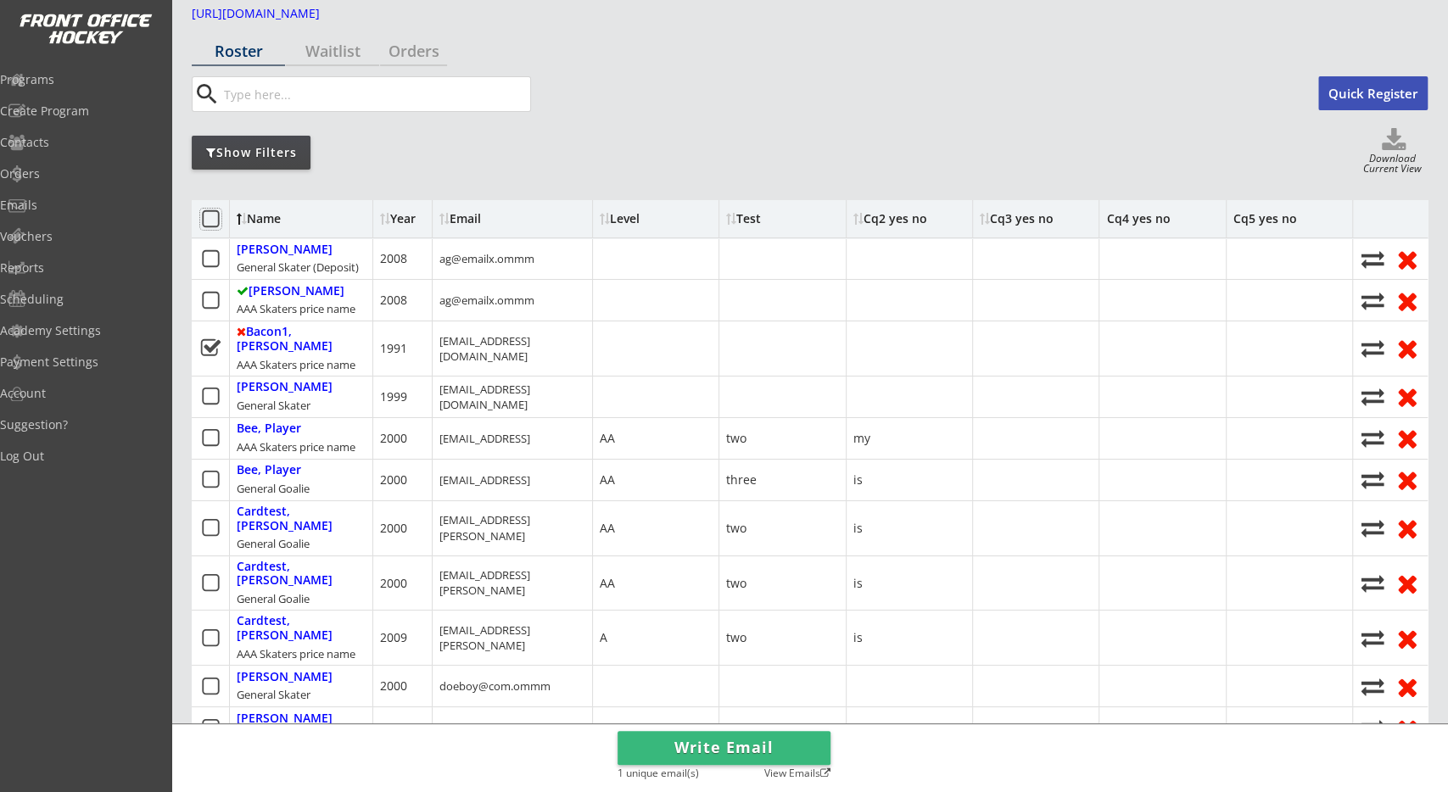
click at [216, 217] on icon at bounding box center [210, 219] width 21 height 21
type textarea "ag@emailx.ommm;[EMAIL_ADDRESS][DOMAIN_NAME];[EMAIL_ADDRESS][DOMAIN_NAME];[DOMAI…"
click at [791, 776] on div "View Emails" at bounding box center [792, 775] width 76 height 14
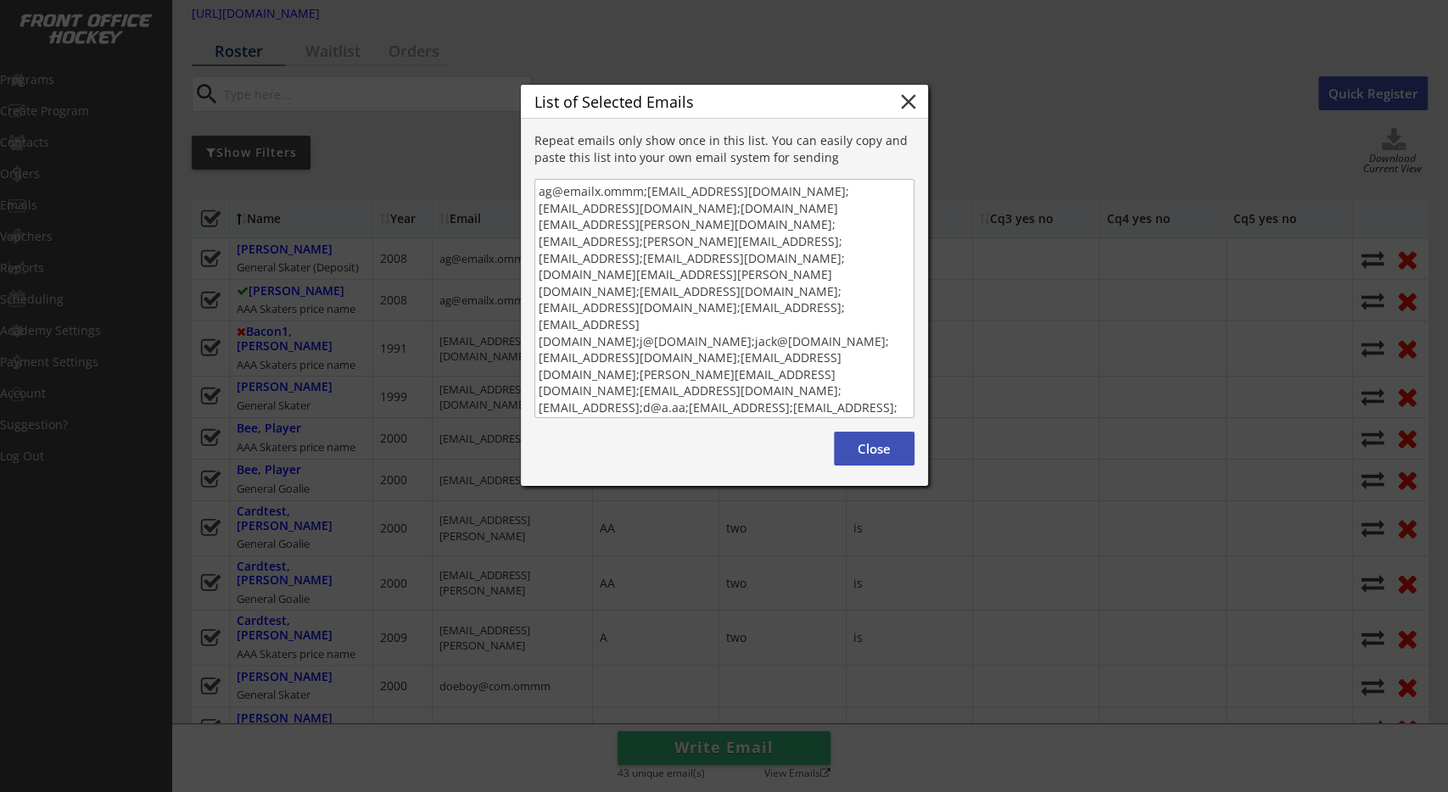
click at [907, 103] on button "close" at bounding box center [908, 101] width 25 height 25
